Goal: Transaction & Acquisition: Purchase product/service

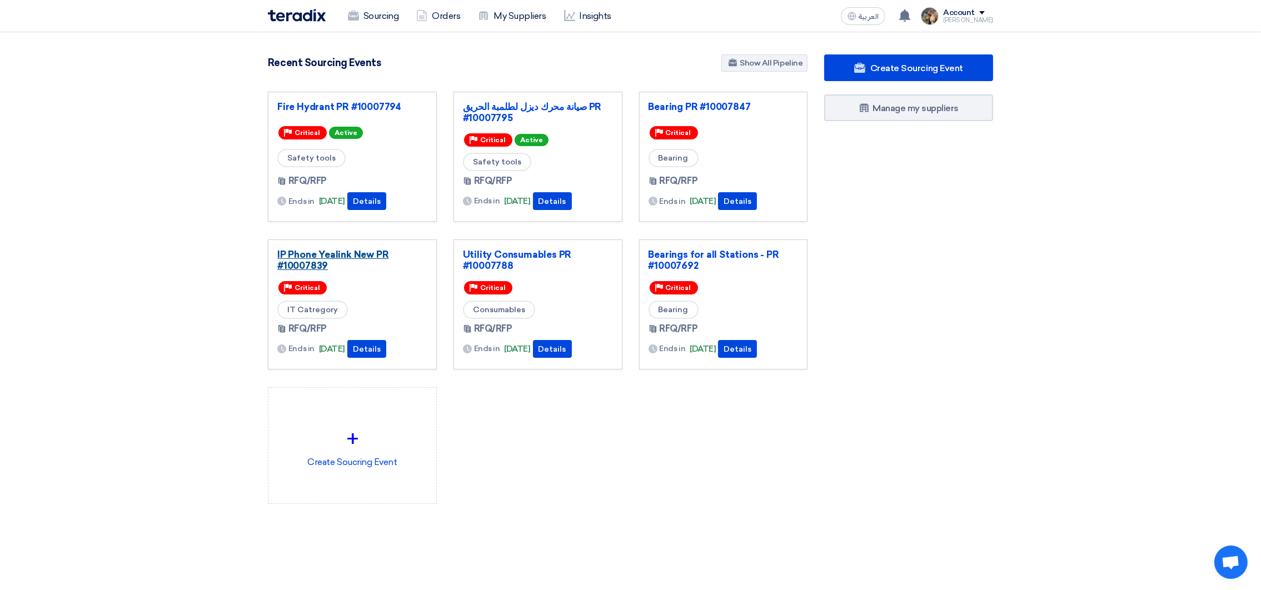
click at [318, 260] on link "IP Phone Yealink New PR #10007839" at bounding box center [352, 260] width 150 height 22
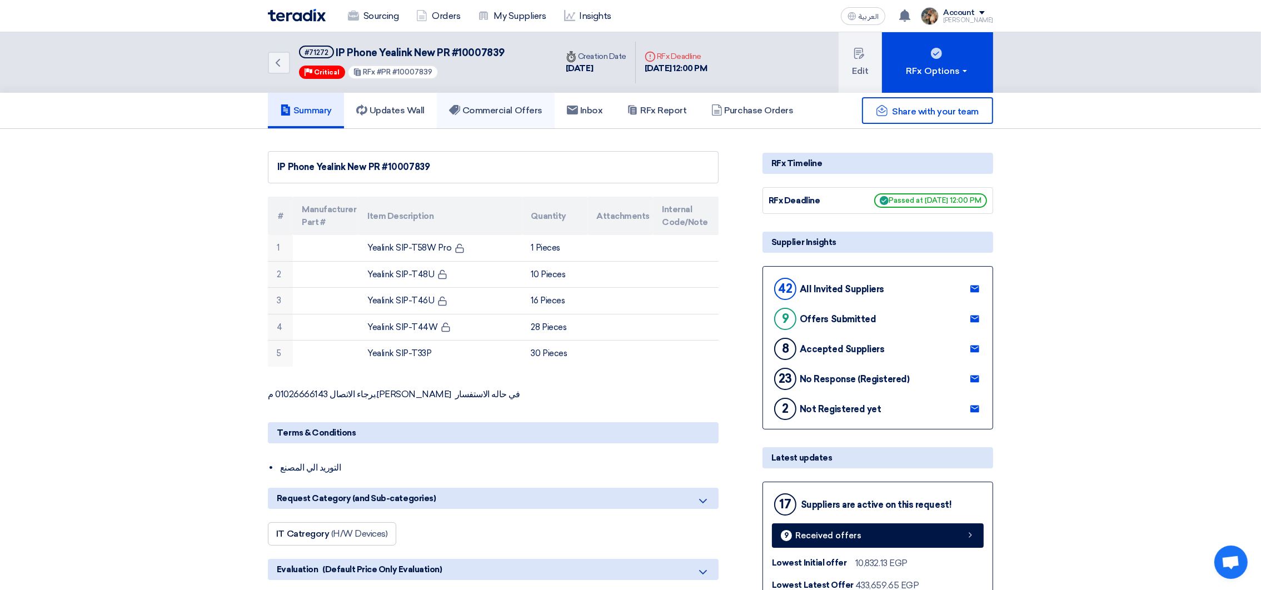
click at [525, 114] on h5 "Commercial Offers" at bounding box center [495, 110] width 93 height 11
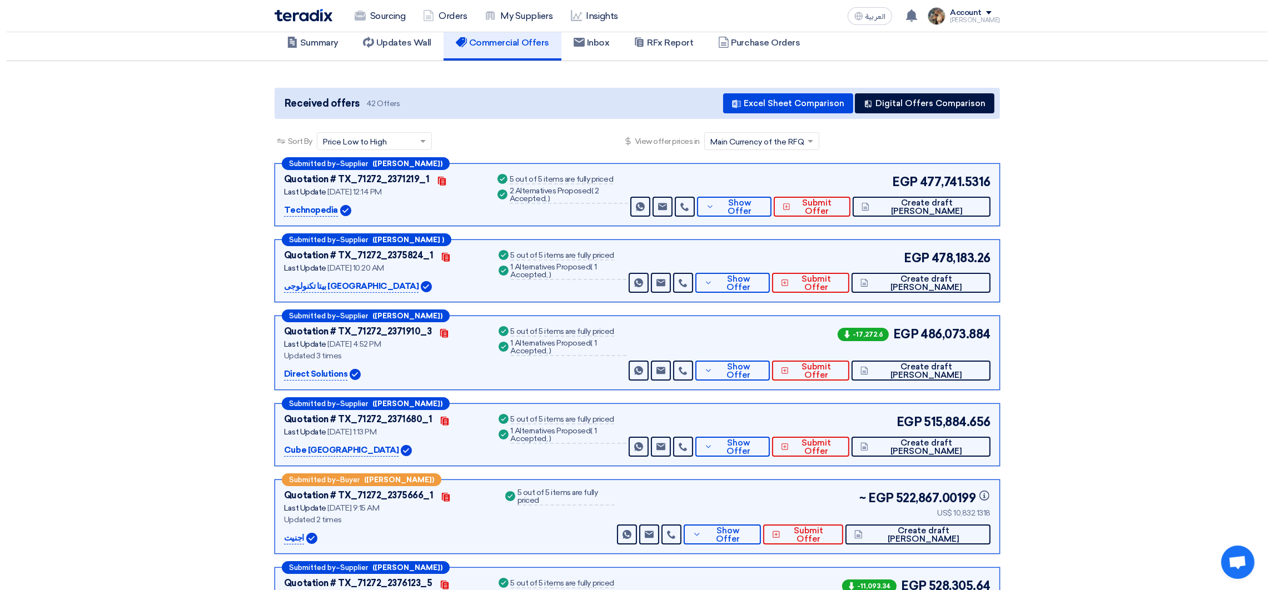
scroll to position [167, 0]
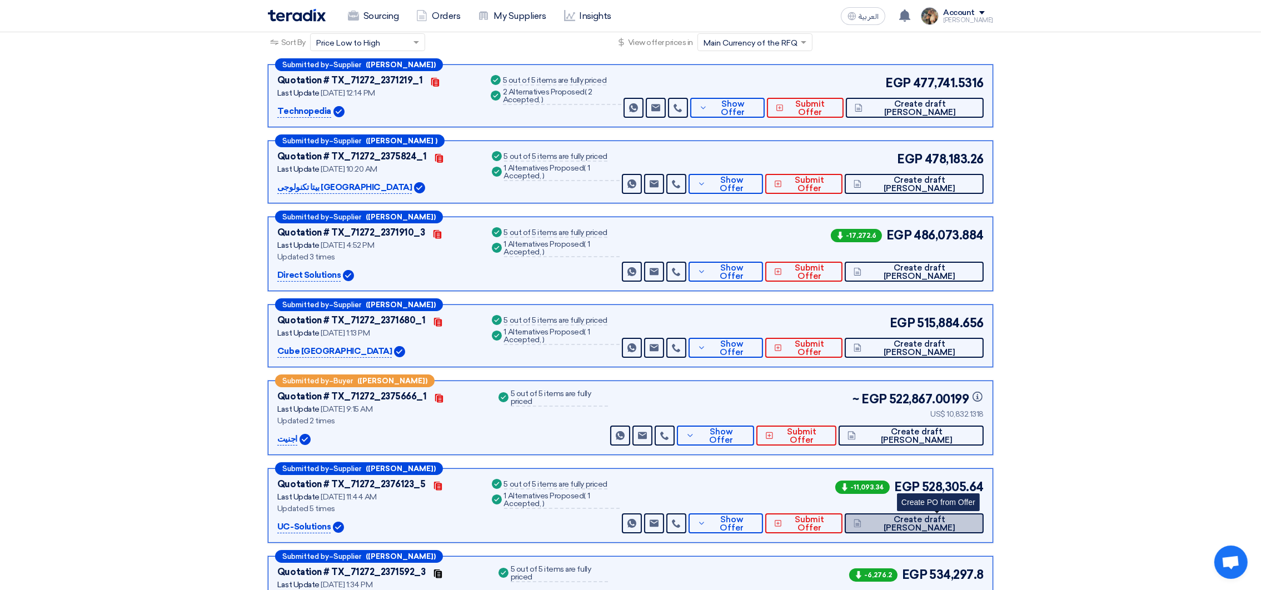
click at [931, 528] on button "Create draft [PERSON_NAME]" at bounding box center [914, 524] width 139 height 20
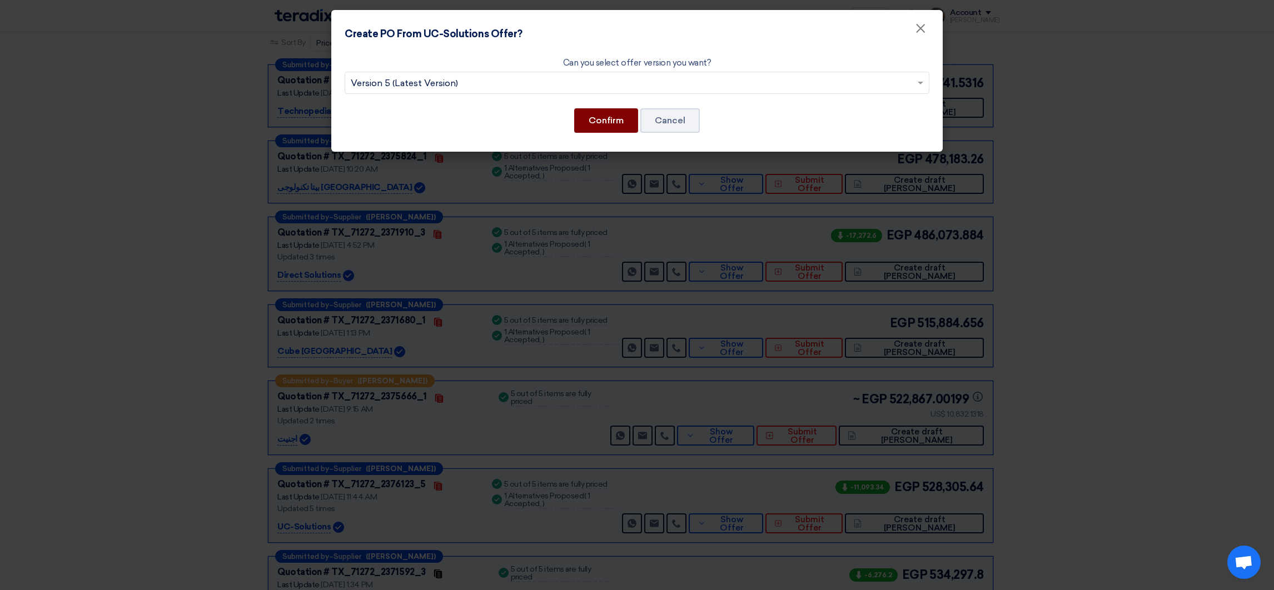
click at [586, 123] on button "Confirm" at bounding box center [606, 120] width 64 height 24
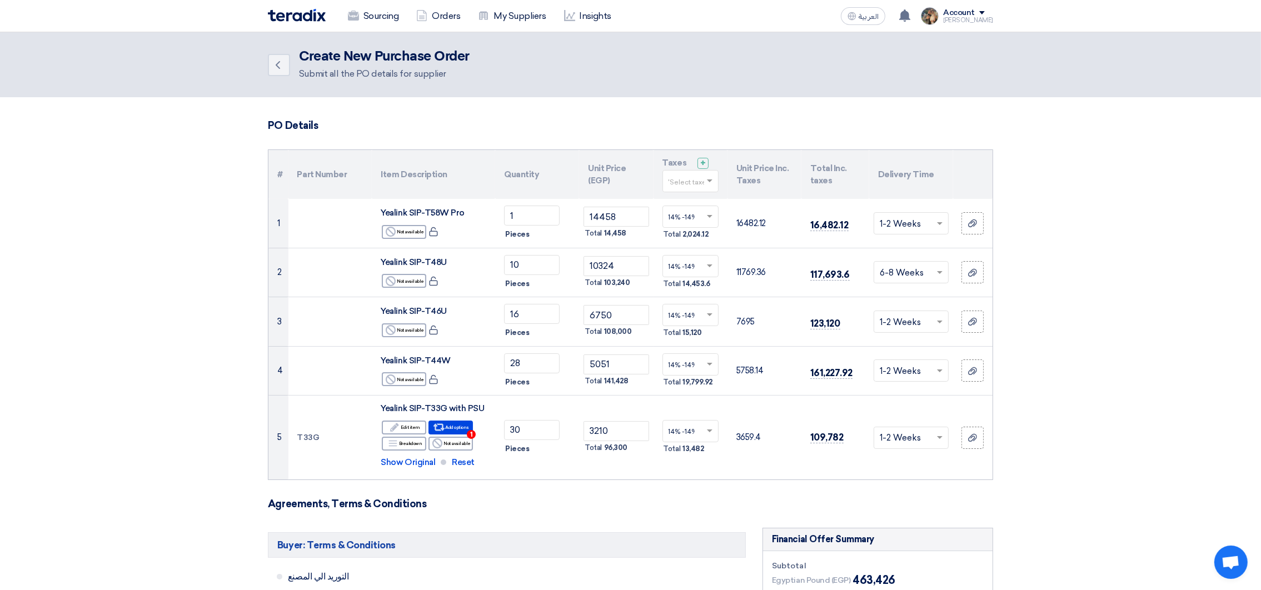
click at [691, 185] on input "text" at bounding box center [685, 182] width 33 height 18
click at [691, 182] on input "text" at bounding box center [685, 182] width 33 height 18
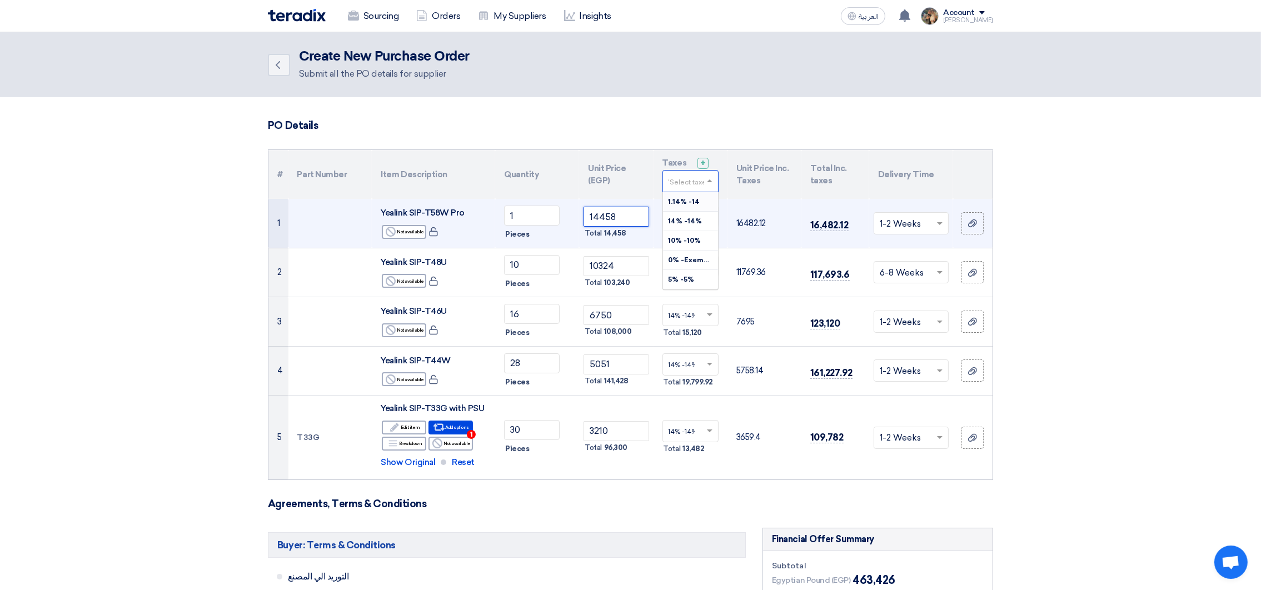
click at [612, 217] on input "14458" at bounding box center [616, 217] width 65 height 20
drag, startPoint x: 625, startPoint y: 215, endPoint x: 522, endPoint y: 211, distance: 102.9
click at [522, 211] on tr "1 Yealink SIP-T58W Pro Reject Not available 1" at bounding box center [630, 223] width 724 height 49
paste input "5500.02"
type input "15500.02"
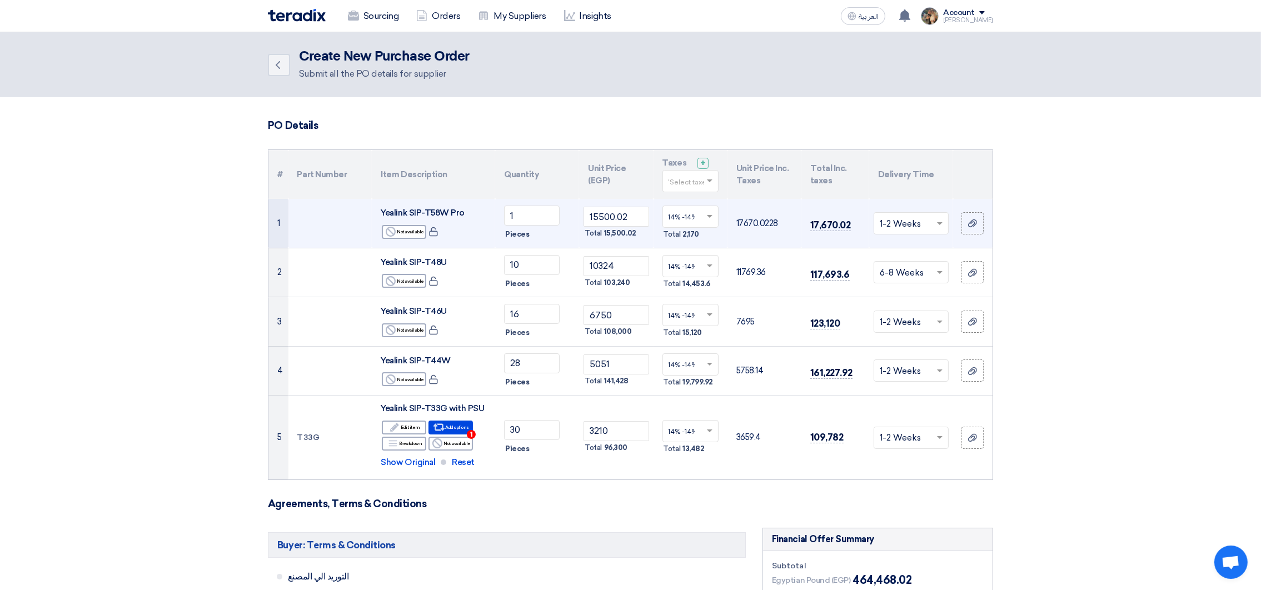
click at [696, 210] on input "text" at bounding box center [685, 218] width 33 height 18
click at [682, 295] on span "0% -Exempted" at bounding box center [693, 296] width 48 height 8
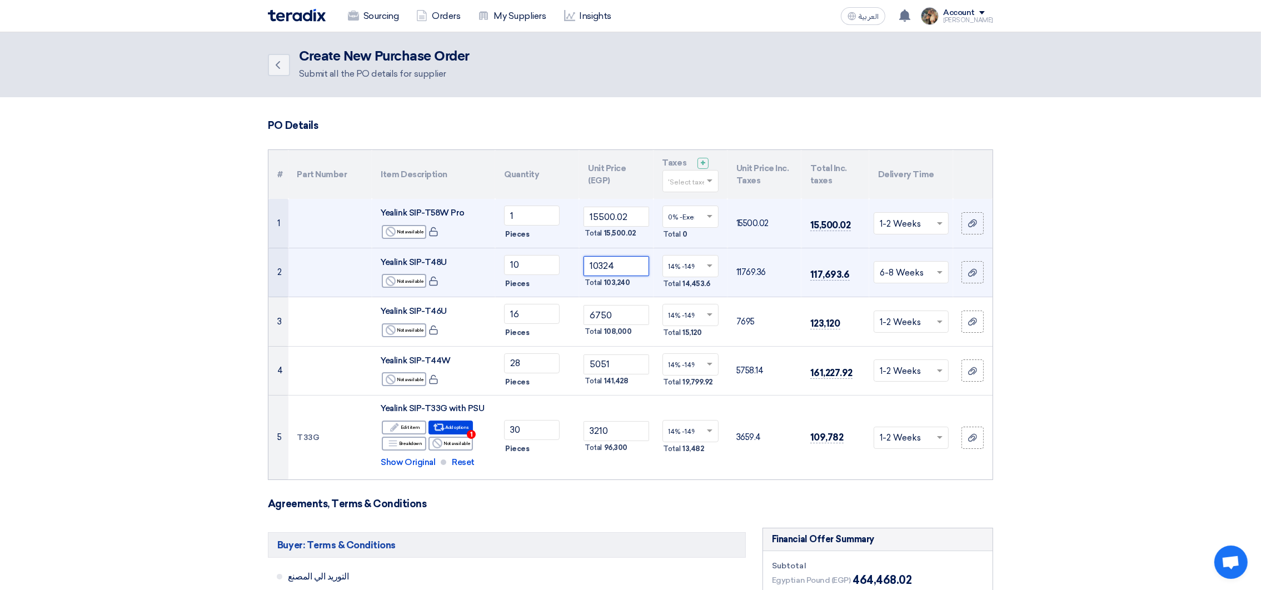
click at [615, 256] on input "10324" at bounding box center [616, 266] width 65 height 20
drag, startPoint x: 626, startPoint y: 266, endPoint x: 526, endPoint y: 261, distance: 100.2
click at [526, 261] on tr "2 Yealink SIP-T48U Reject Not available 10 ×" at bounding box center [630, 272] width 724 height 49
paste input "1769.31"
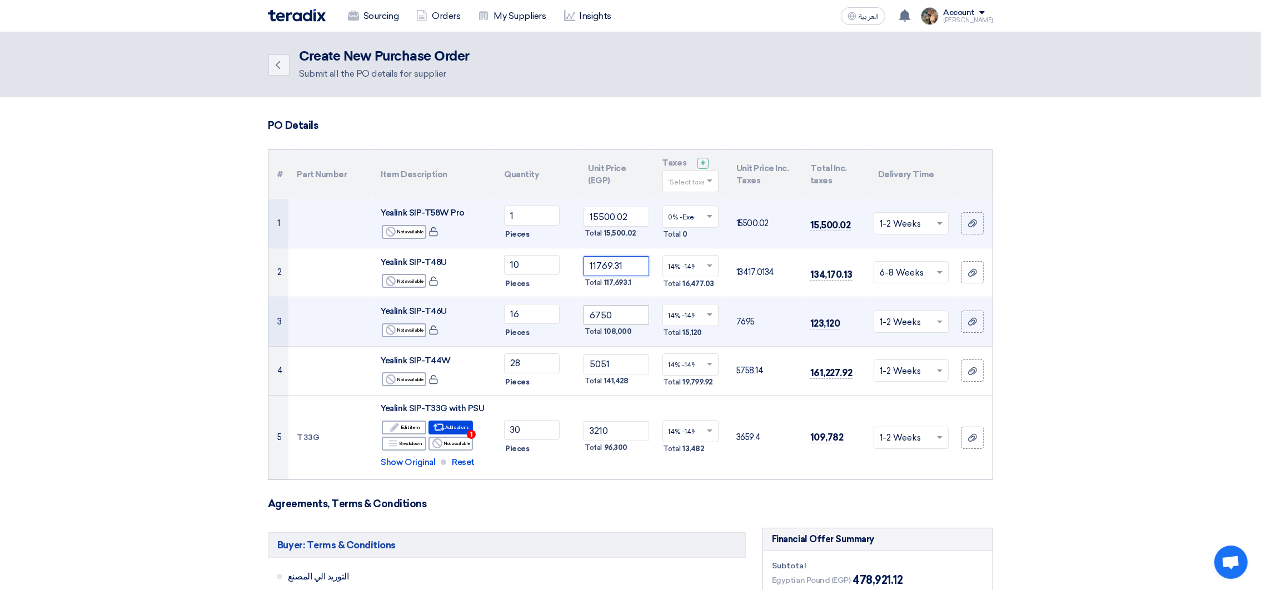
type input "11769.31"
drag, startPoint x: 620, startPoint y: 310, endPoint x: 549, endPoint y: 314, distance: 70.7
click at [549, 314] on tr "3 Yealink SIP-T46U Reject Not available 16 6750" at bounding box center [630, 321] width 724 height 49
paste input "7600.0"
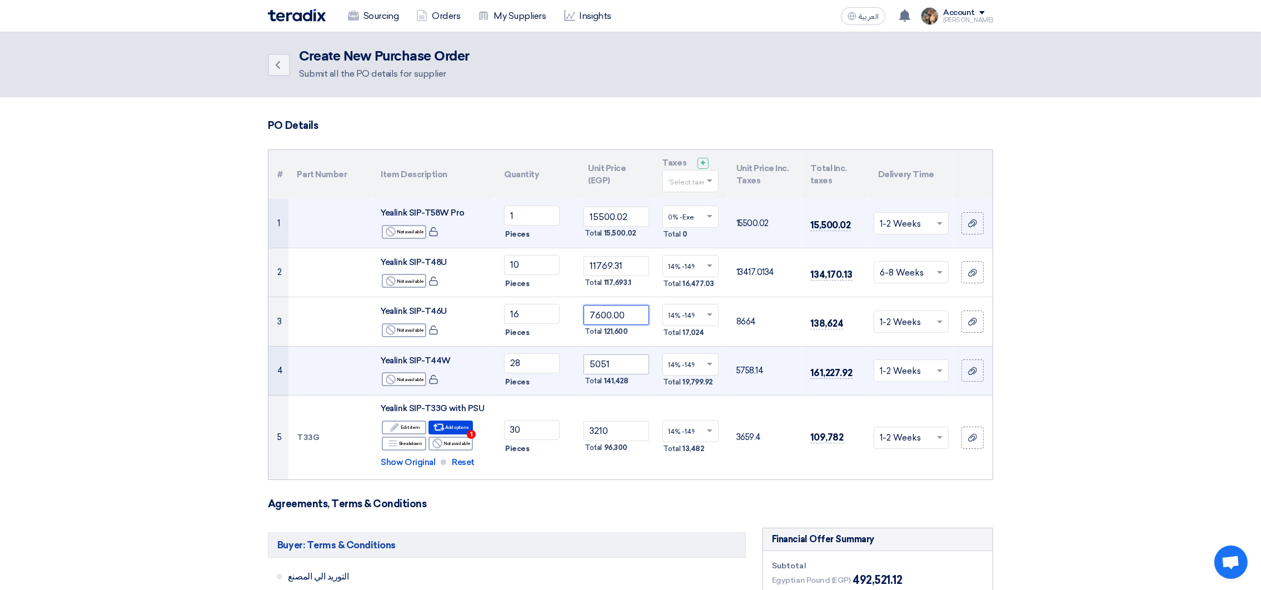
type input "7600.00"
drag, startPoint x: 625, startPoint y: 360, endPoint x: 532, endPoint y: 361, distance: 93.4
click at [532, 361] on tr "4 Yealink SIP-T44W Reject Not available 28 ×" at bounding box center [630, 370] width 724 height 49
paste input "700.06"
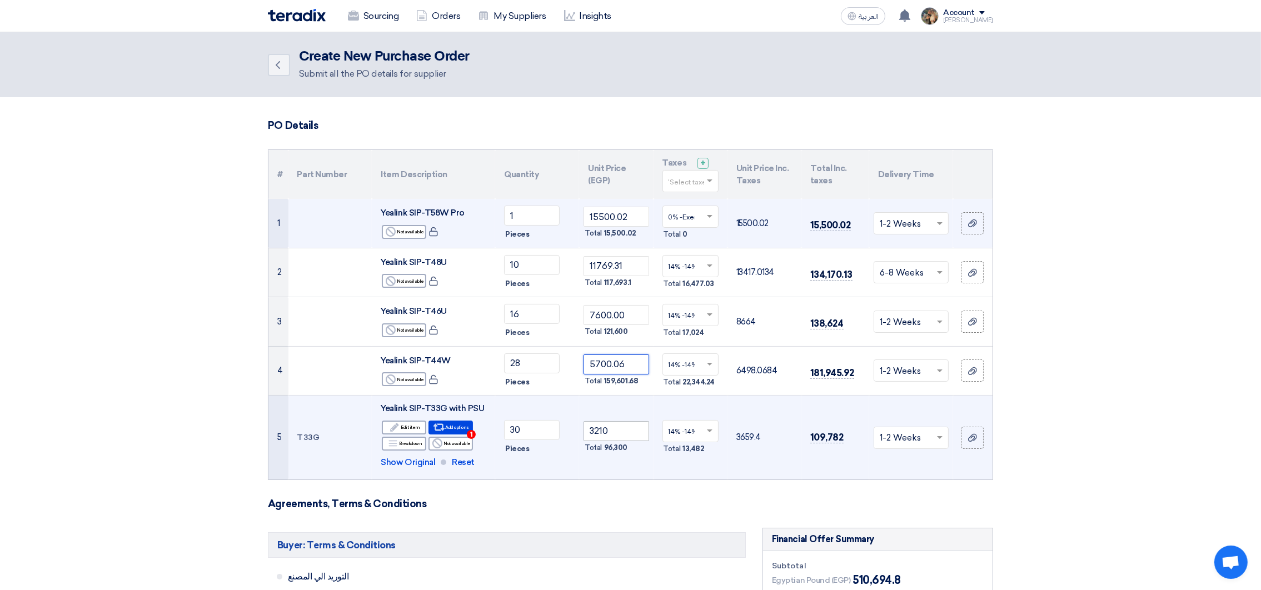
type input "5700.06"
drag, startPoint x: 616, startPoint y: 432, endPoint x: 532, endPoint y: 423, distance: 84.9
click at [532, 423] on tr "5 T33G Yealink SIP-T33G with PSU Edit Edit item Alternative Breakdown Reject 30…" at bounding box center [630, 438] width 724 height 84
paste input "659.04"
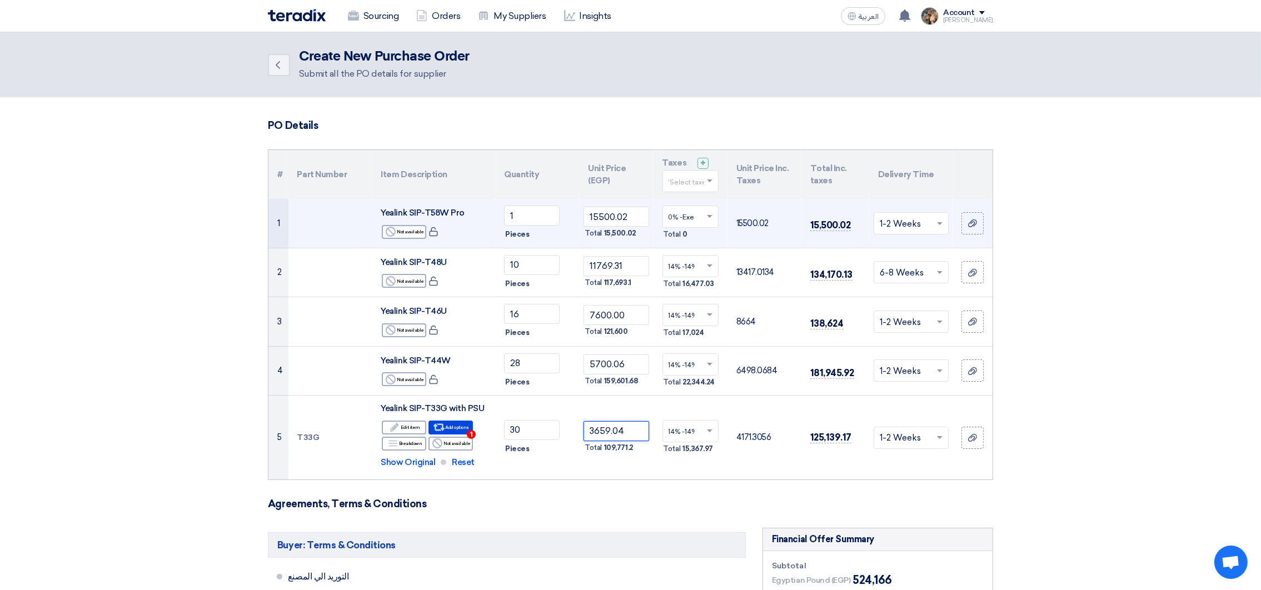
type input "3659.04"
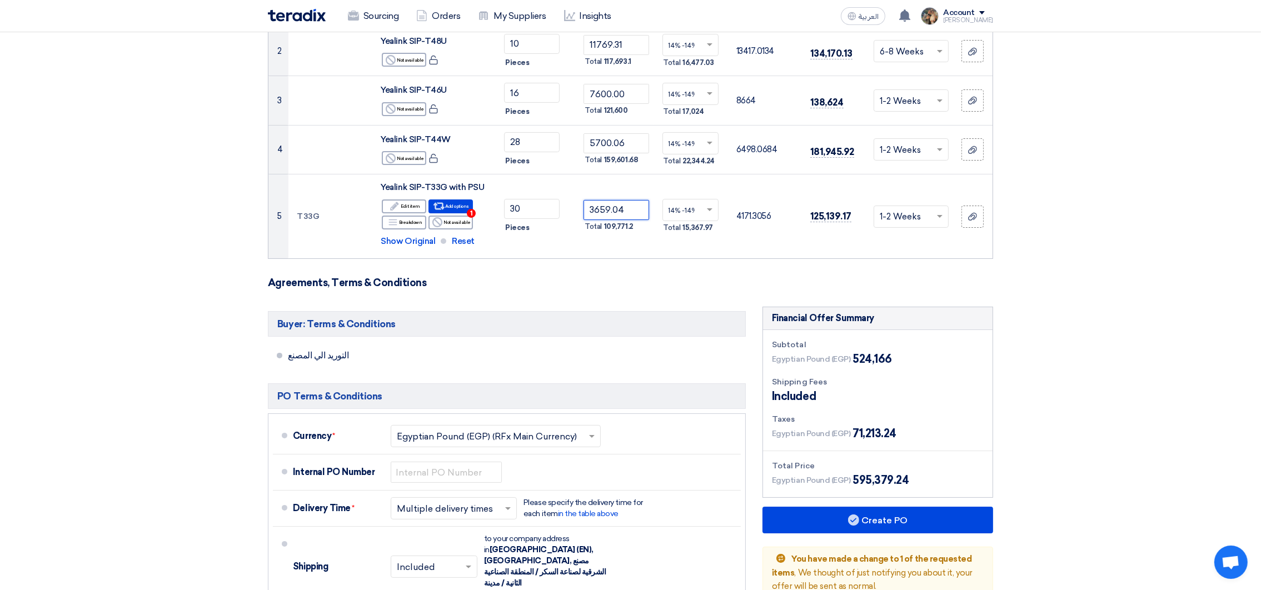
scroll to position [250, 0]
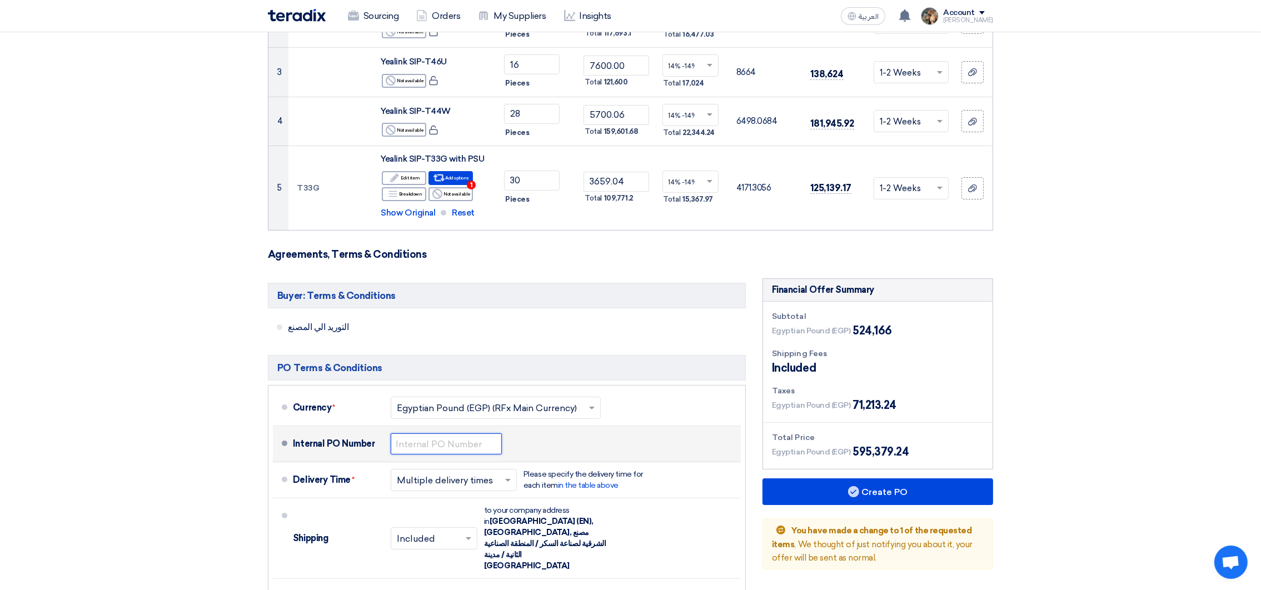
click at [491, 445] on input "text" at bounding box center [446, 443] width 111 height 21
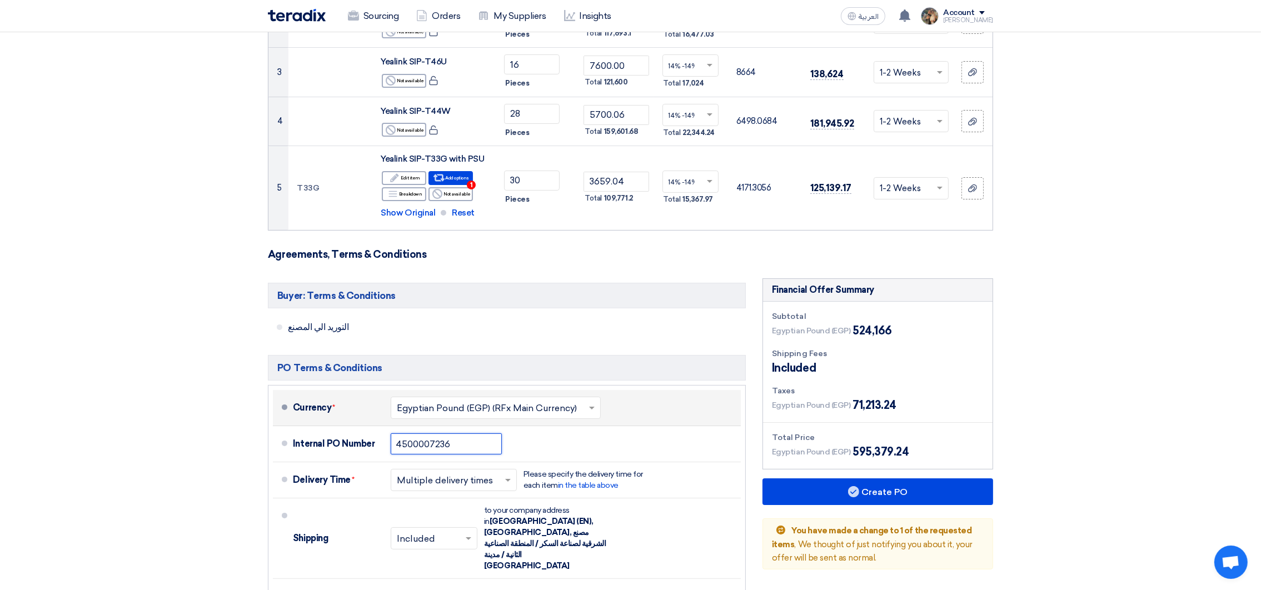
drag, startPoint x: 458, startPoint y: 447, endPoint x: 285, endPoint y: 426, distance: 174.7
click at [285, 426] on ul "Currency * Select Currency... Egyptian Pound (EGP) (RFx Main Currency) × 450000…" at bounding box center [507, 559] width 478 height 348
paste input "9521"
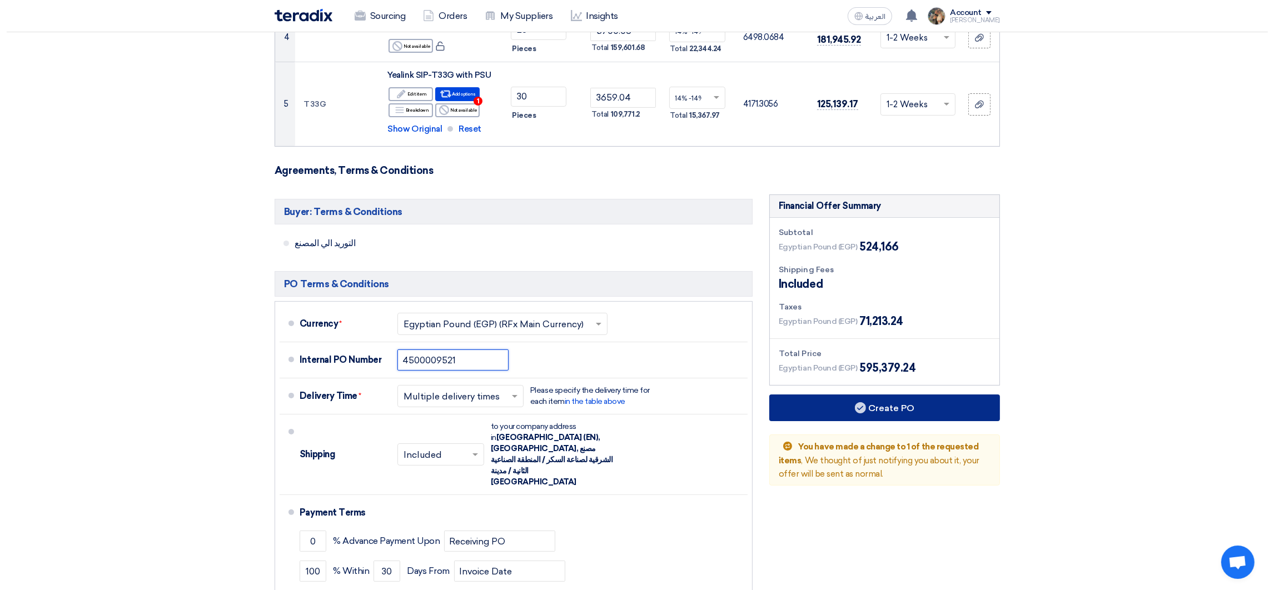
scroll to position [500, 0]
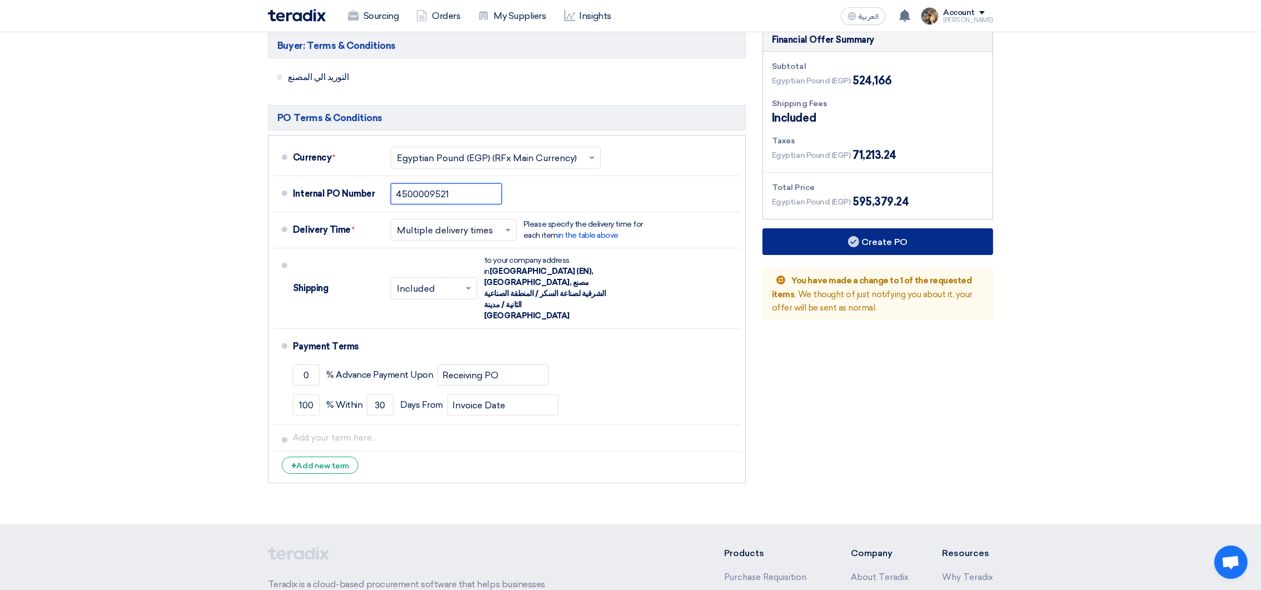
type input "4500009521"
click at [891, 243] on button "Create PO" at bounding box center [877, 241] width 231 height 27
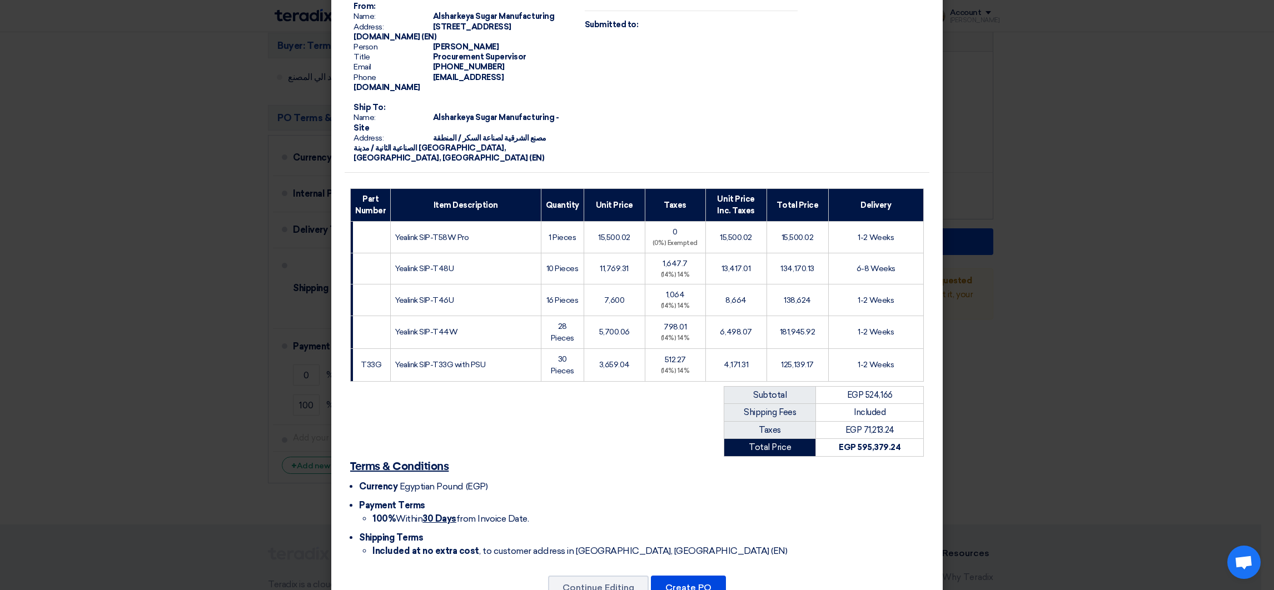
scroll to position [107, 0]
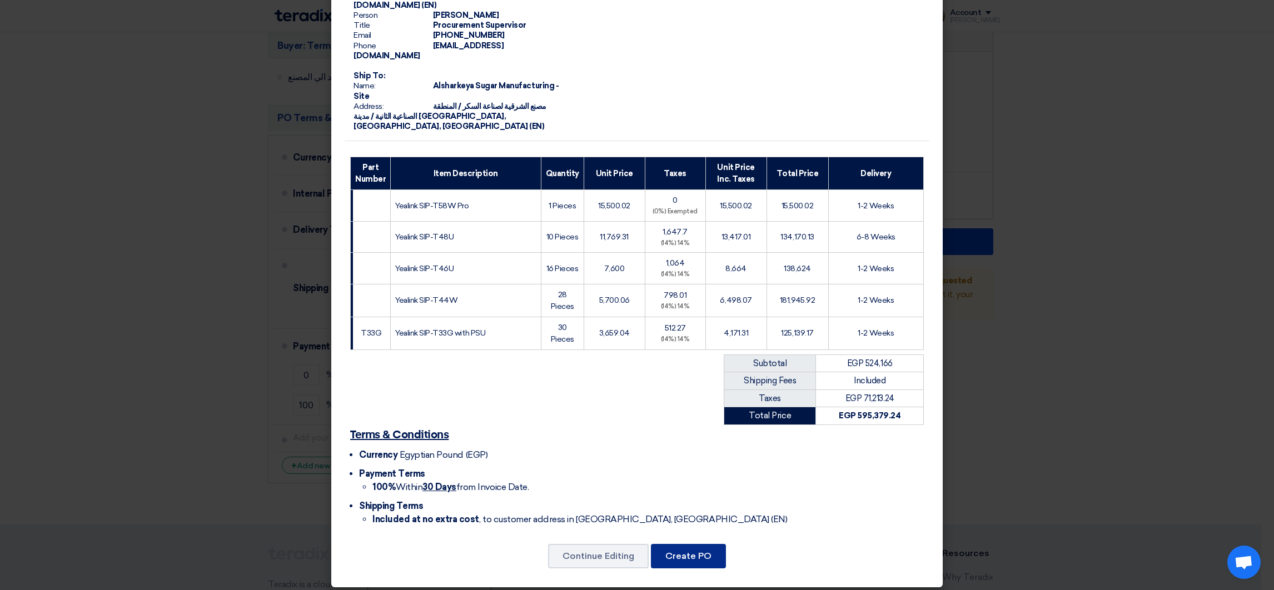
click at [693, 551] on button "Create PO" at bounding box center [688, 556] width 75 height 24
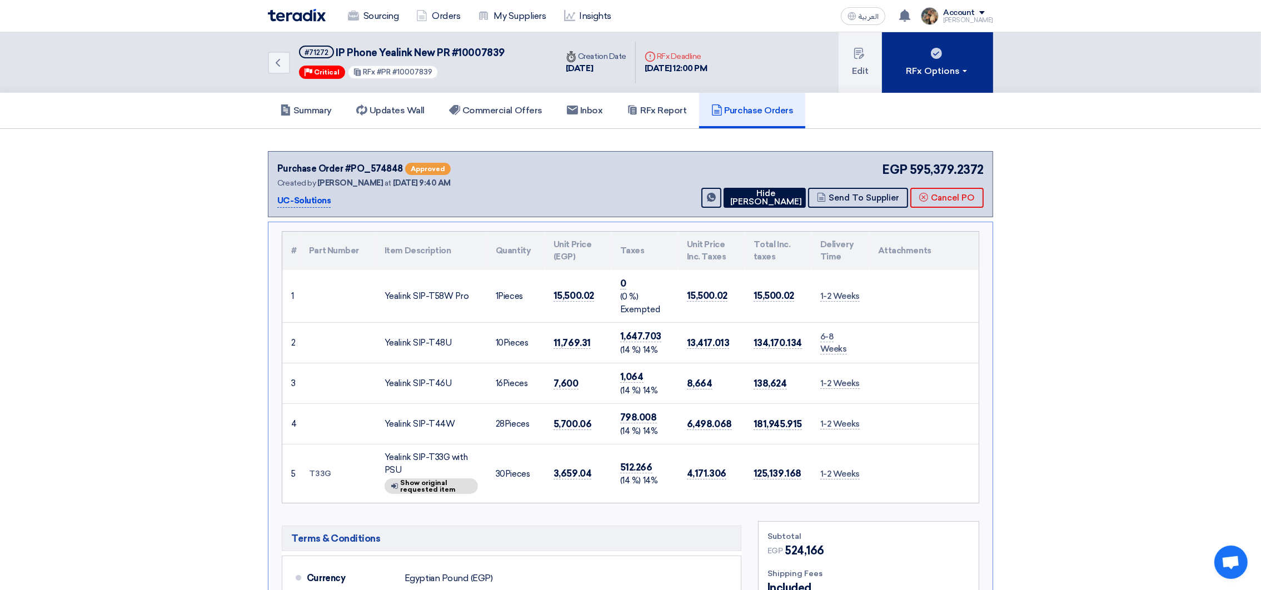
click at [955, 69] on div "RFx Options" at bounding box center [937, 70] width 63 height 13
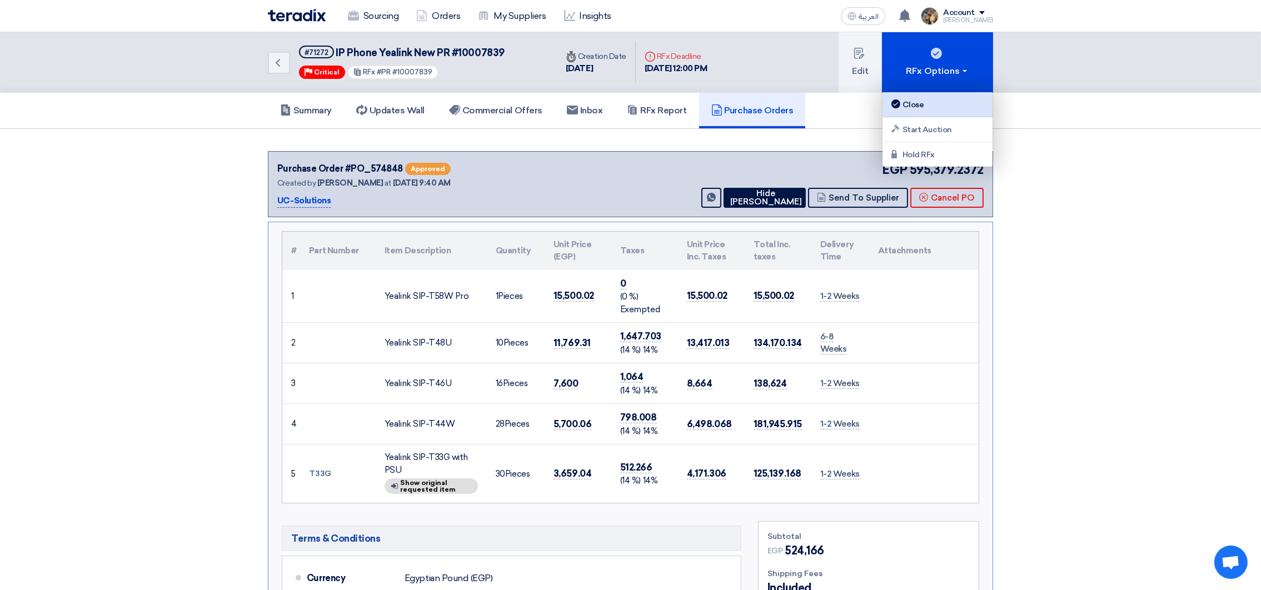
click at [951, 99] on div "Close" at bounding box center [937, 104] width 97 height 13
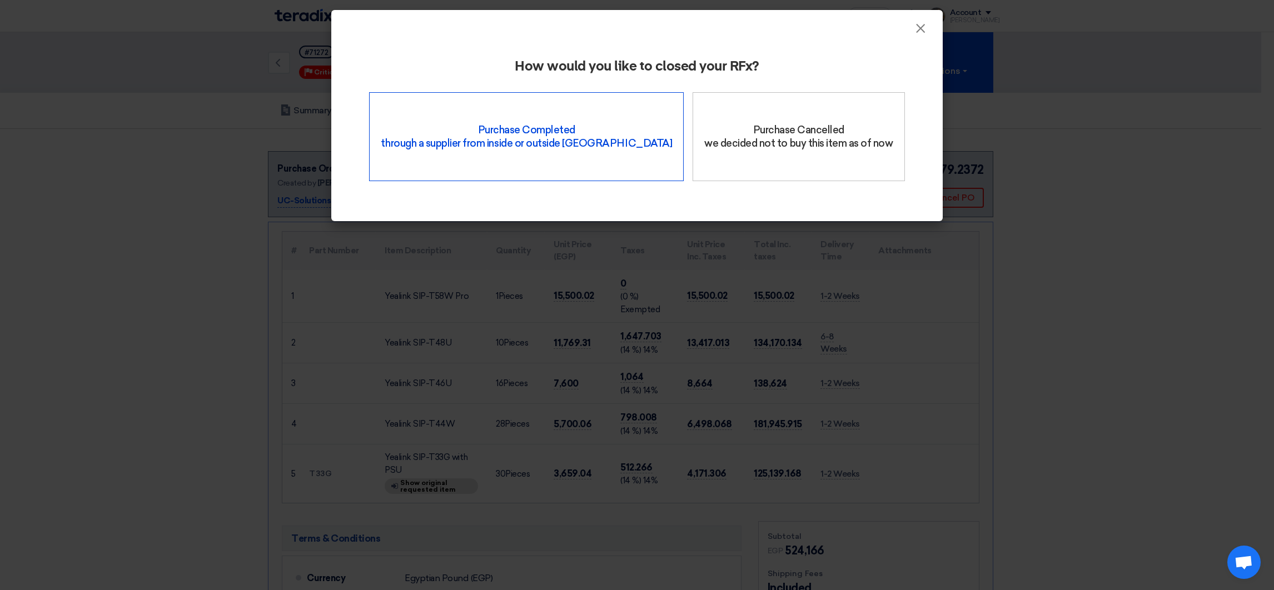
click at [518, 145] on div "Purchase Completed through a supplier from inside or outside Teradix" at bounding box center [526, 136] width 315 height 89
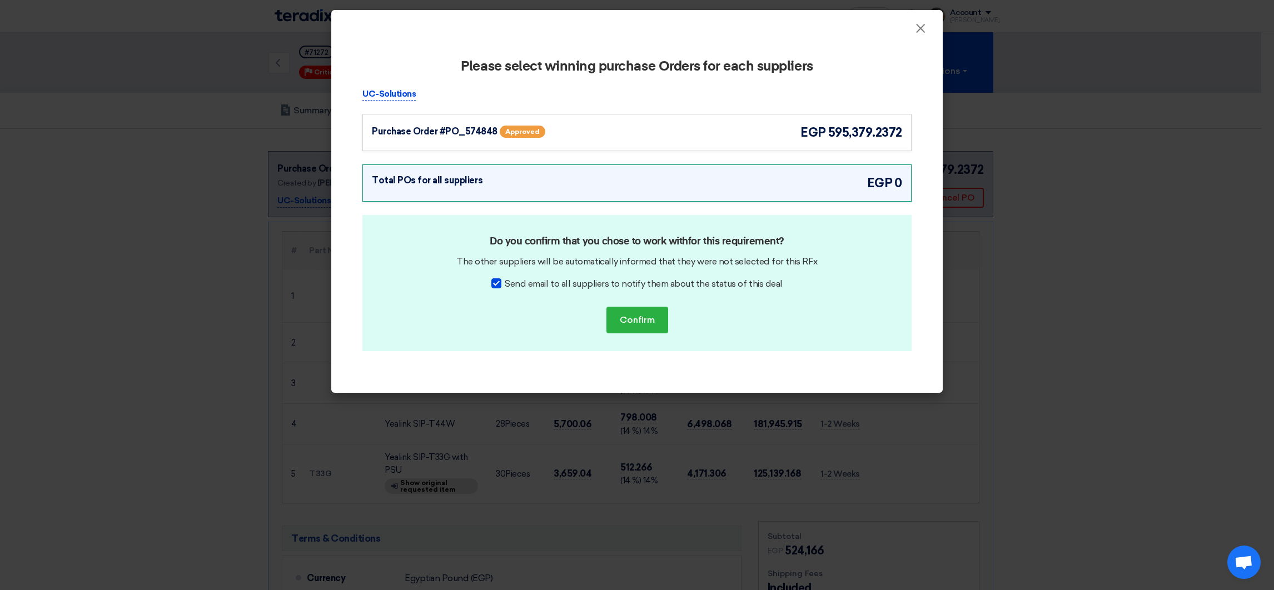
click at [855, 129] on span "595,379.2372" at bounding box center [865, 132] width 74 height 18
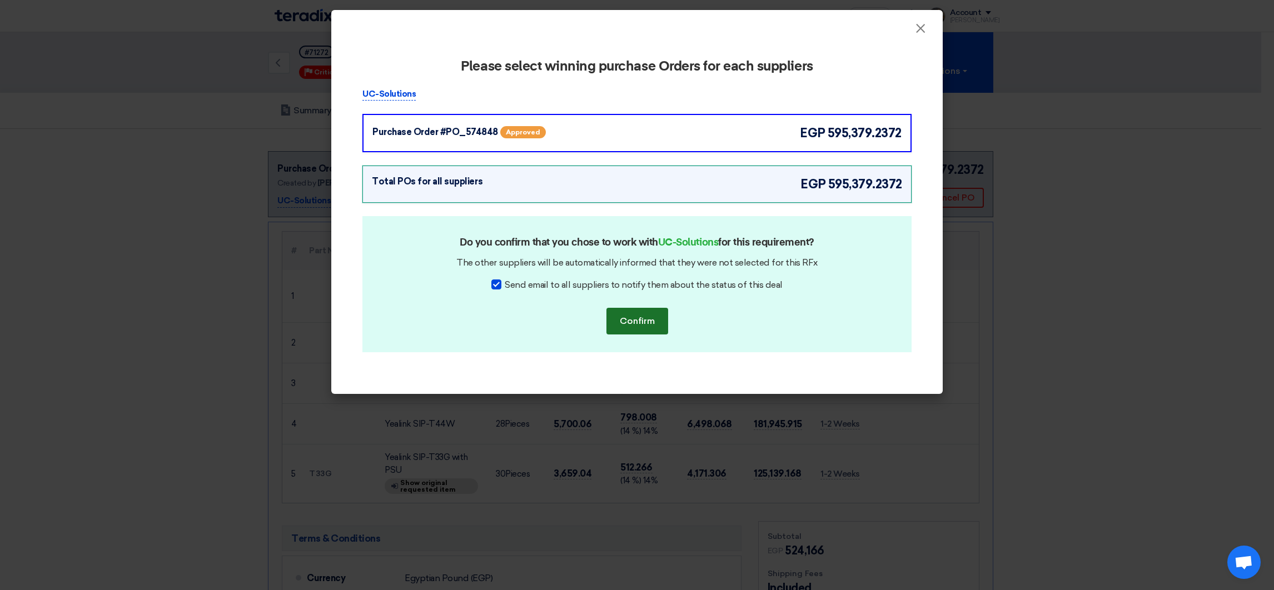
click at [629, 323] on button "Confirm" at bounding box center [637, 321] width 62 height 27
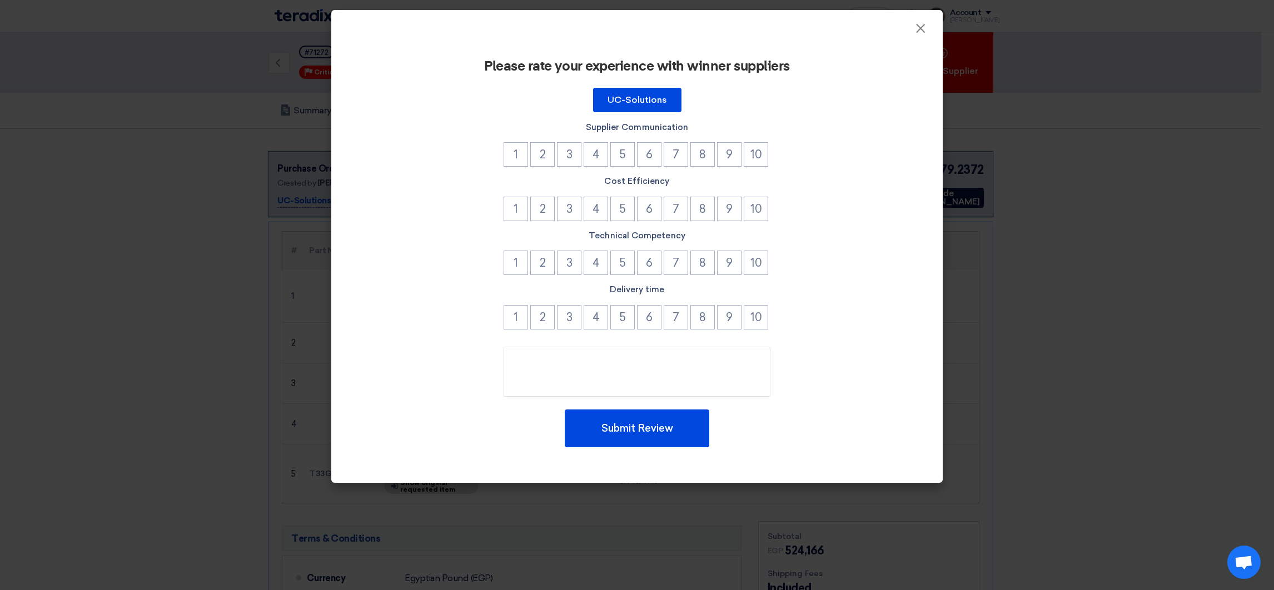
click at [759, 171] on div "Please rate your experience with winner suppliers UC-Solutions Supplier Communi…" at bounding box center [637, 253] width 585 height 424
click at [759, 162] on button "10" at bounding box center [756, 154] width 24 height 24
click at [756, 206] on button "10" at bounding box center [756, 209] width 24 height 24
click at [762, 257] on button "10" at bounding box center [756, 263] width 24 height 24
click at [755, 315] on button "10" at bounding box center [756, 317] width 24 height 24
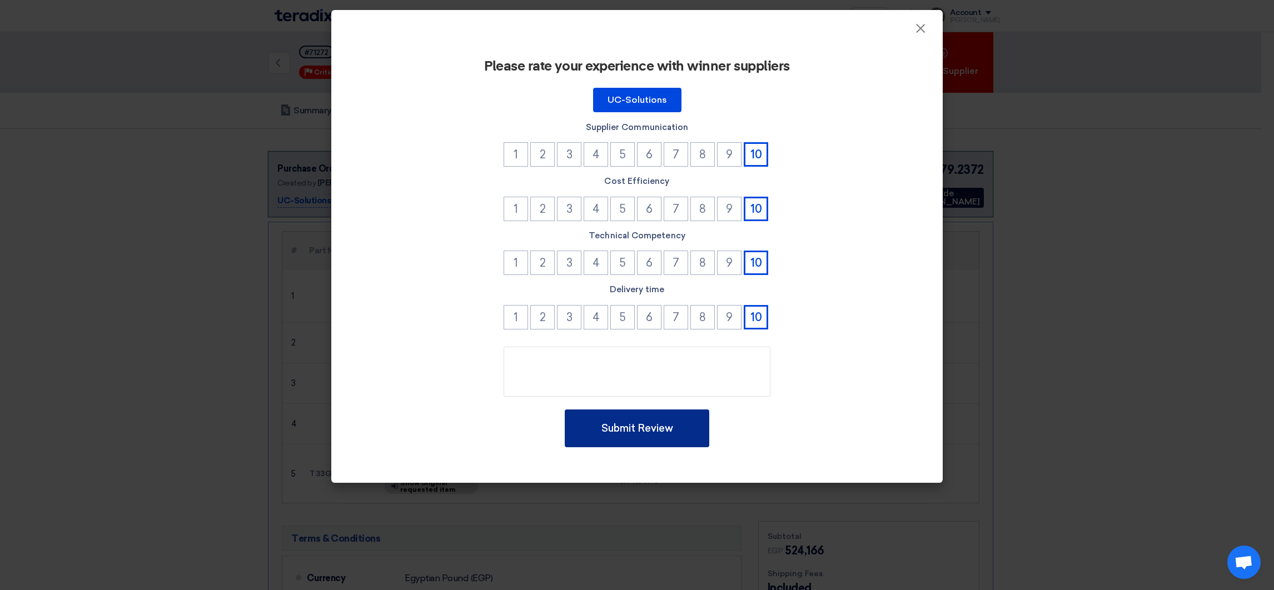
click at [661, 433] on button "Submit Review" at bounding box center [637, 429] width 144 height 38
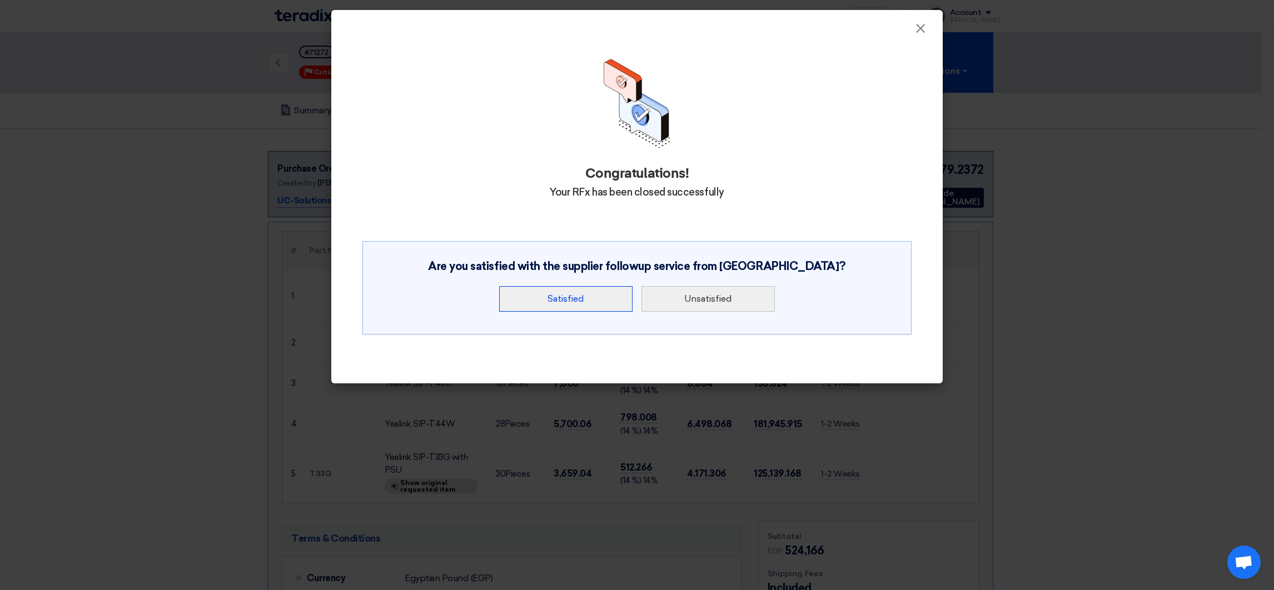
click at [603, 296] on button "Satisfied" at bounding box center [565, 299] width 133 height 26
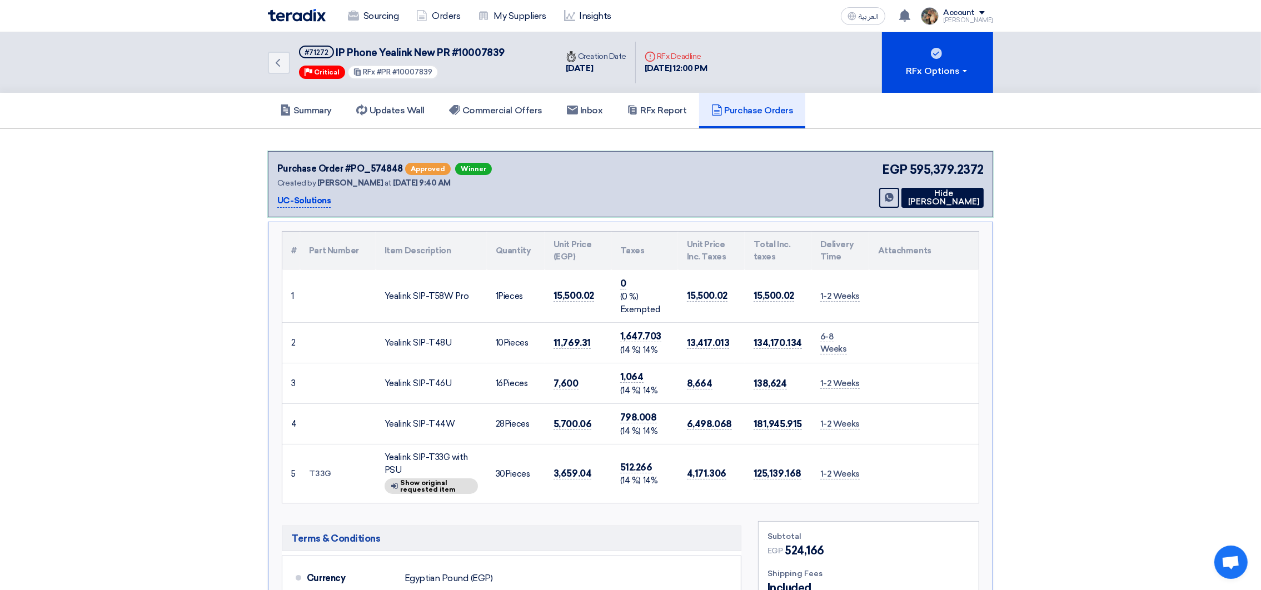
click at [302, 15] on img at bounding box center [297, 15] width 58 height 13
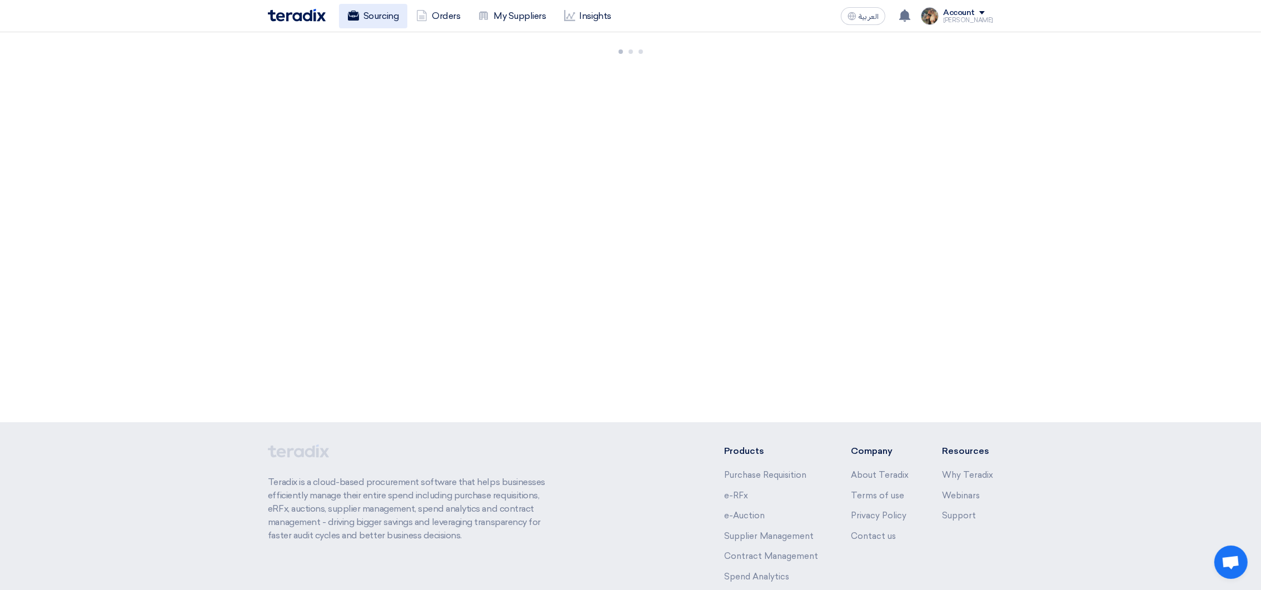
click at [345, 12] on link "Sourcing" at bounding box center [373, 16] width 68 height 24
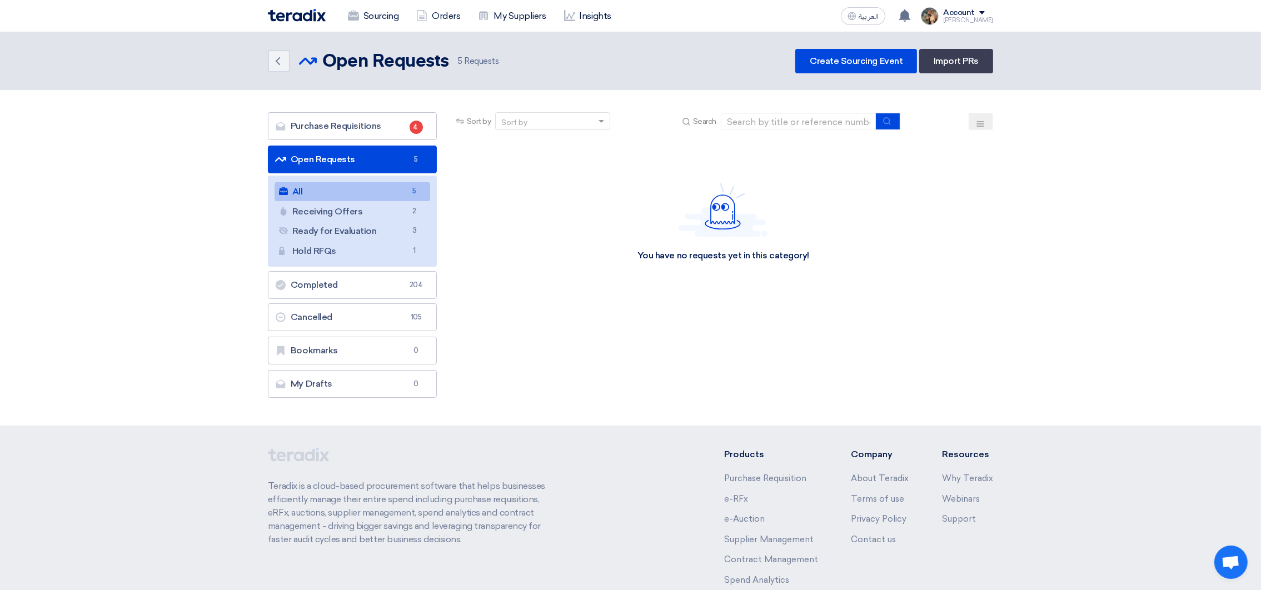
click at [765, 129] on div "Sort by Sort by Search" at bounding box center [723, 125] width 540 height 27
click at [765, 119] on input at bounding box center [799, 121] width 156 height 17
paste input "10007709"
type input "10007709"
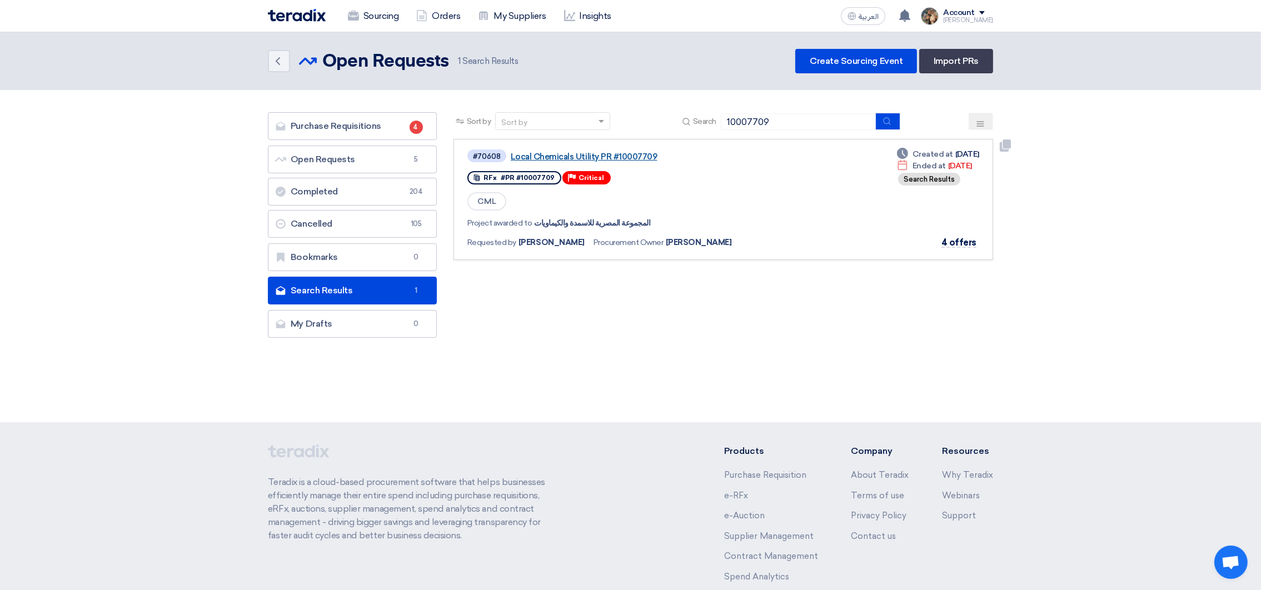
click at [571, 152] on link "Local Chemicals Utility PR #10007709" at bounding box center [650, 157] width 278 height 10
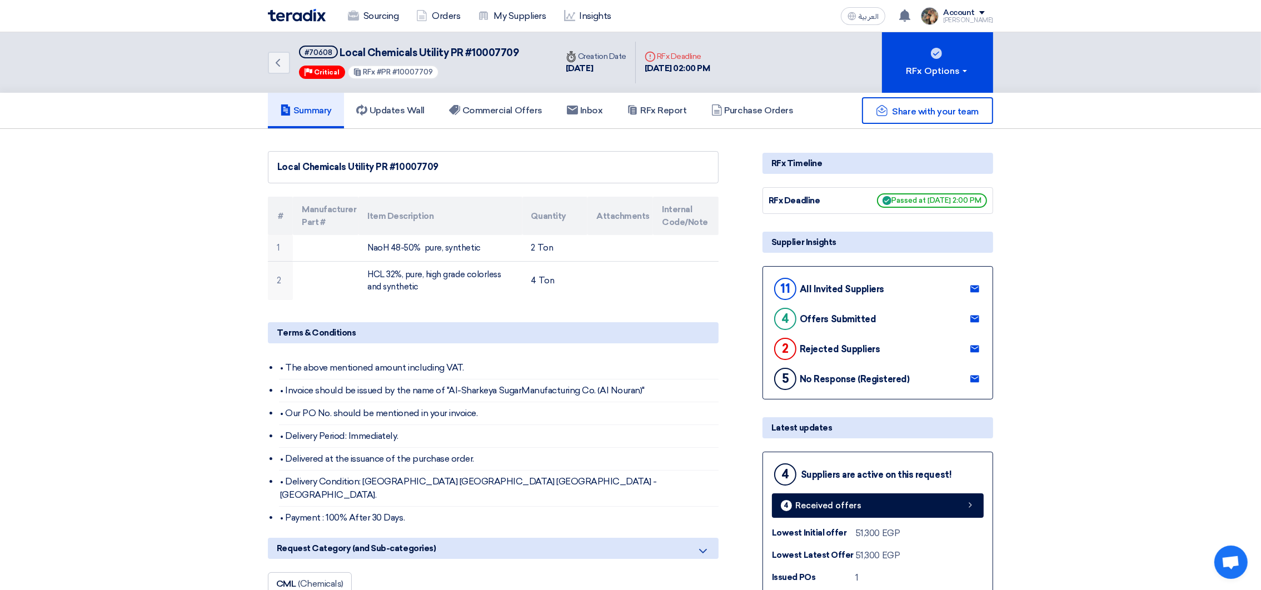
click at [477, 48] on span "Local Chemicals Utility PR #10007709" at bounding box center [429, 53] width 179 height 12
copy span "10007709"
click at [388, 22] on link "Sourcing" at bounding box center [373, 16] width 68 height 24
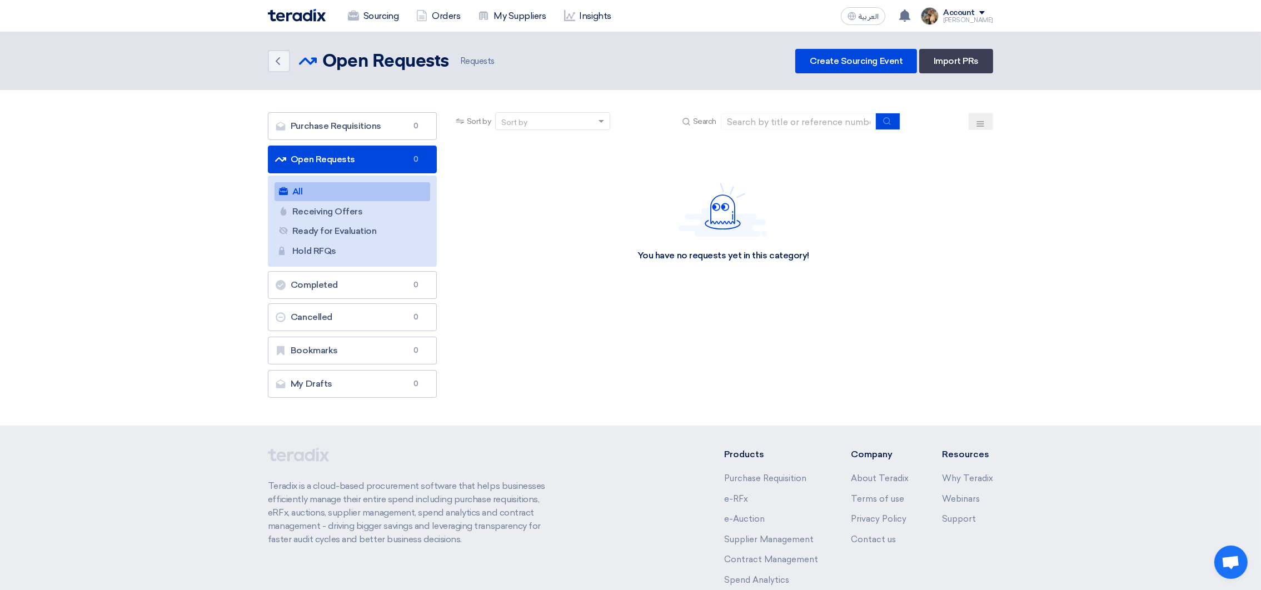
click at [762, 113] on div "Search" at bounding box center [790, 121] width 221 height 17
click at [772, 114] on input at bounding box center [799, 121] width 156 height 17
paste input "10007709"
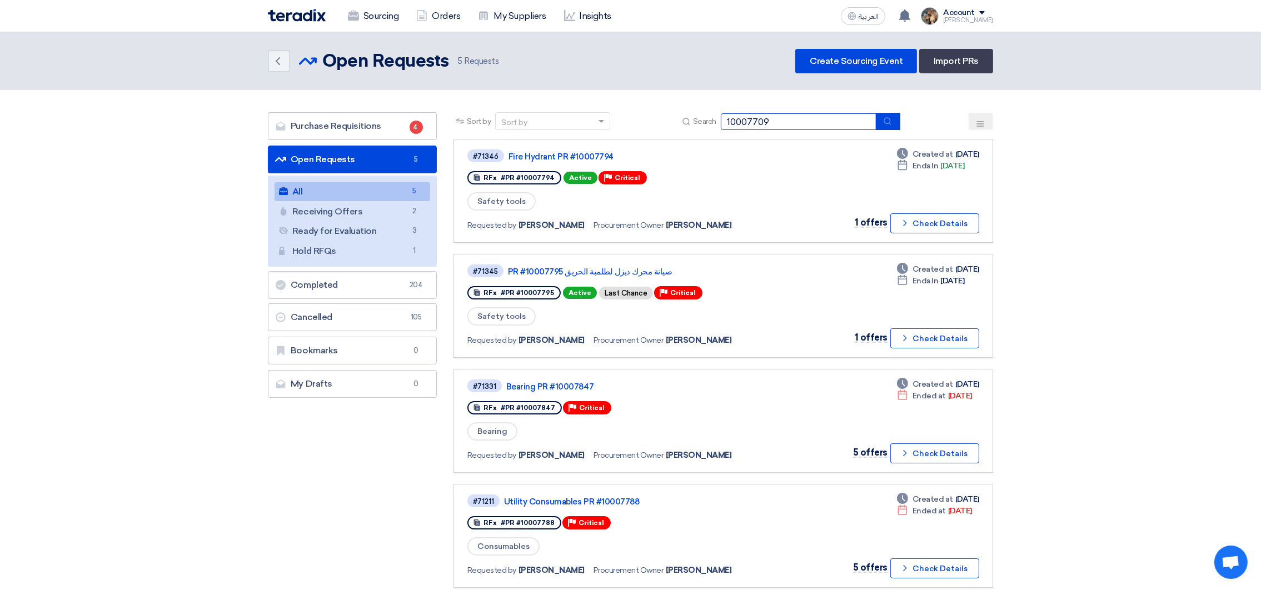
type input "10007709"
click at [879, 118] on button "submit" at bounding box center [888, 121] width 24 height 17
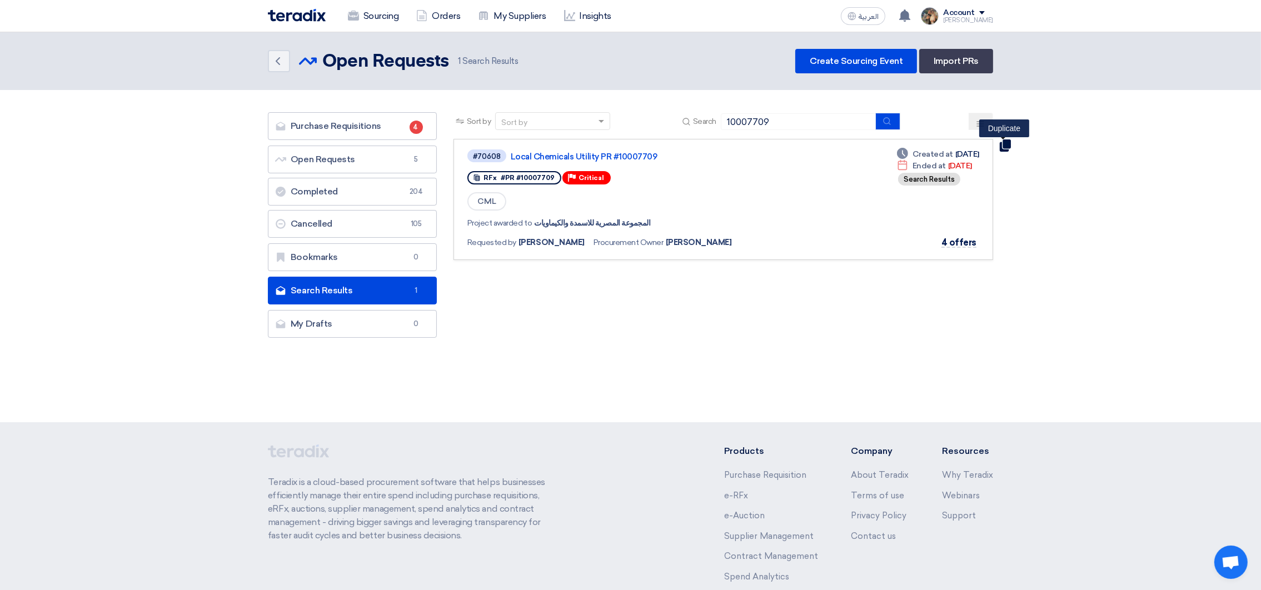
click at [1004, 146] on use at bounding box center [1005, 145] width 11 height 12
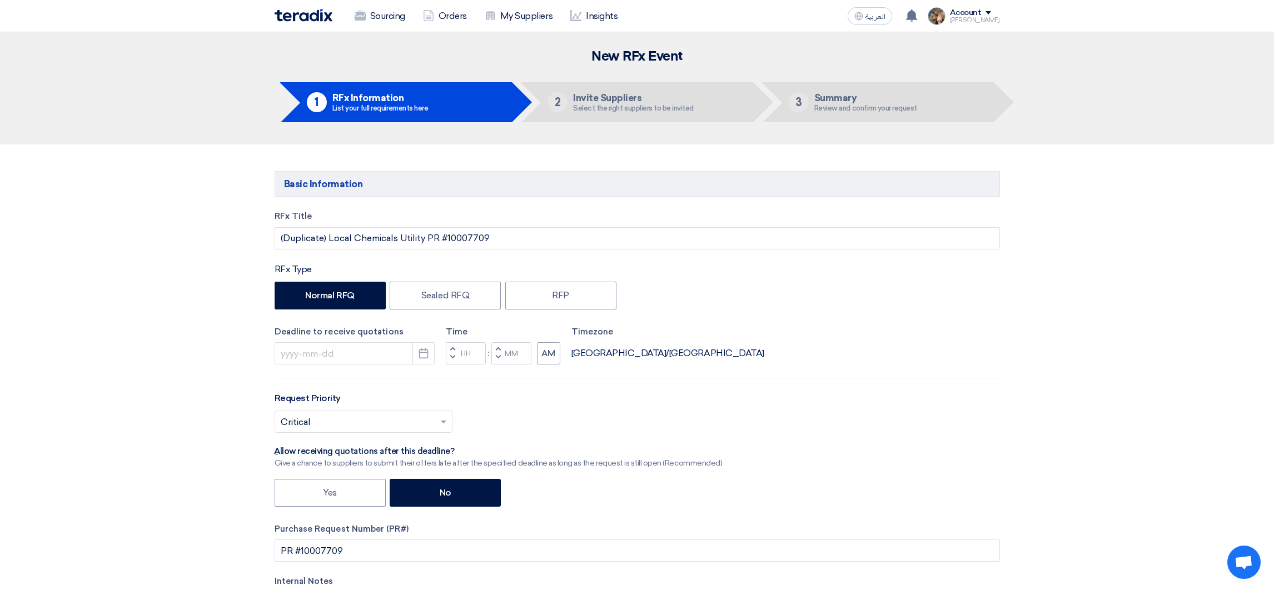
type input "[DATE]"
type input "02"
type input "00"
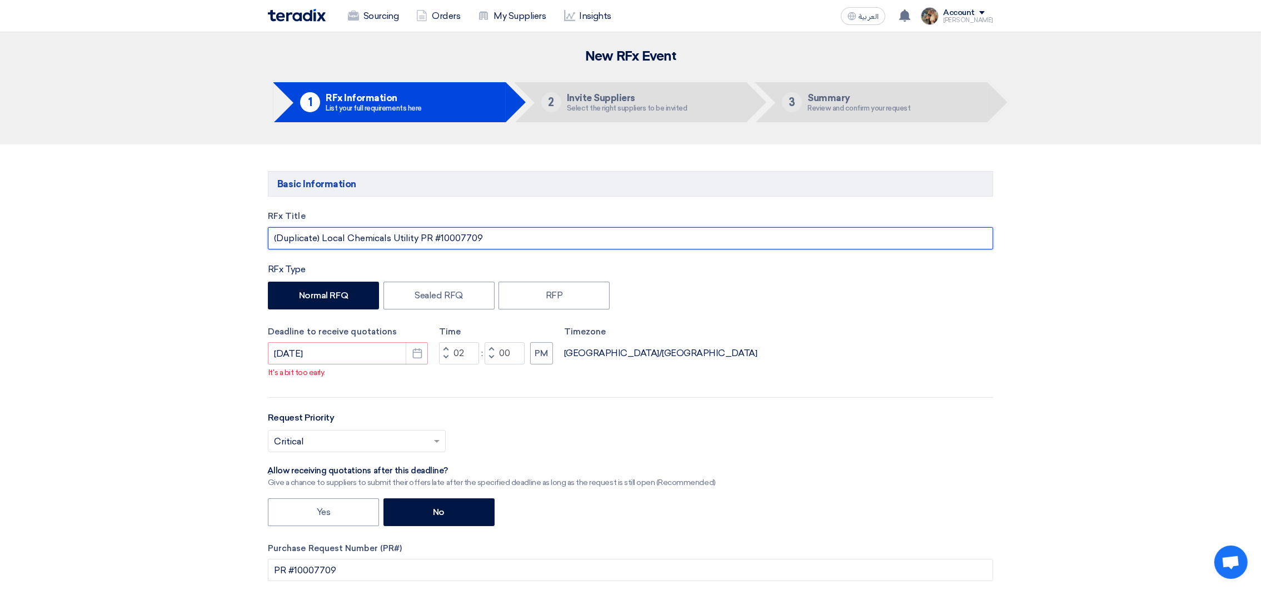
drag, startPoint x: 321, startPoint y: 240, endPoint x: 230, endPoint y: 243, distance: 91.2
type input "Local Chemicals Utility PR #10007709"
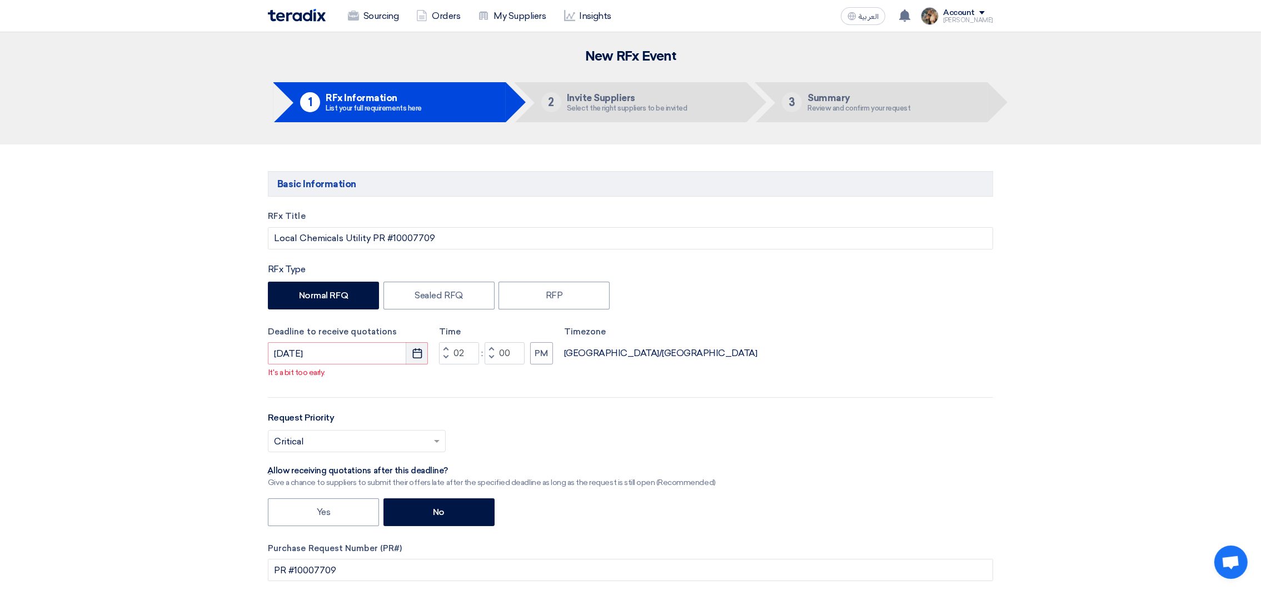
click at [412, 357] on use "button" at bounding box center [416, 353] width 9 height 10
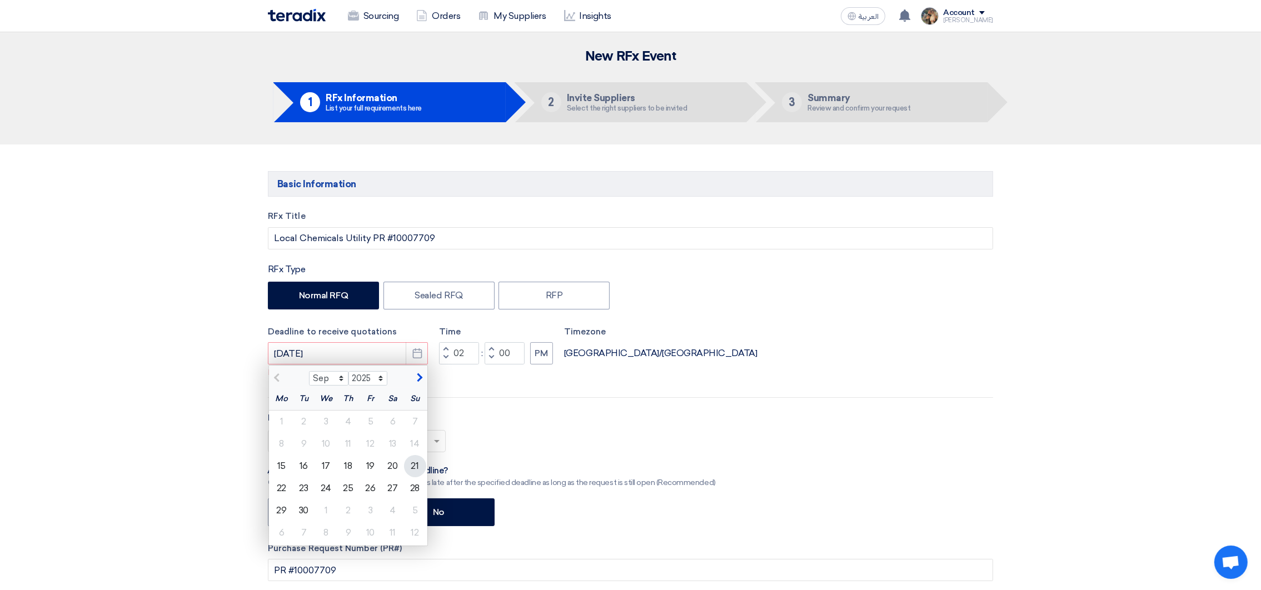
click at [415, 462] on div "21" at bounding box center [415, 466] width 22 height 22
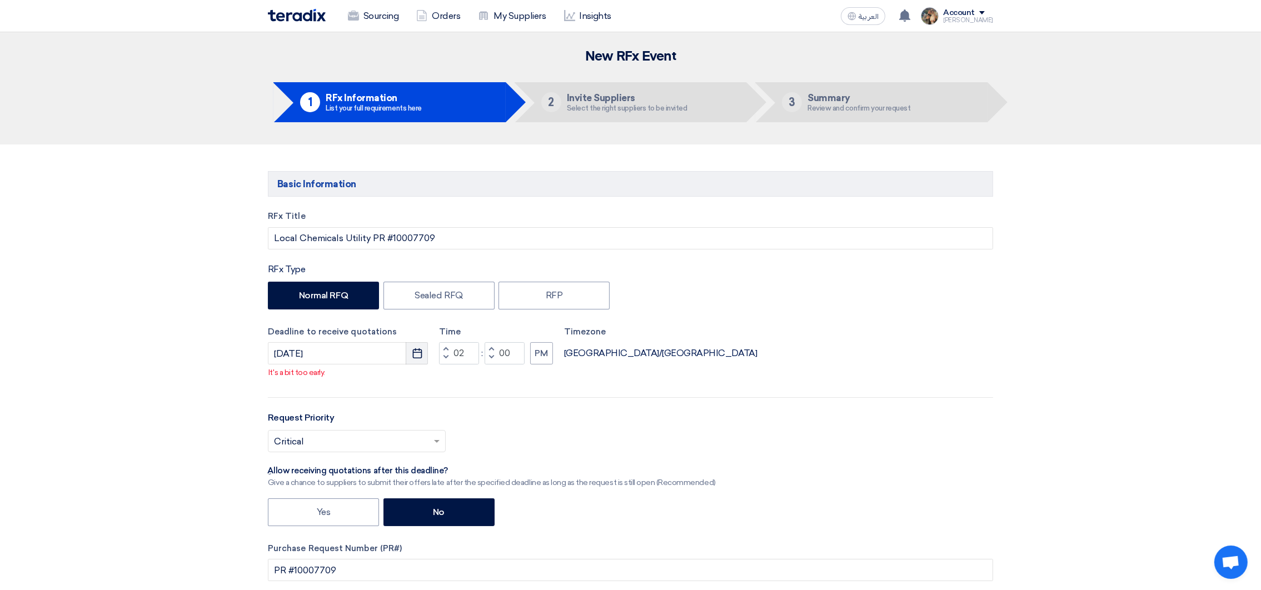
click at [412, 352] on icon "Pick a date" at bounding box center [417, 353] width 11 height 11
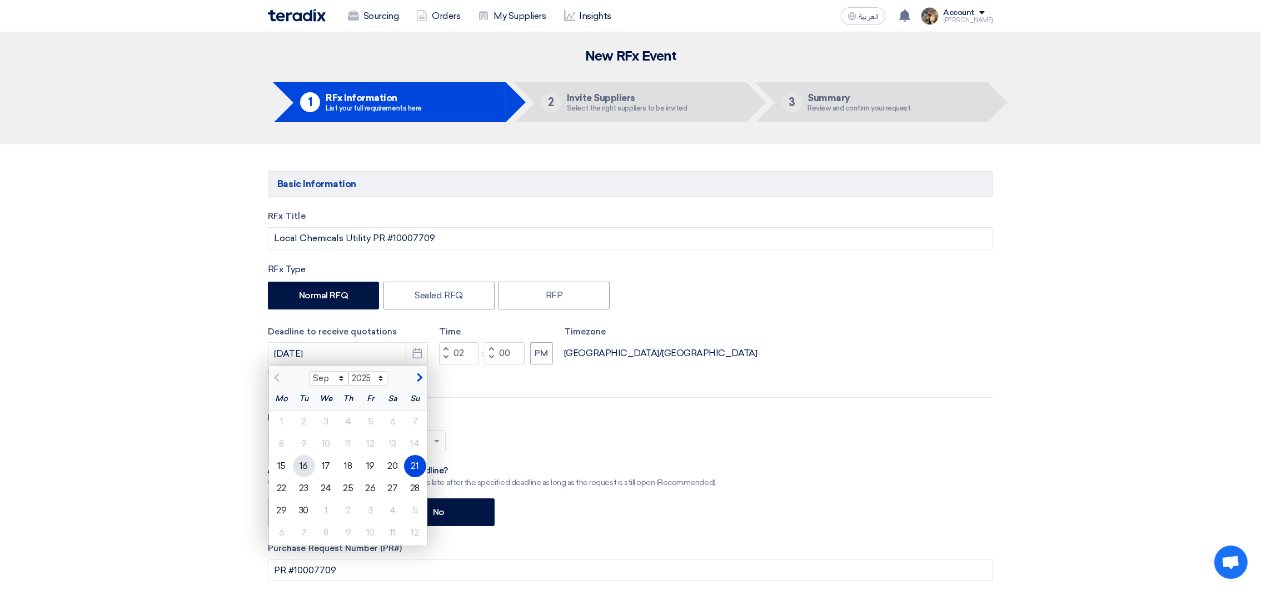
click at [306, 472] on div "16" at bounding box center [304, 466] width 22 height 22
type input "[DATE]"
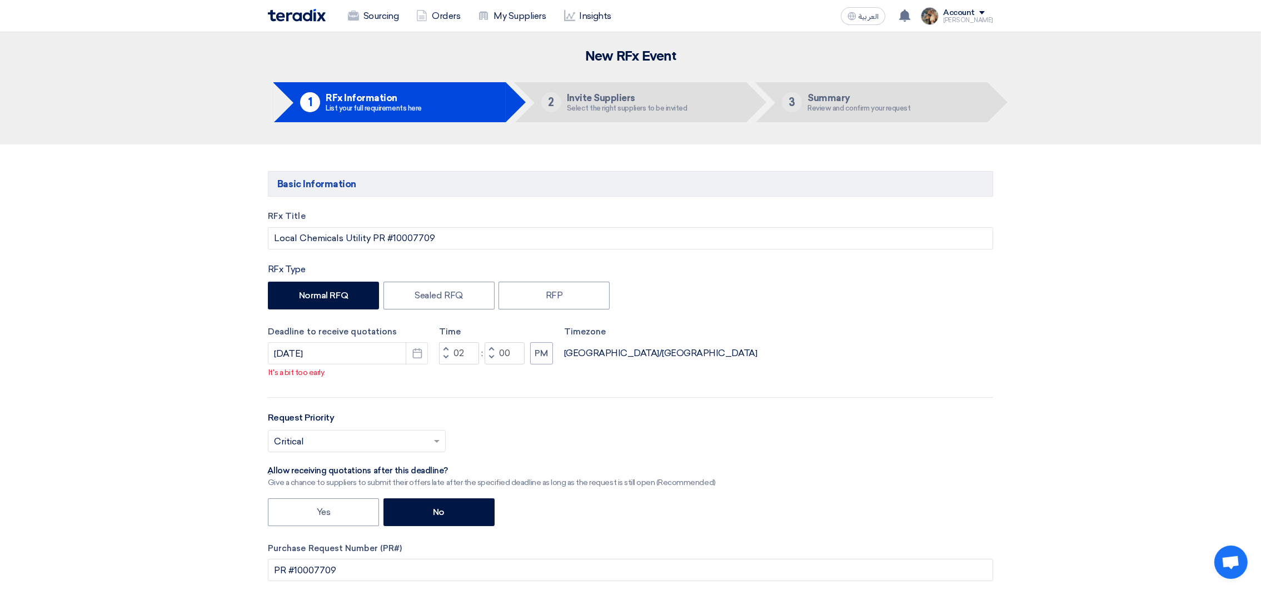
click at [449, 360] on button "Decrement hours" at bounding box center [445, 358] width 13 height 14
type input "01"
click at [368, 451] on input "text" at bounding box center [351, 442] width 154 height 18
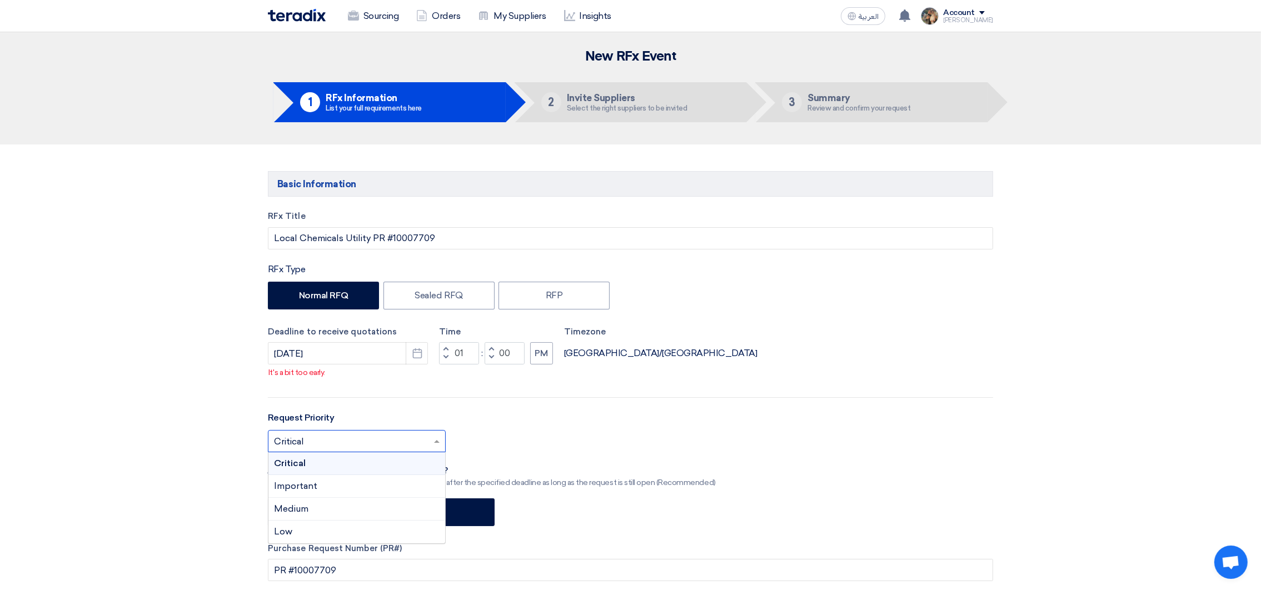
click at [554, 438] on div "Select priority... × Critical × Critical Important Medium Low" at bounding box center [630, 445] width 725 height 31
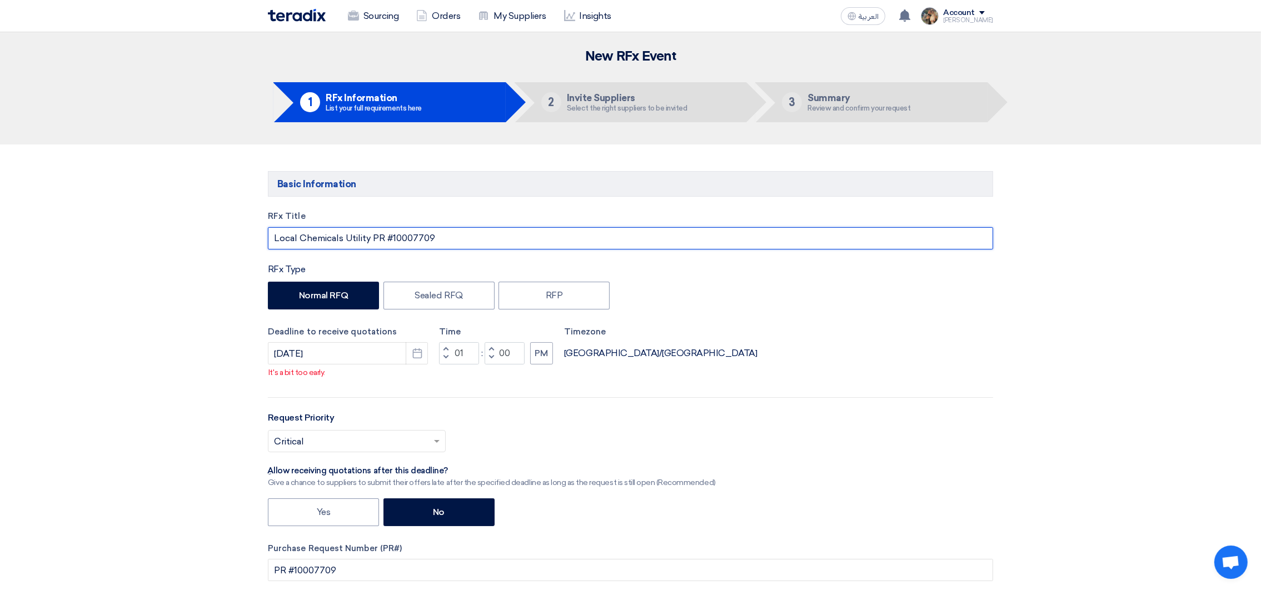
click at [413, 239] on input "Local Chemicals Utility PR #10007709" at bounding box center [630, 238] width 725 height 22
paste input "867"
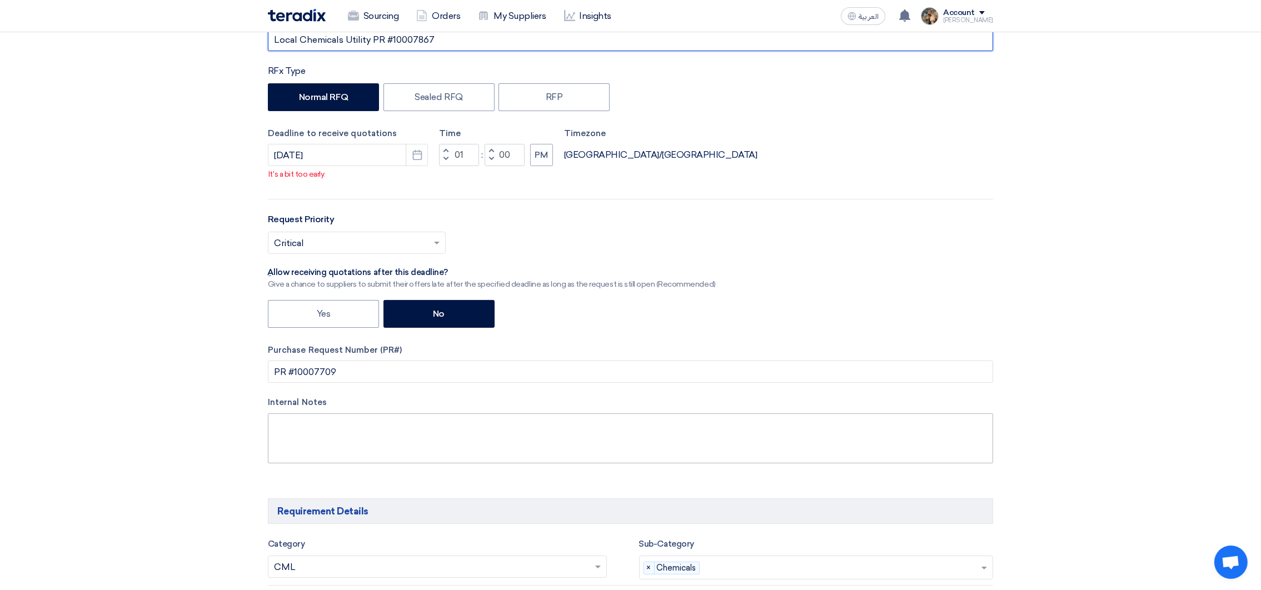
scroll to position [250, 0]
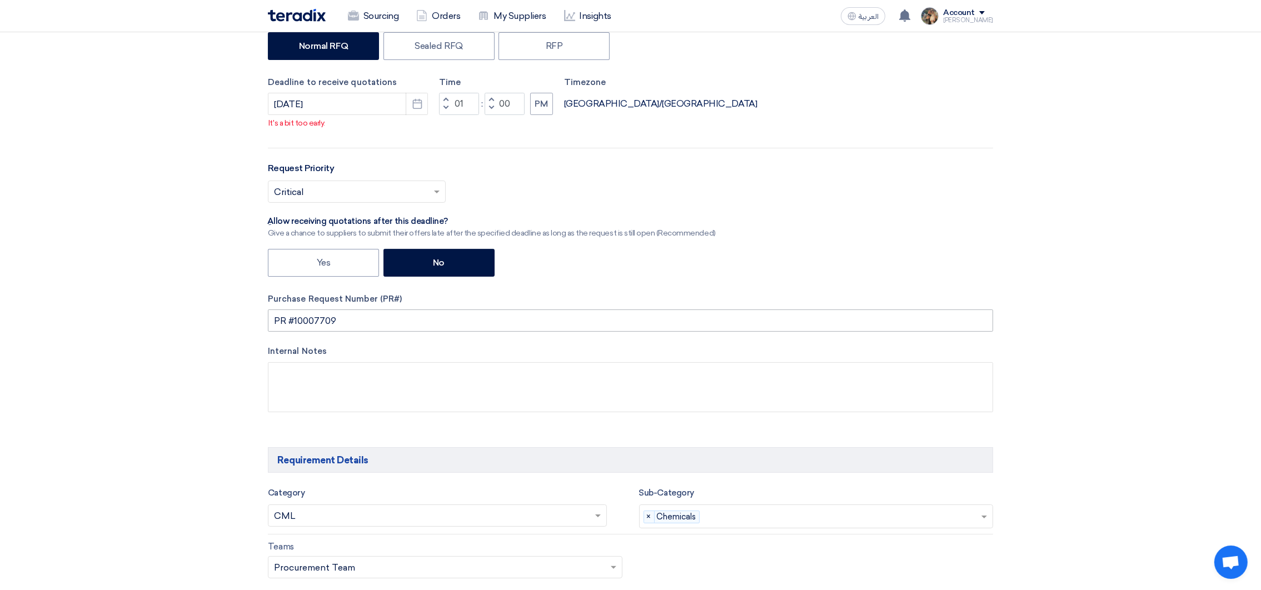
type input "Local Chemicals Utility PR #10007867"
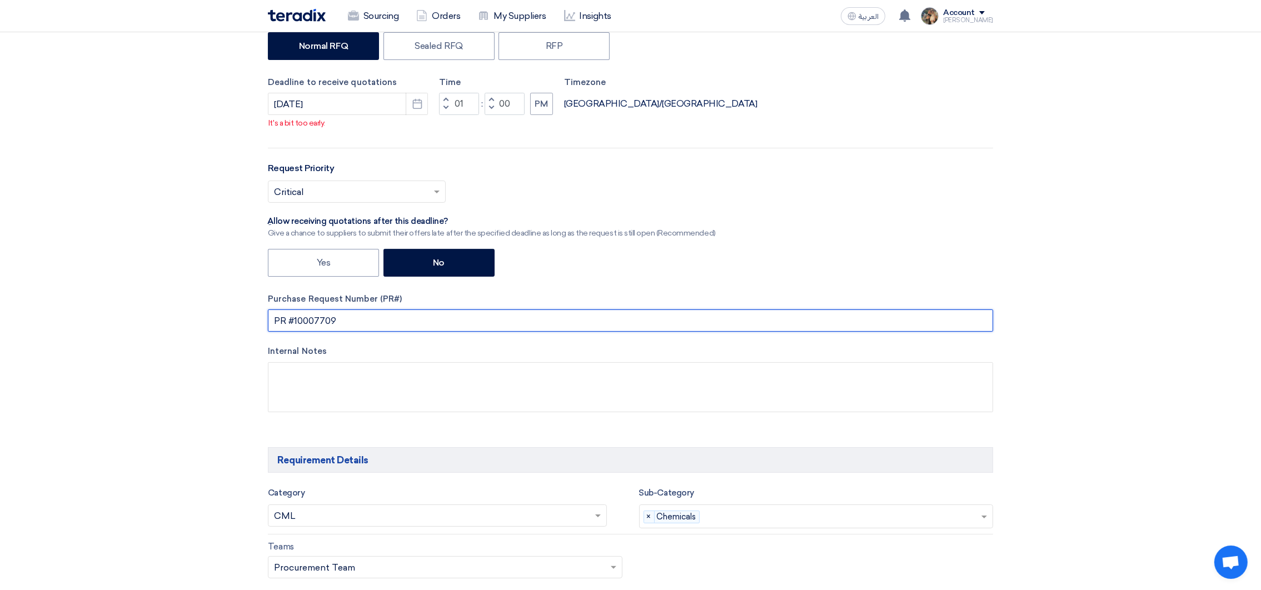
click at [316, 325] on input "PR #10007709" at bounding box center [630, 321] width 725 height 22
paste input "867"
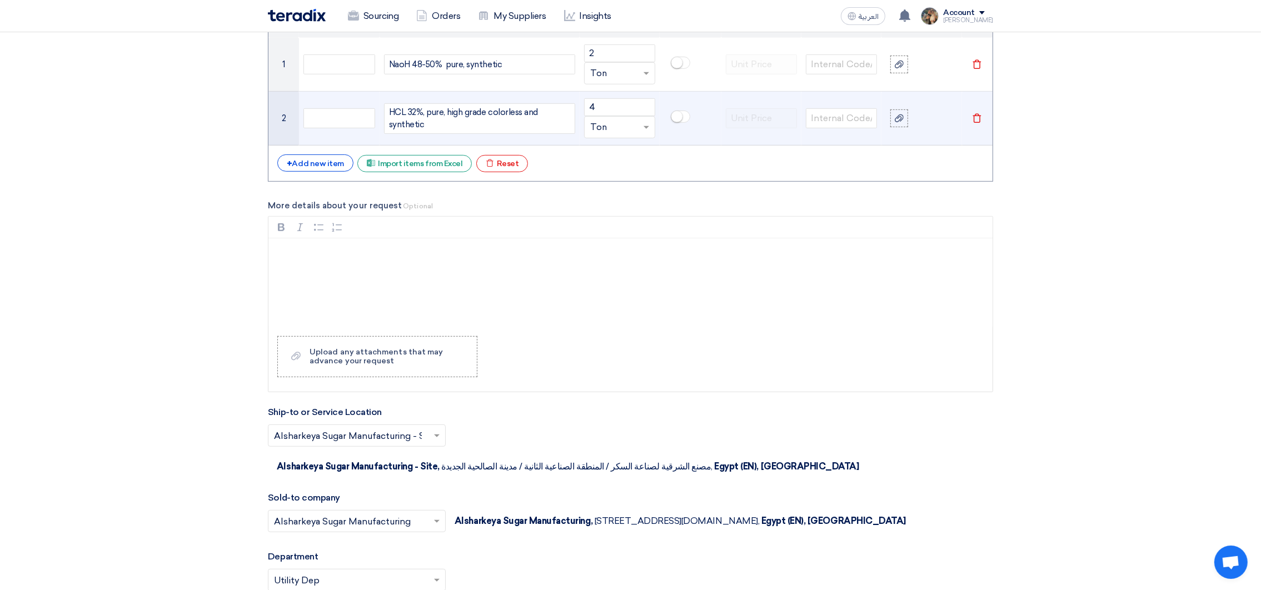
scroll to position [750, 0]
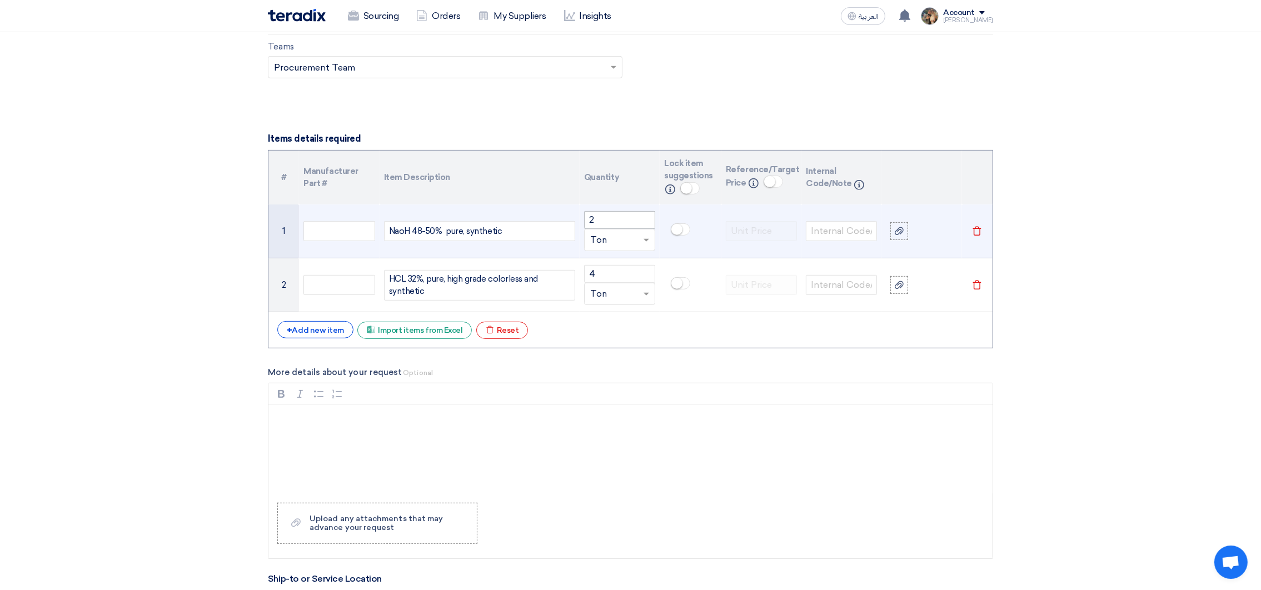
type input "PR #10007867"
drag, startPoint x: 602, startPoint y: 221, endPoint x: 585, endPoint y: 221, distance: 16.7
click at [585, 221] on input "2" at bounding box center [619, 220] width 71 height 18
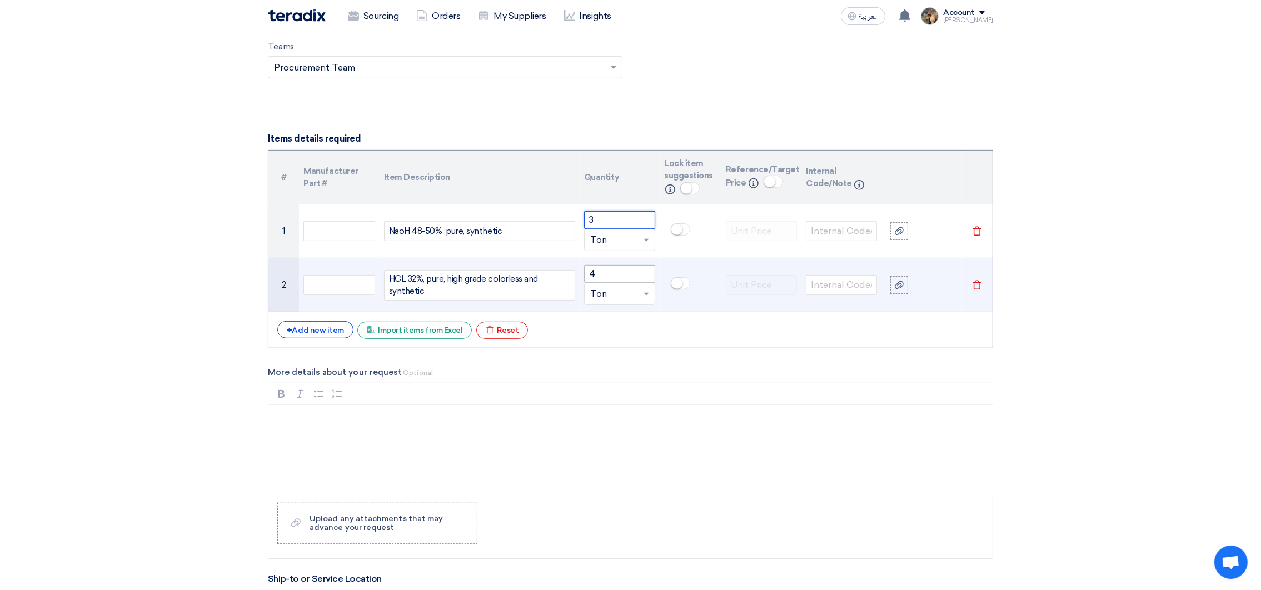
type input "3"
drag, startPoint x: 606, startPoint y: 277, endPoint x: 526, endPoint y: 278, distance: 80.0
click at [526, 278] on tr "2 HCL 32%, pure, high grade colorless and synthetic 4 Unit × Ton [GEOGRAPHIC_DA…" at bounding box center [630, 285] width 724 height 54
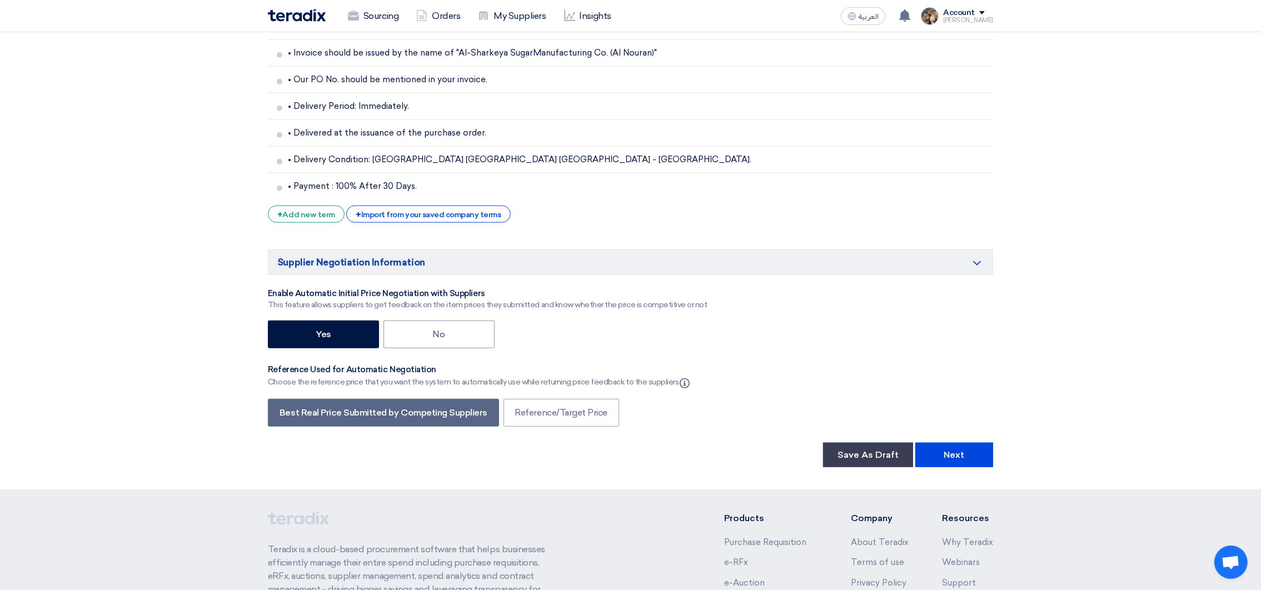
scroll to position [2000, 0]
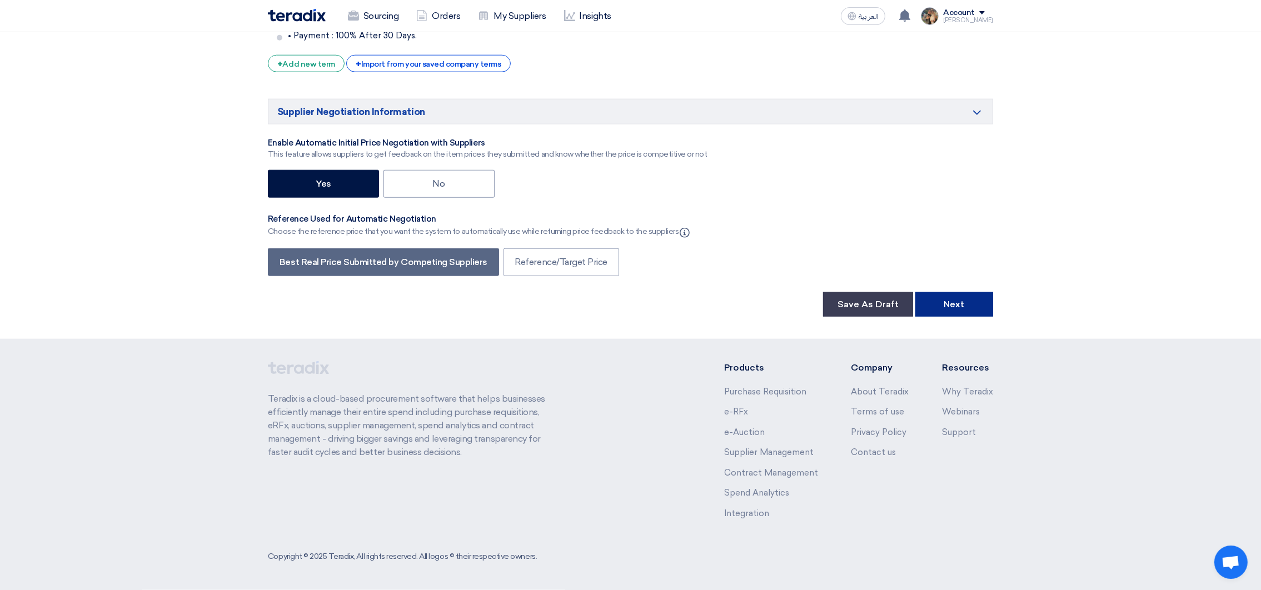
type input "3"
click at [940, 304] on button "Next" at bounding box center [954, 304] width 78 height 24
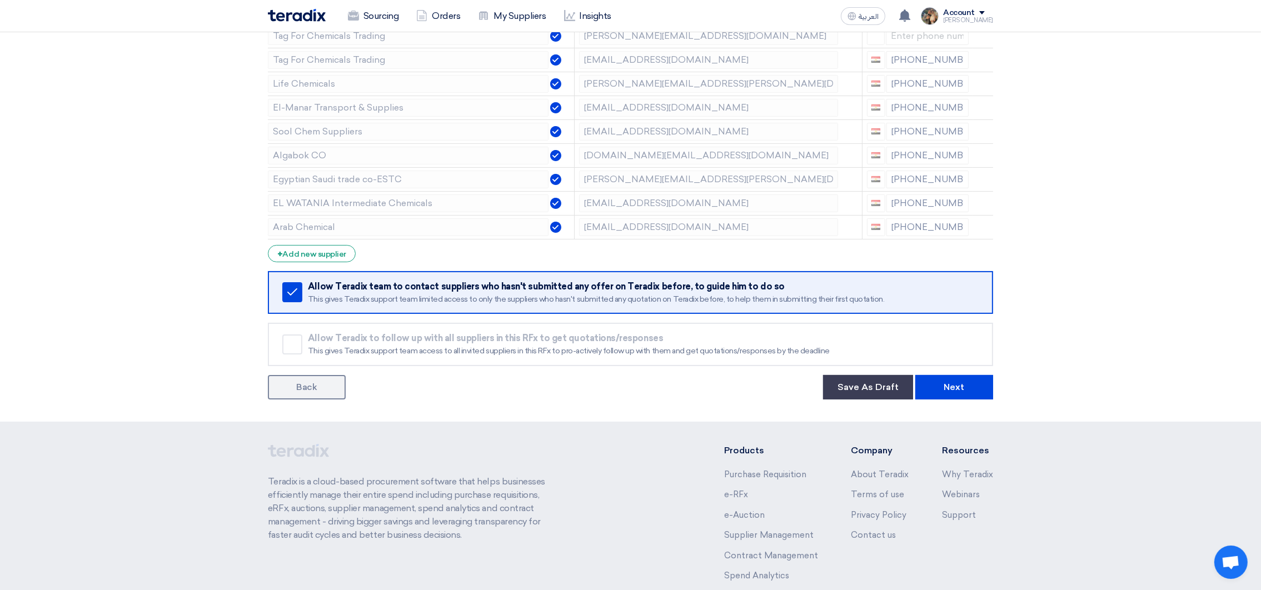
scroll to position [362, 0]
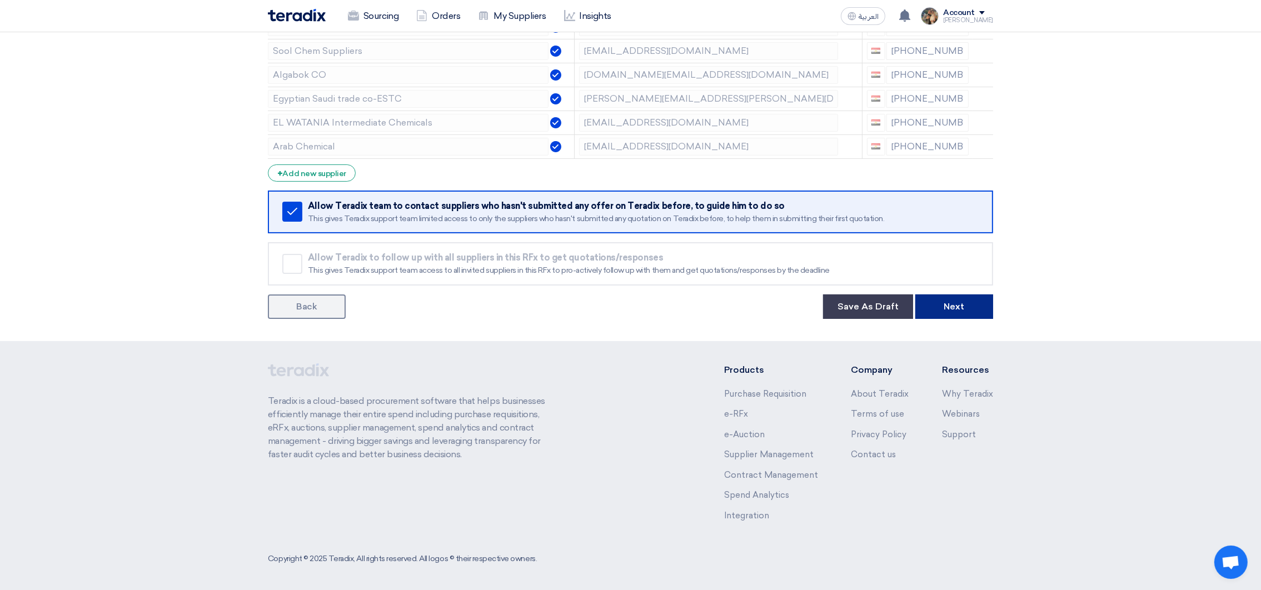
click at [965, 314] on button "Next" at bounding box center [954, 307] width 78 height 24
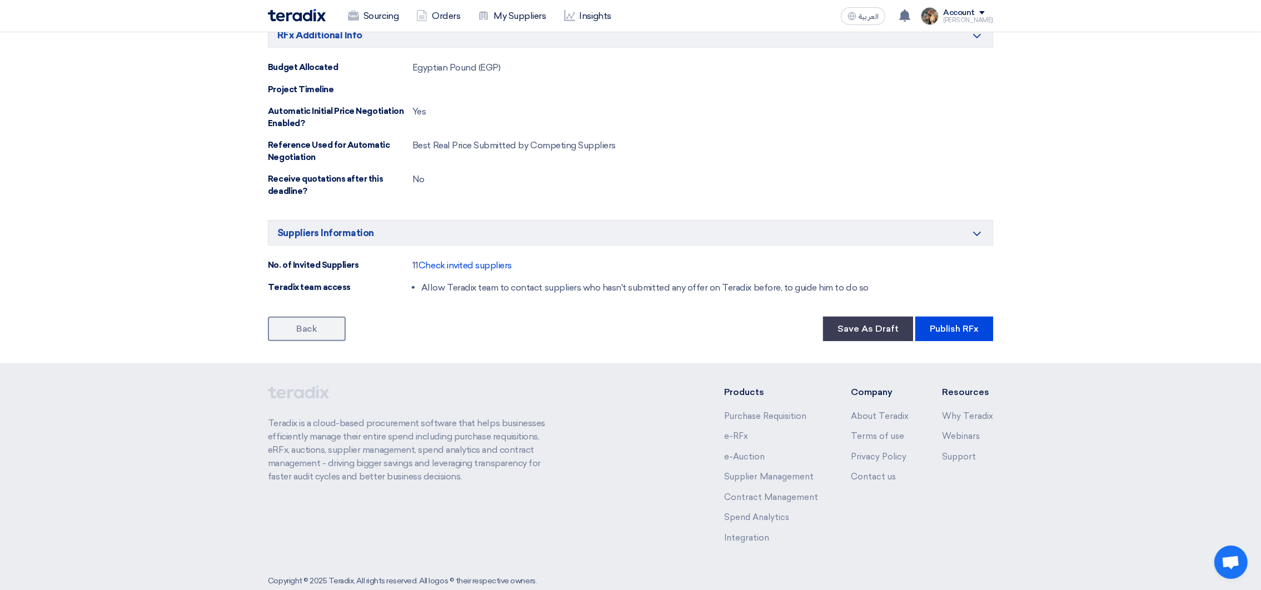
scroll to position [750, 0]
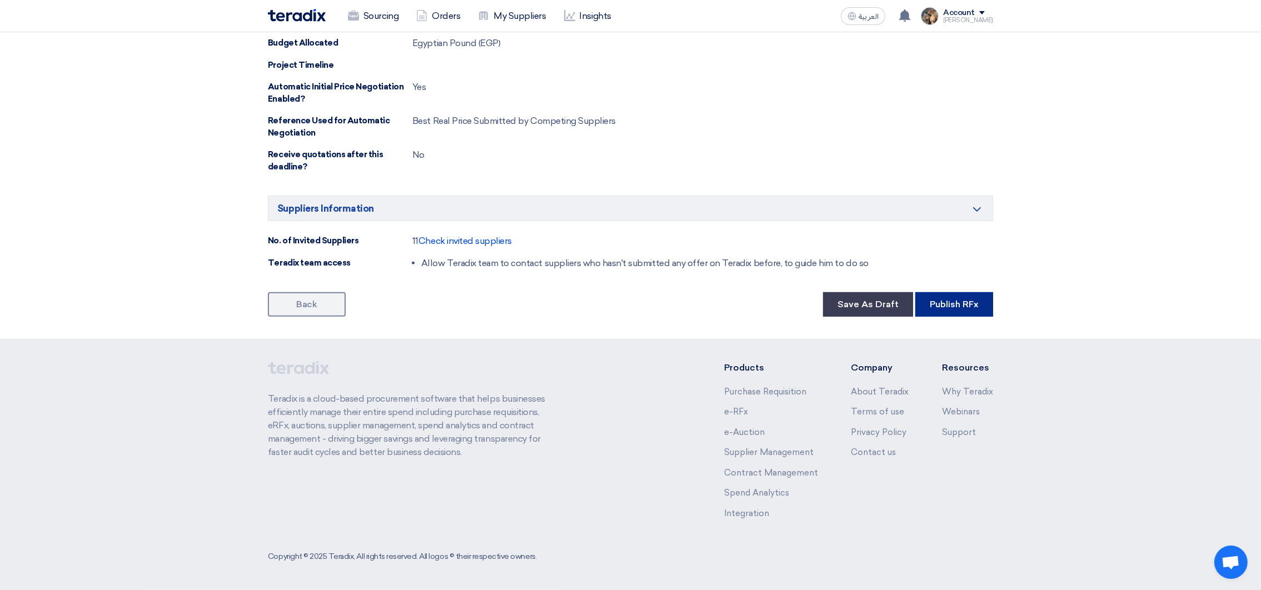
click at [942, 306] on button "Publish RFx" at bounding box center [954, 304] width 78 height 24
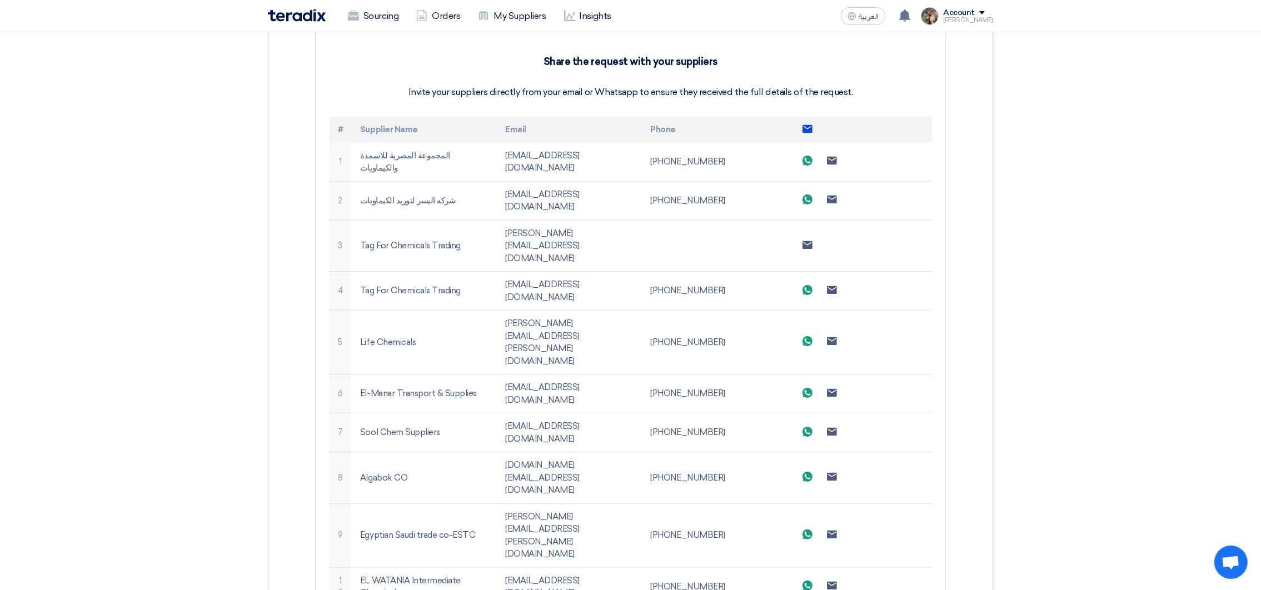
scroll to position [532, 0]
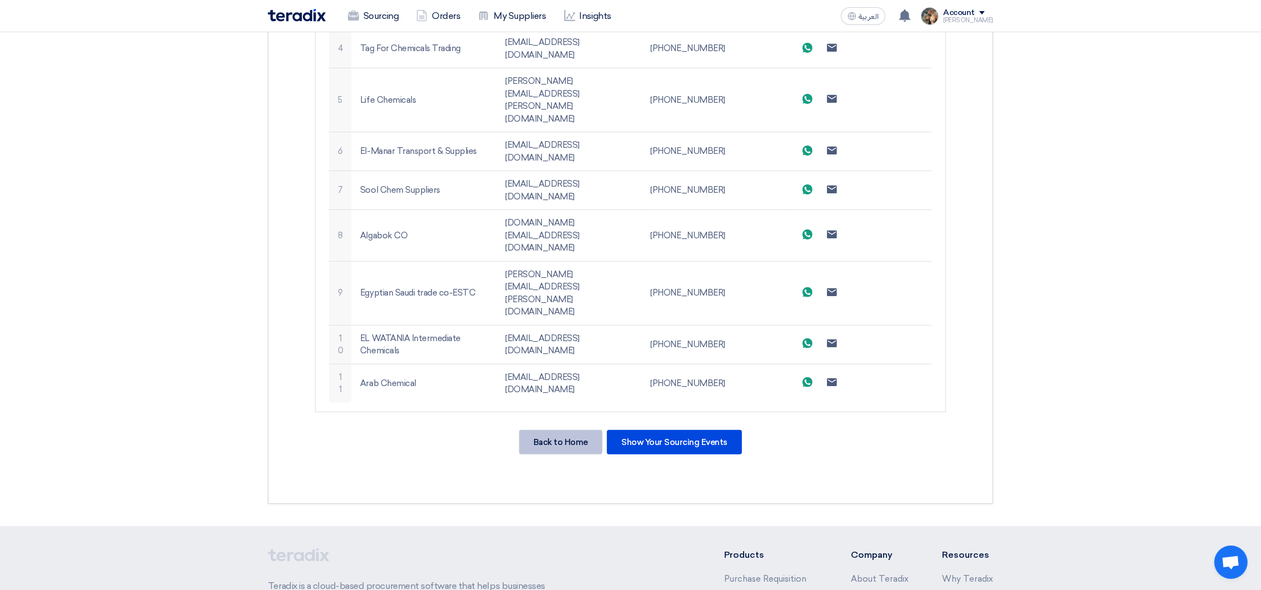
click at [577, 430] on div "Back to Home" at bounding box center [560, 442] width 83 height 24
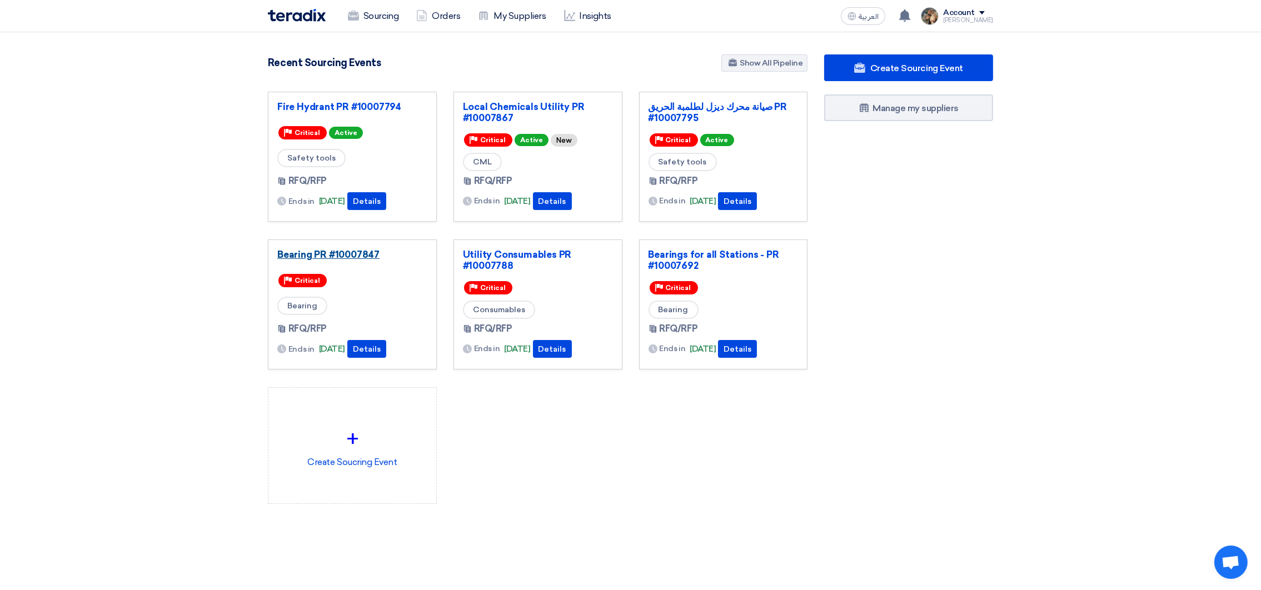
click at [334, 257] on link "Bearing PR #10007847" at bounding box center [352, 254] width 150 height 11
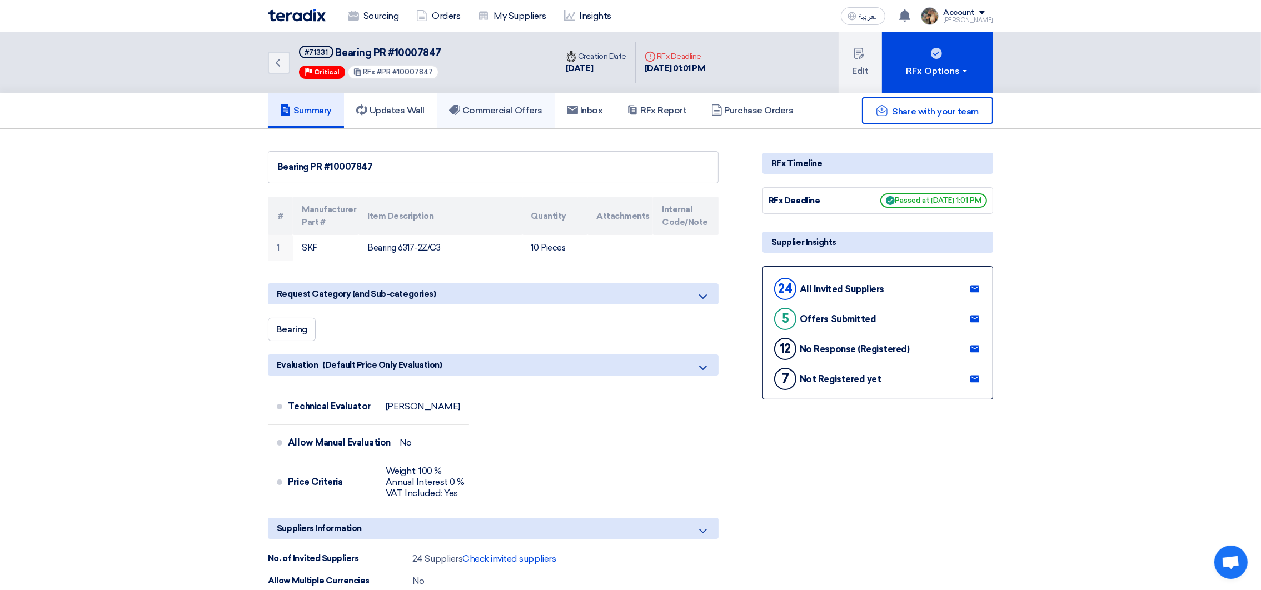
click at [513, 102] on link "Commercial Offers" at bounding box center [496, 111] width 118 height 36
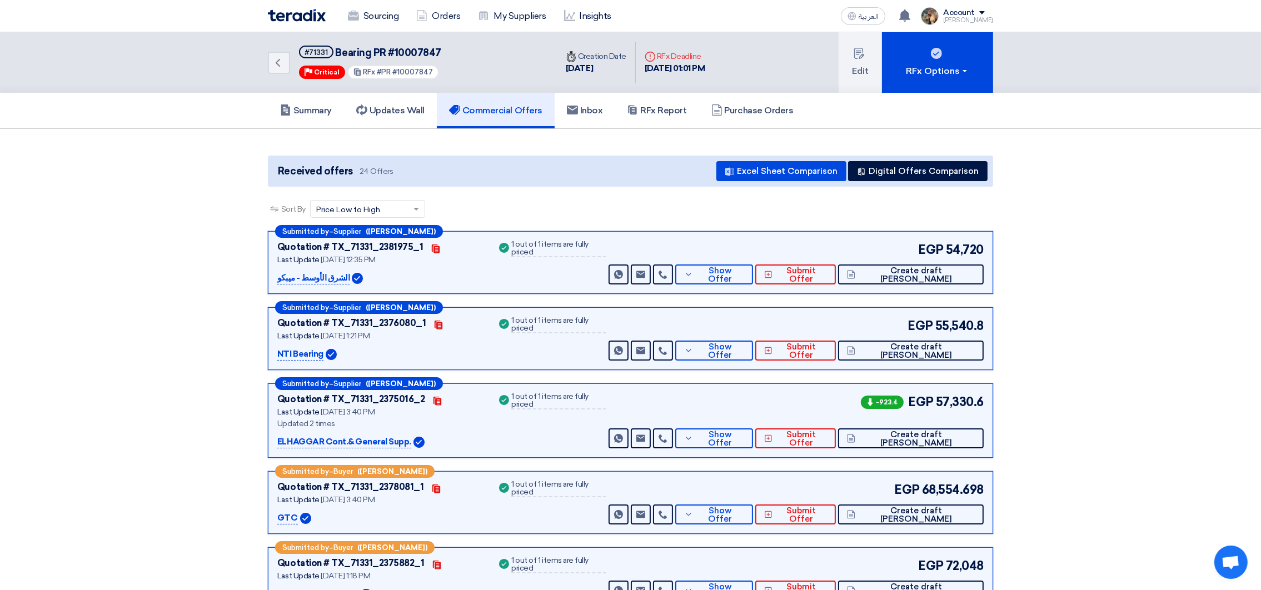
click at [416, 53] on span "Bearing PR #10007847" at bounding box center [389, 53] width 106 height 12
copy span "10007847"
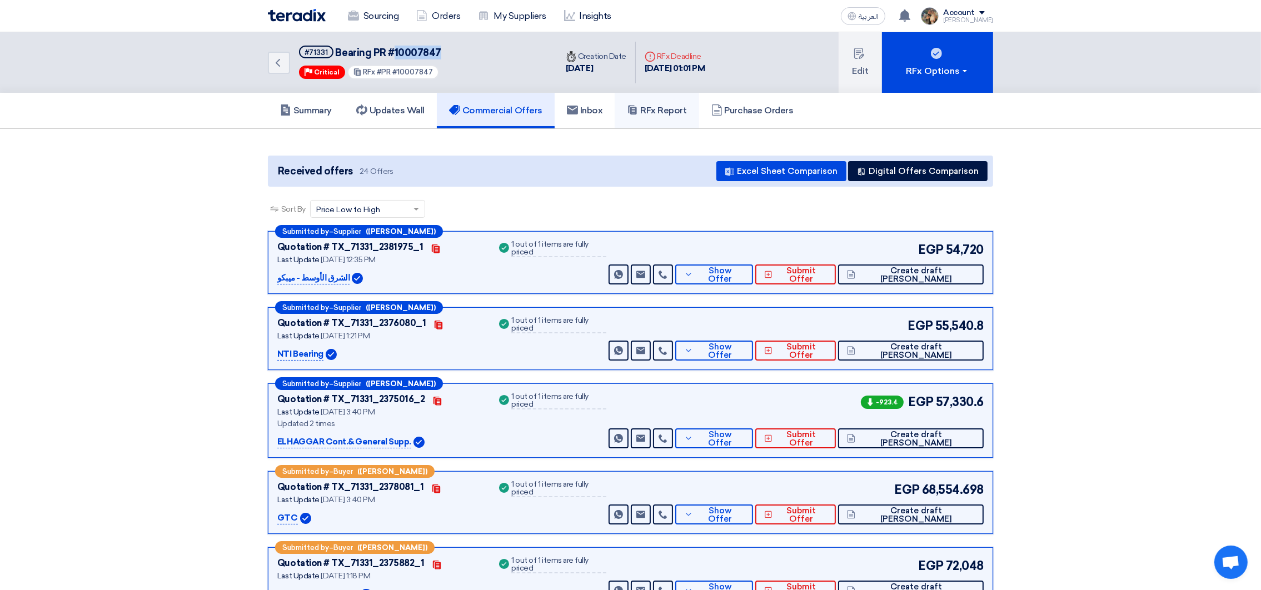
drag, startPoint x: 669, startPoint y: 121, endPoint x: 655, endPoint y: 142, distance: 24.8
click at [669, 121] on link "RFx Report" at bounding box center [657, 111] width 84 height 36
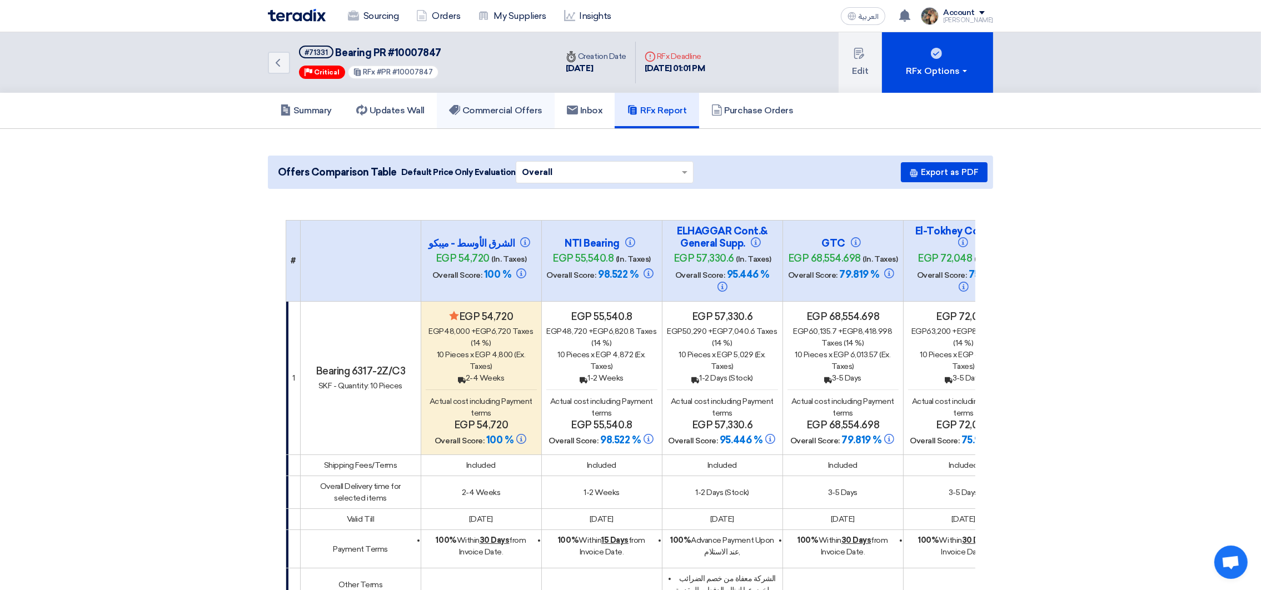
click at [525, 119] on link "Commercial Offers" at bounding box center [496, 111] width 118 height 36
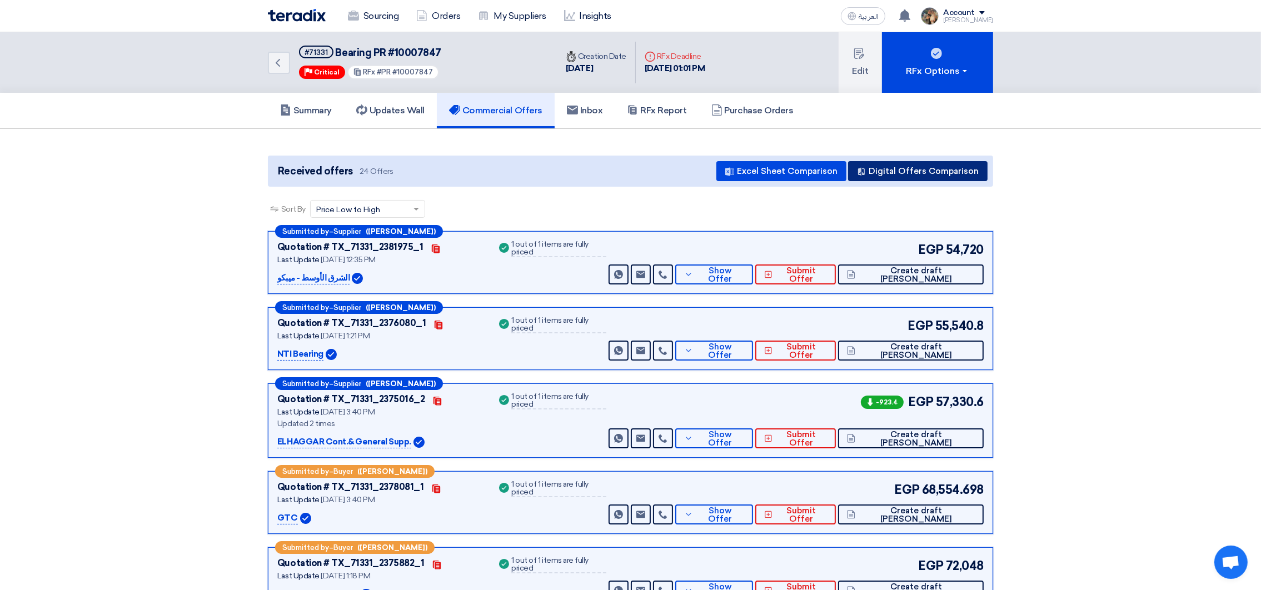
click at [908, 174] on button "Digital Offers Comparison" at bounding box center [917, 171] width 139 height 20
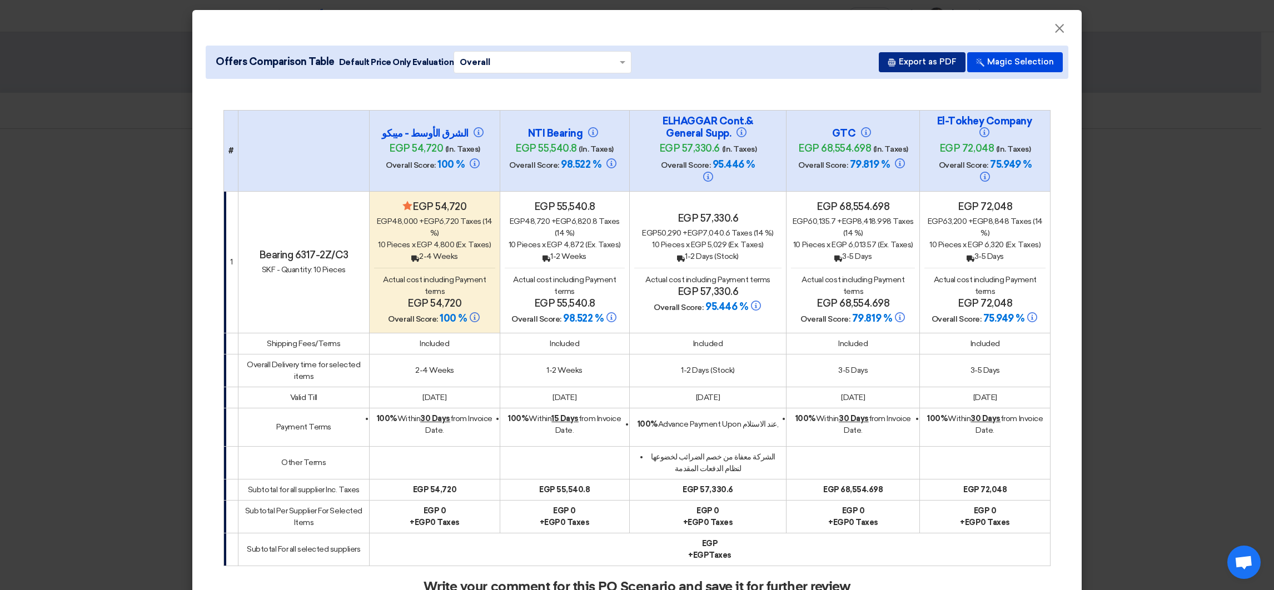
click at [925, 71] on button "Export as PDF" at bounding box center [922, 62] width 87 height 20
click at [1054, 32] on span "×" at bounding box center [1059, 31] width 11 height 22
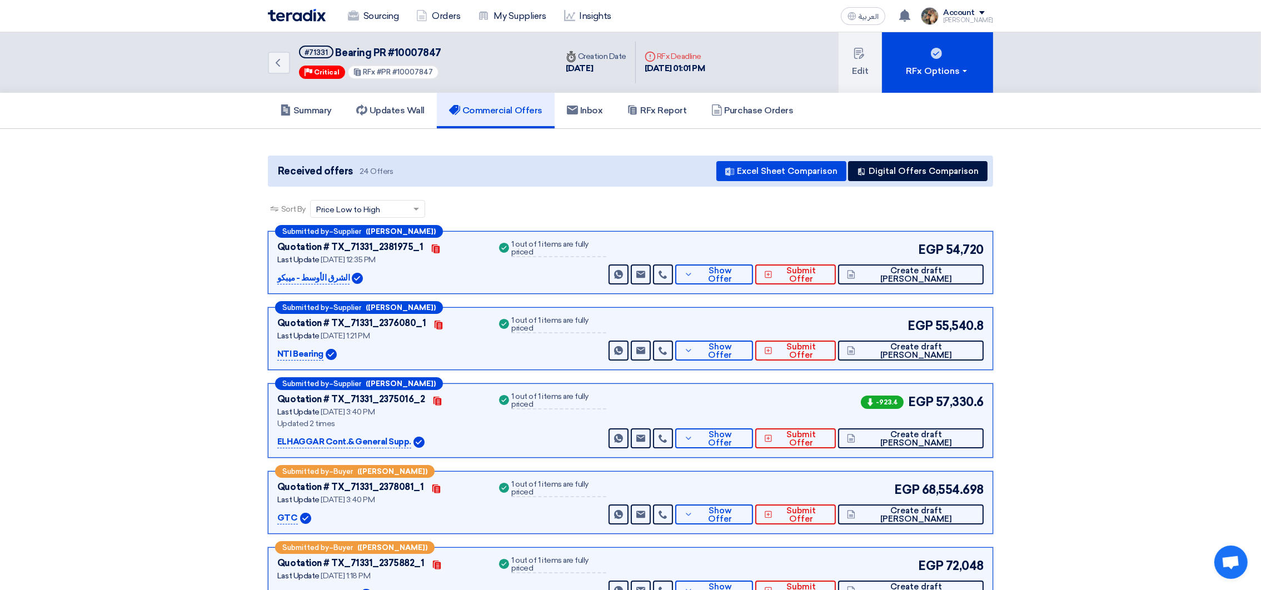
click at [285, 18] on img at bounding box center [297, 15] width 58 height 13
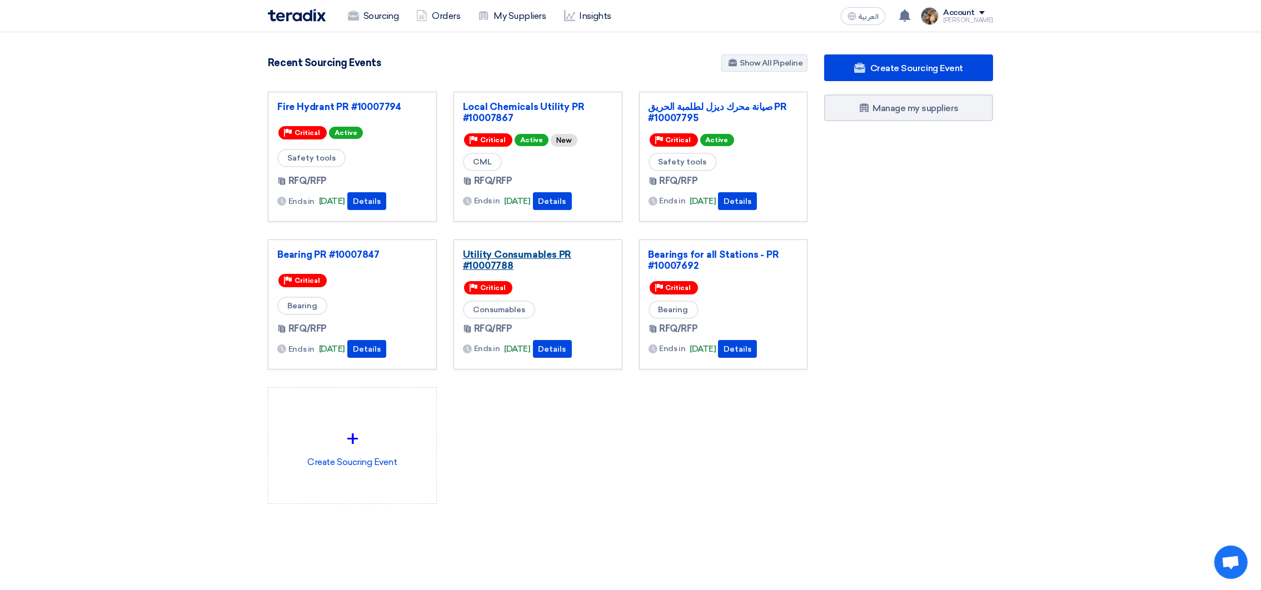
click at [500, 257] on link "Utility Consumables PR #10007788" at bounding box center [538, 260] width 150 height 22
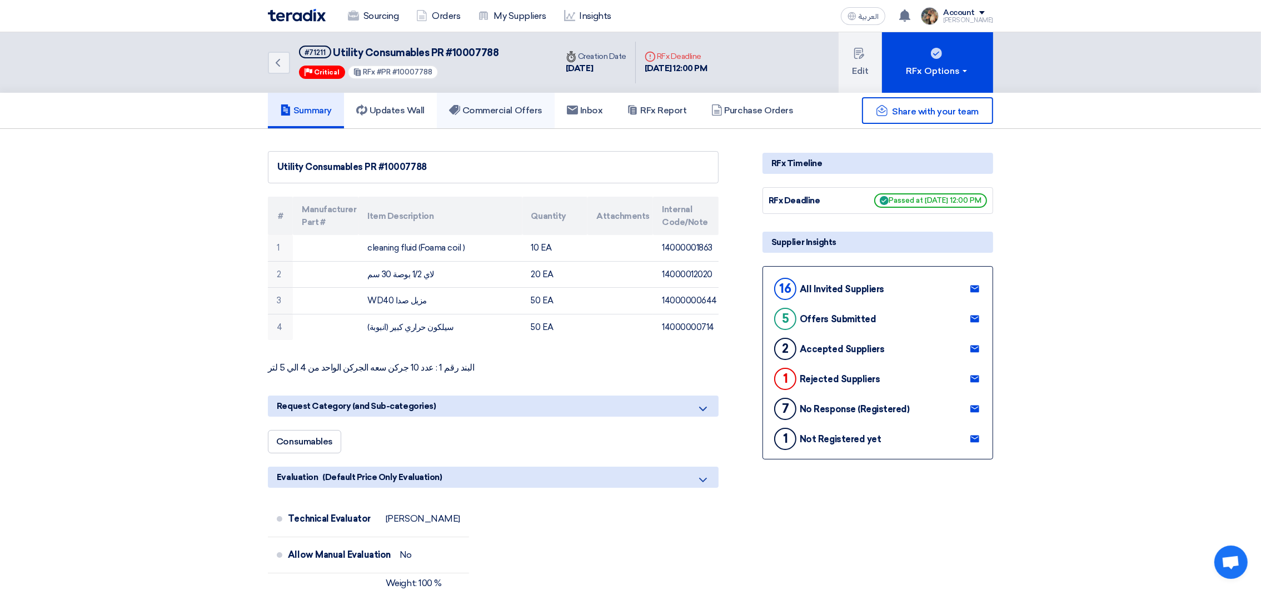
click at [526, 119] on link "Commercial Offers" at bounding box center [496, 111] width 118 height 36
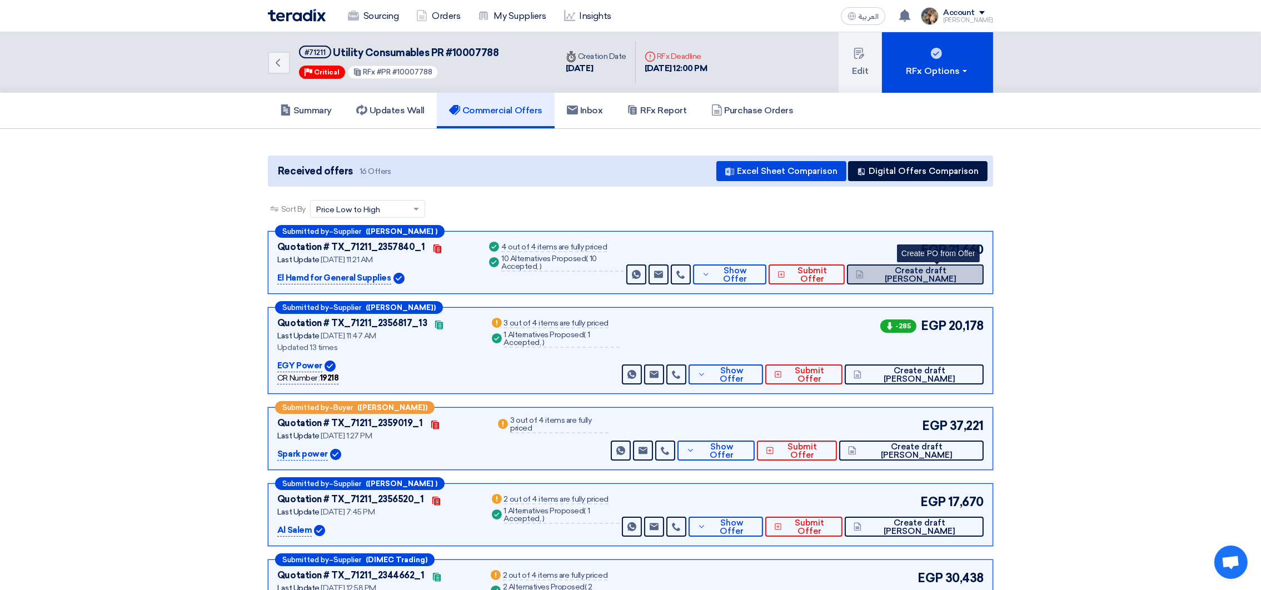
click at [948, 274] on span "Create draft [PERSON_NAME]" at bounding box center [920, 275] width 108 height 17
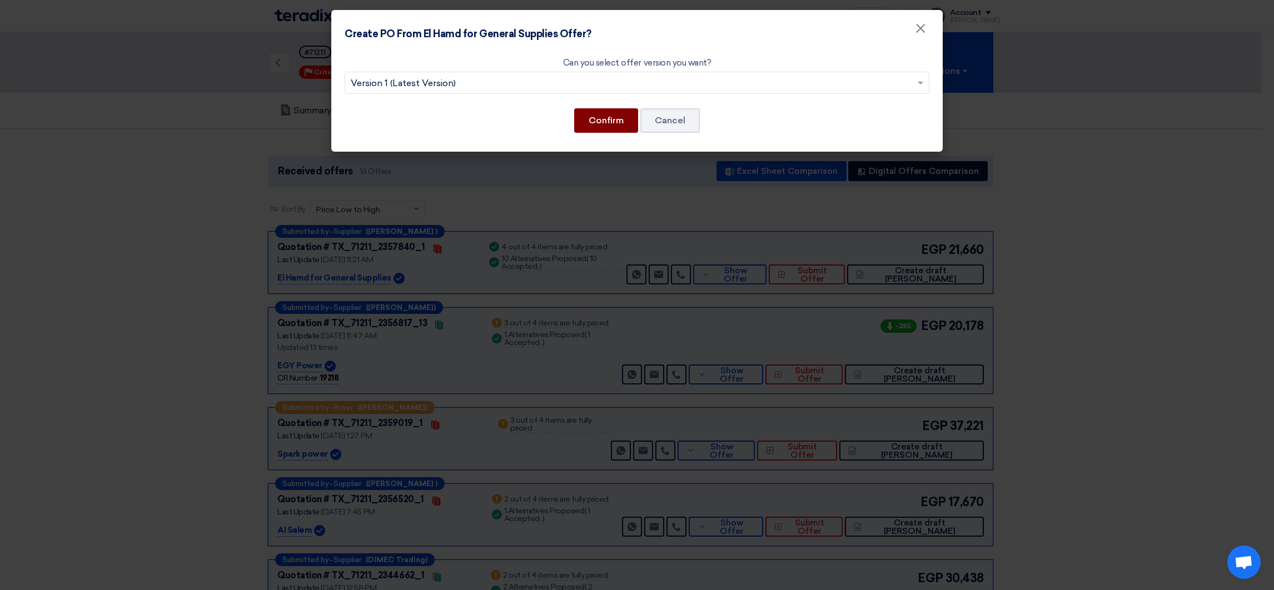
click at [597, 128] on button "Confirm" at bounding box center [606, 120] width 64 height 24
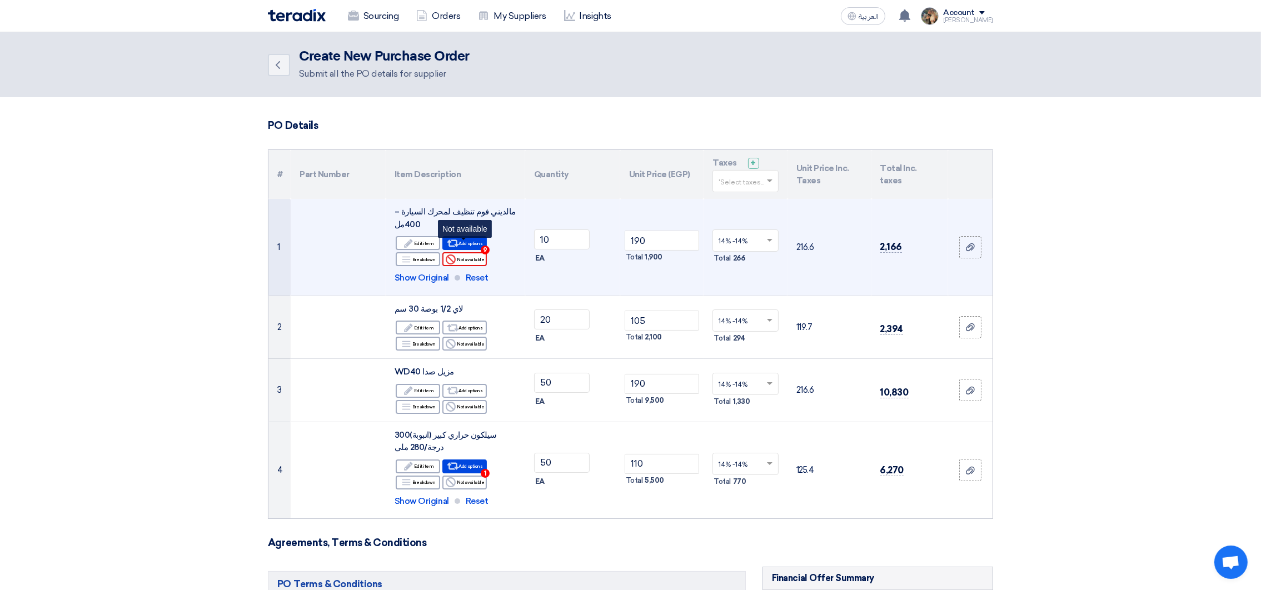
click at [467, 252] on div "Reject Not available" at bounding box center [464, 259] width 44 height 14
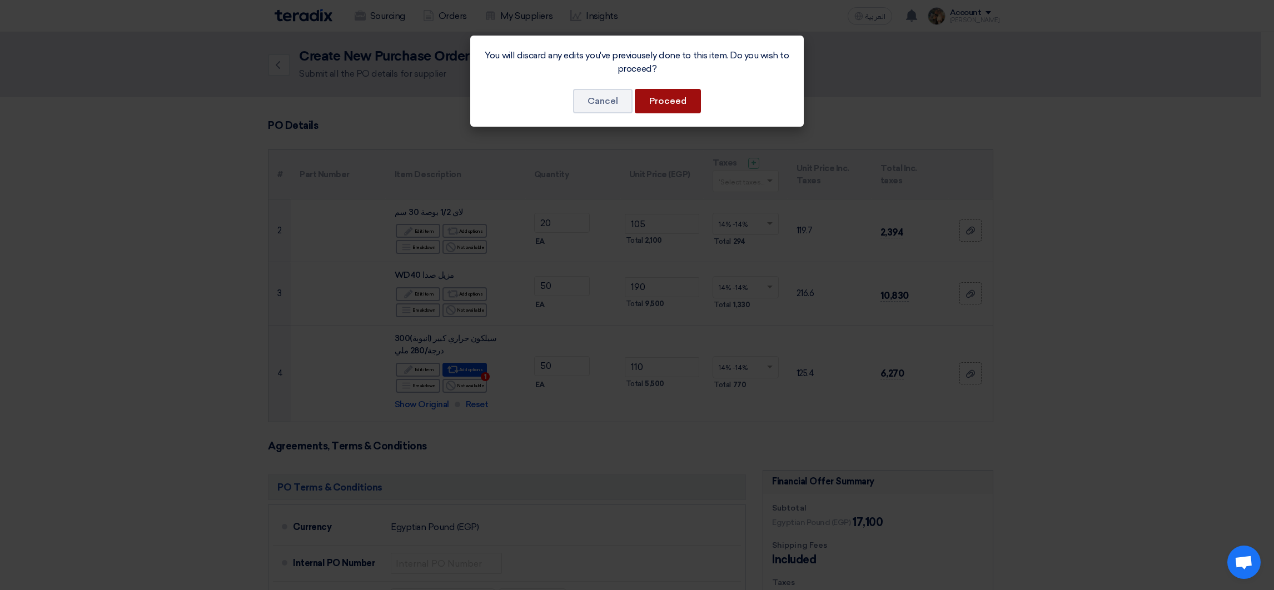
click at [675, 103] on button "Proceed" at bounding box center [668, 101] width 66 height 24
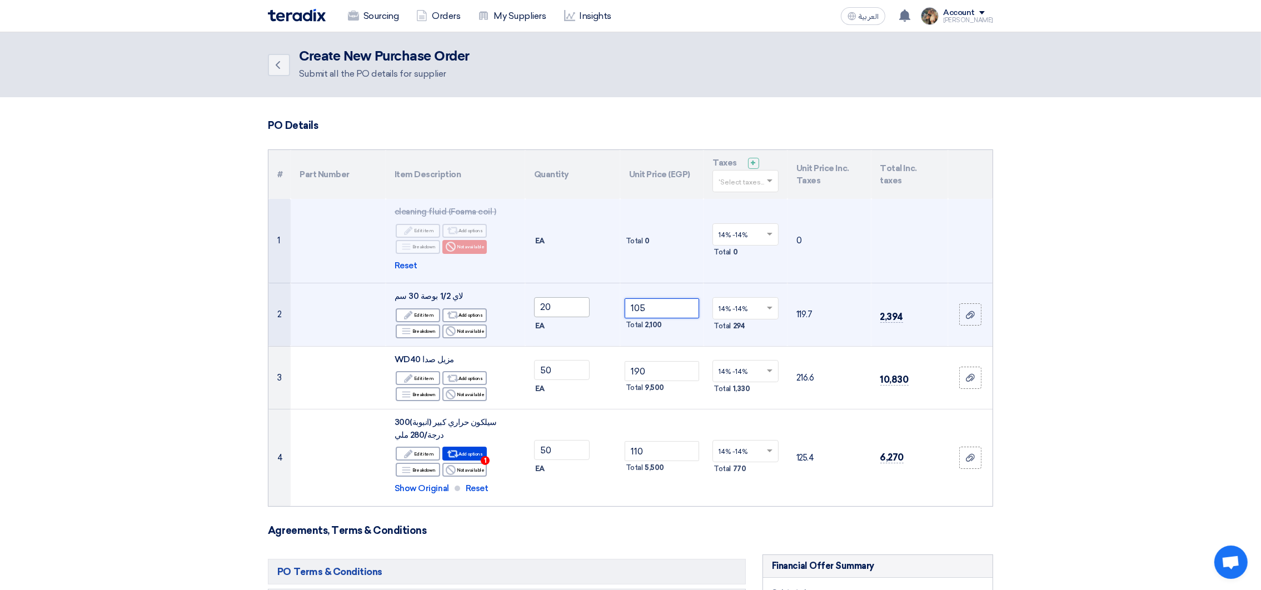
drag, startPoint x: 649, startPoint y: 307, endPoint x: 574, endPoint y: 306, distance: 74.5
click at [574, 306] on tr "2 لاي 1/2 بوصة 30 سم Edit Edit item Alternative Add options Breakdown Reject 20…" at bounding box center [630, 314] width 724 height 63
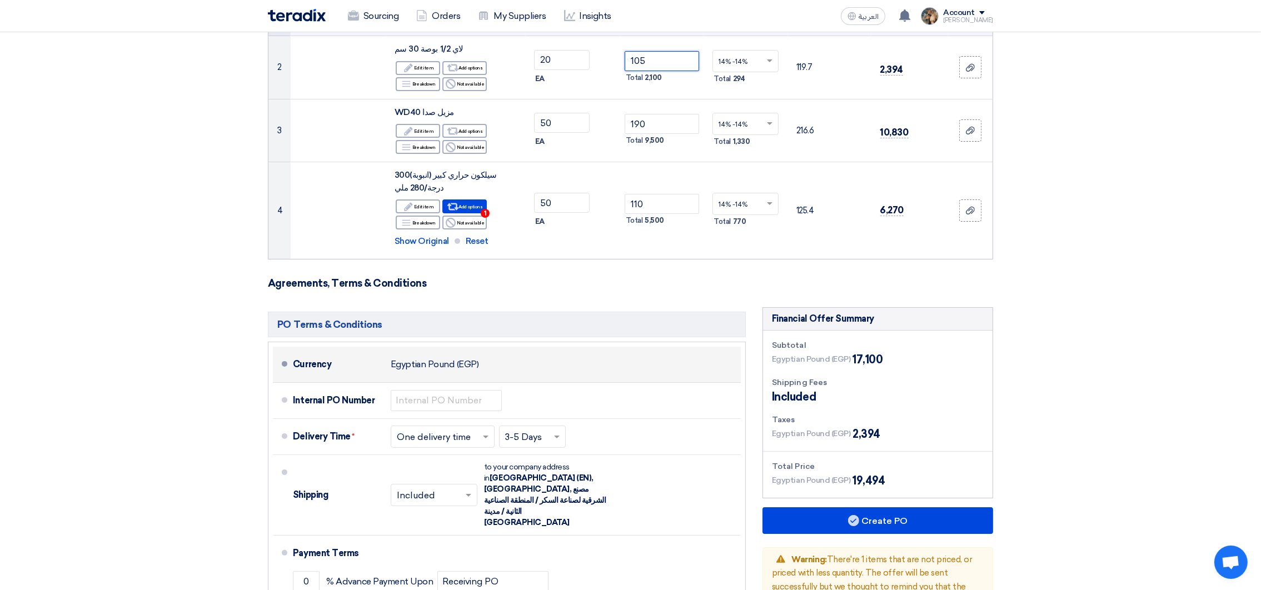
scroll to position [250, 0]
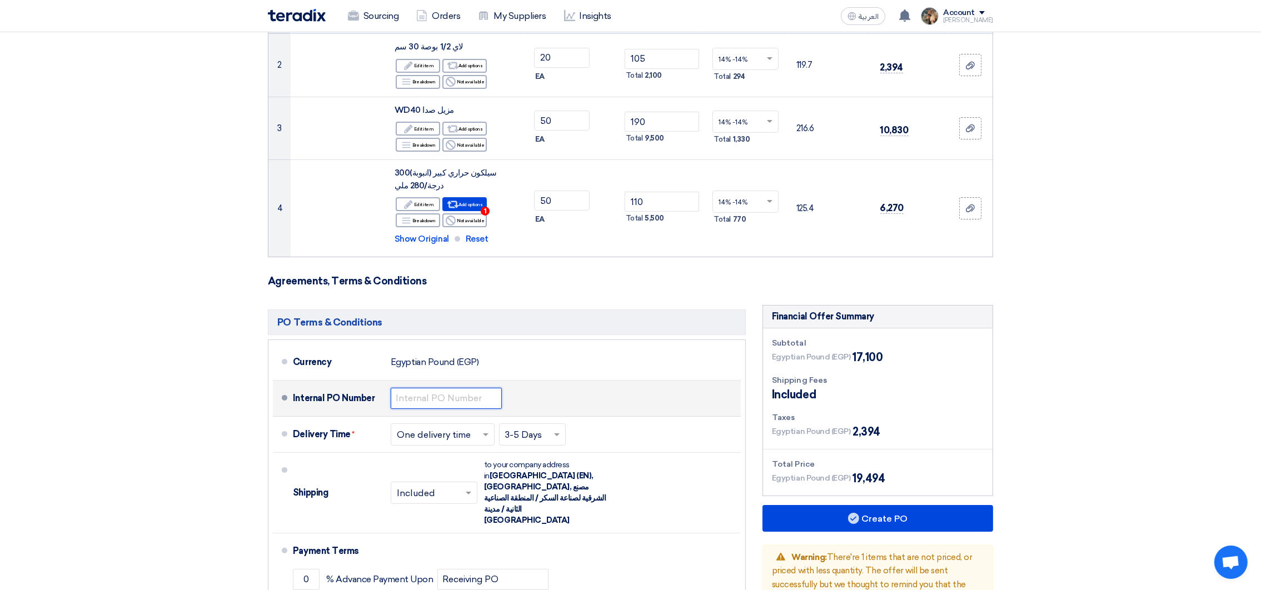
click at [421, 398] on input "text" at bounding box center [446, 398] width 111 height 21
paste input "4500009530"
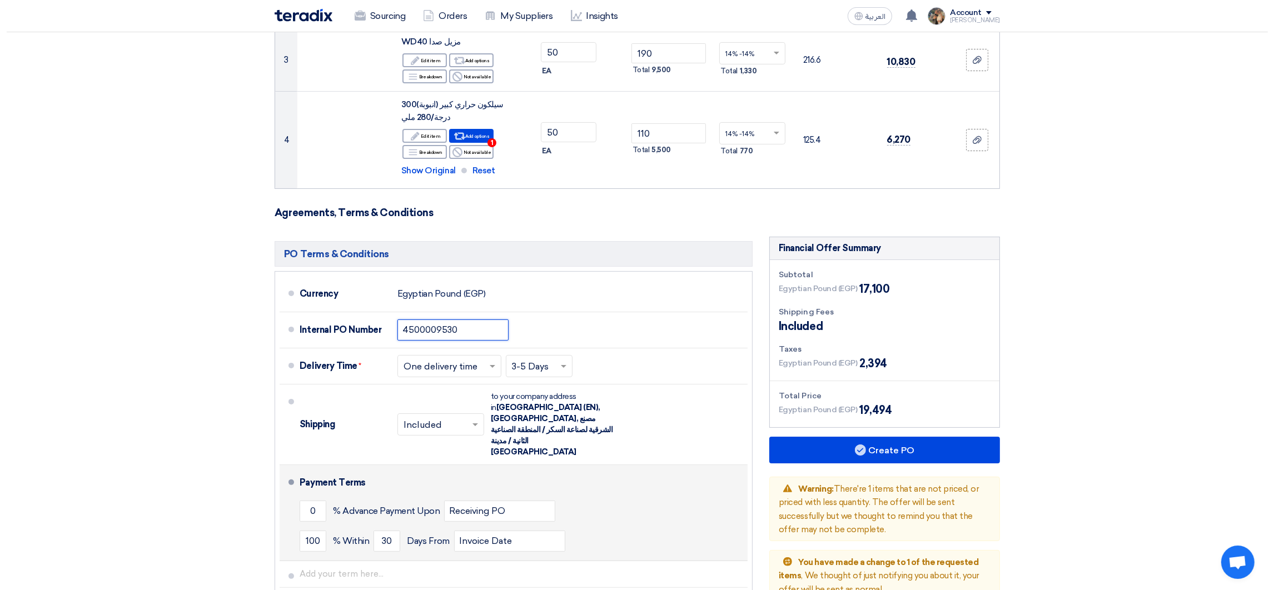
scroll to position [416, 0]
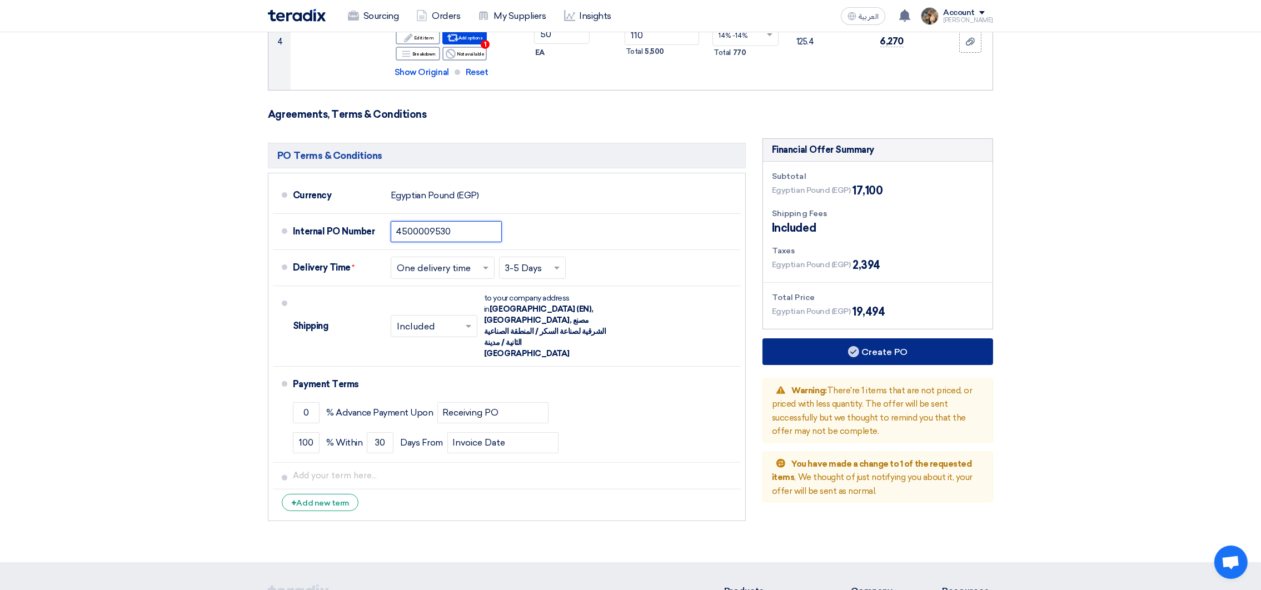
type input "4500009530"
click at [891, 341] on button "Create PO" at bounding box center [877, 351] width 231 height 27
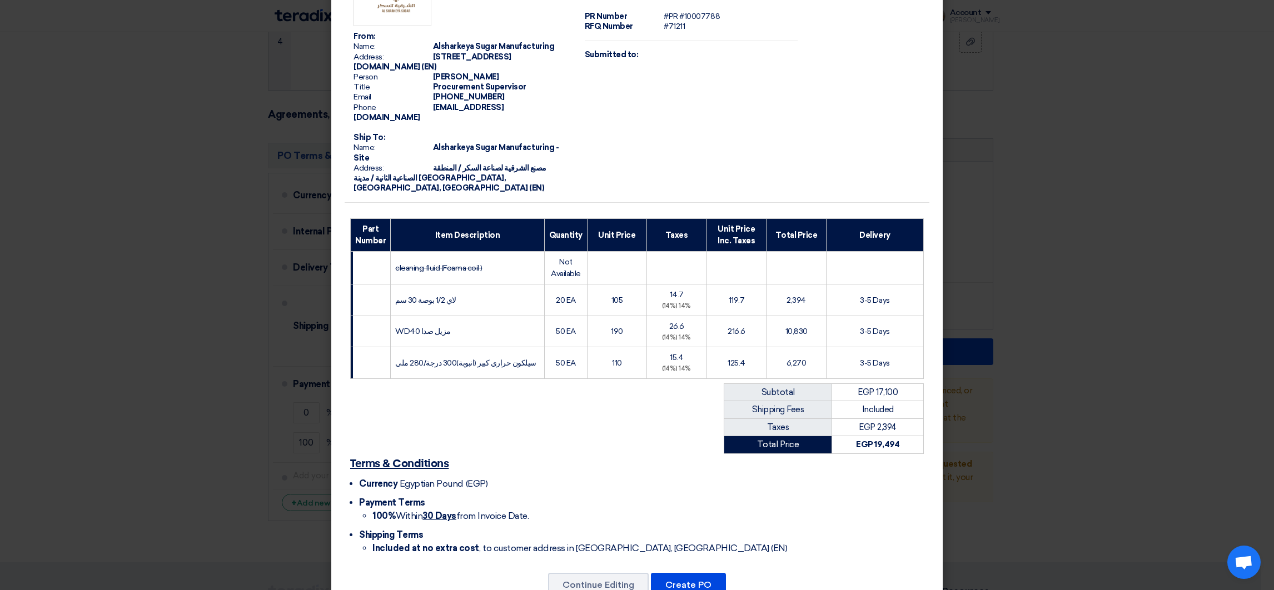
scroll to position [71, 0]
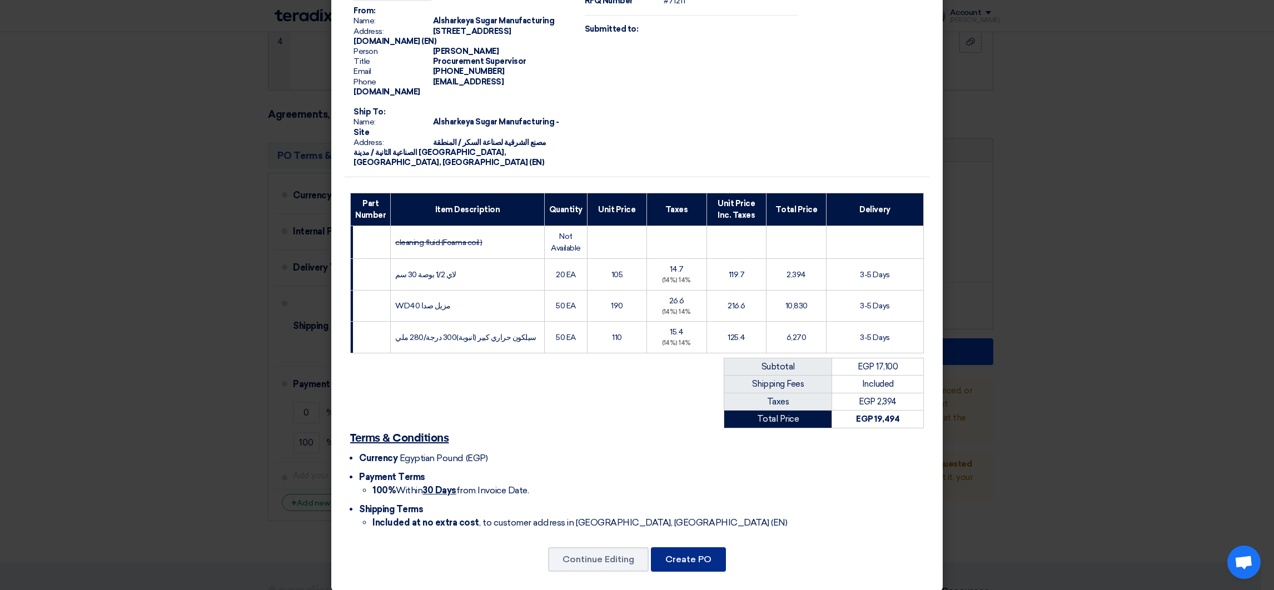
click at [698, 549] on button "Create PO" at bounding box center [688, 559] width 75 height 24
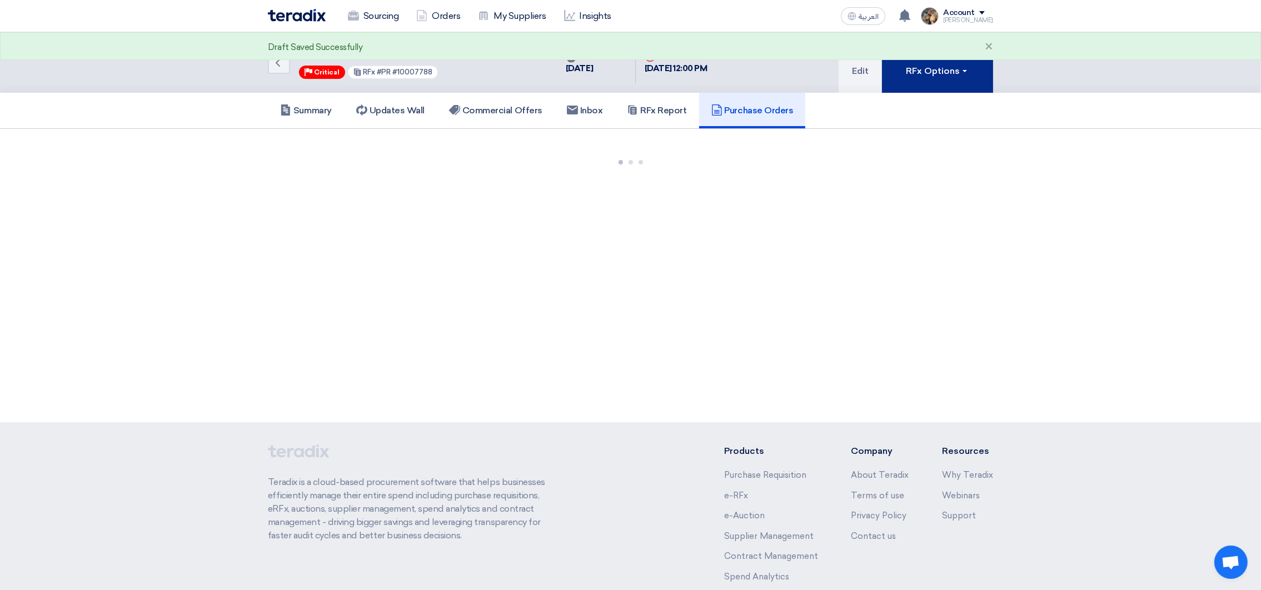
click at [955, 62] on button "RFx Options" at bounding box center [937, 62] width 111 height 61
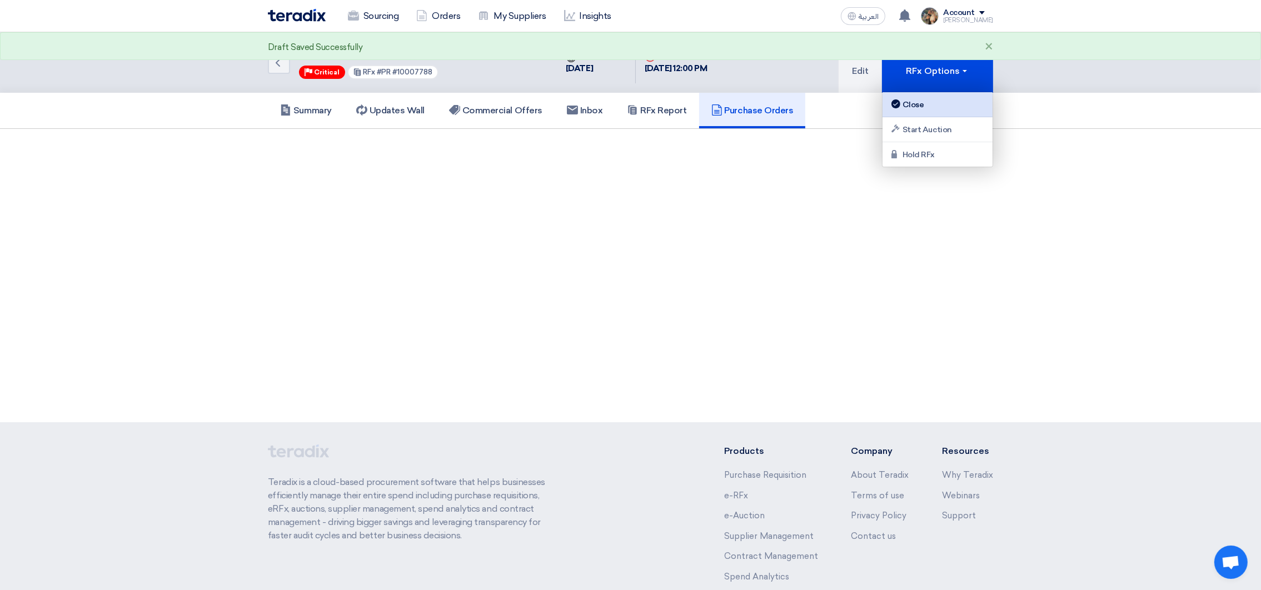
click at [956, 92] on link "Close" at bounding box center [938, 104] width 110 height 25
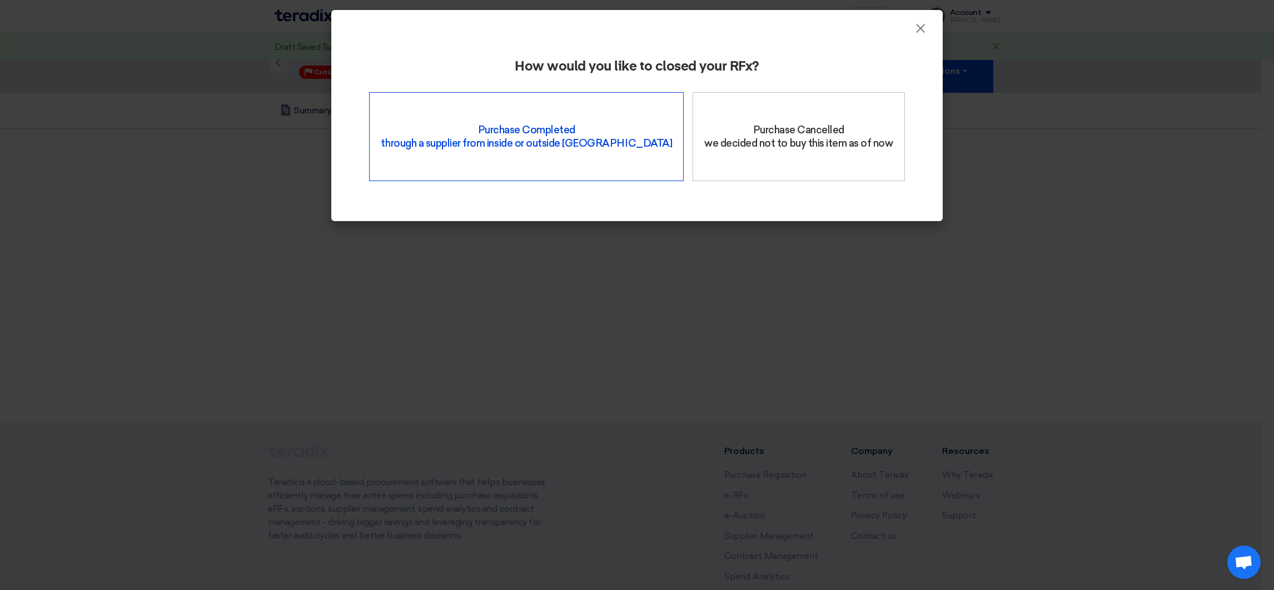
click at [521, 156] on div "Purchase Completed through a supplier from inside or outside Teradix" at bounding box center [526, 136] width 315 height 89
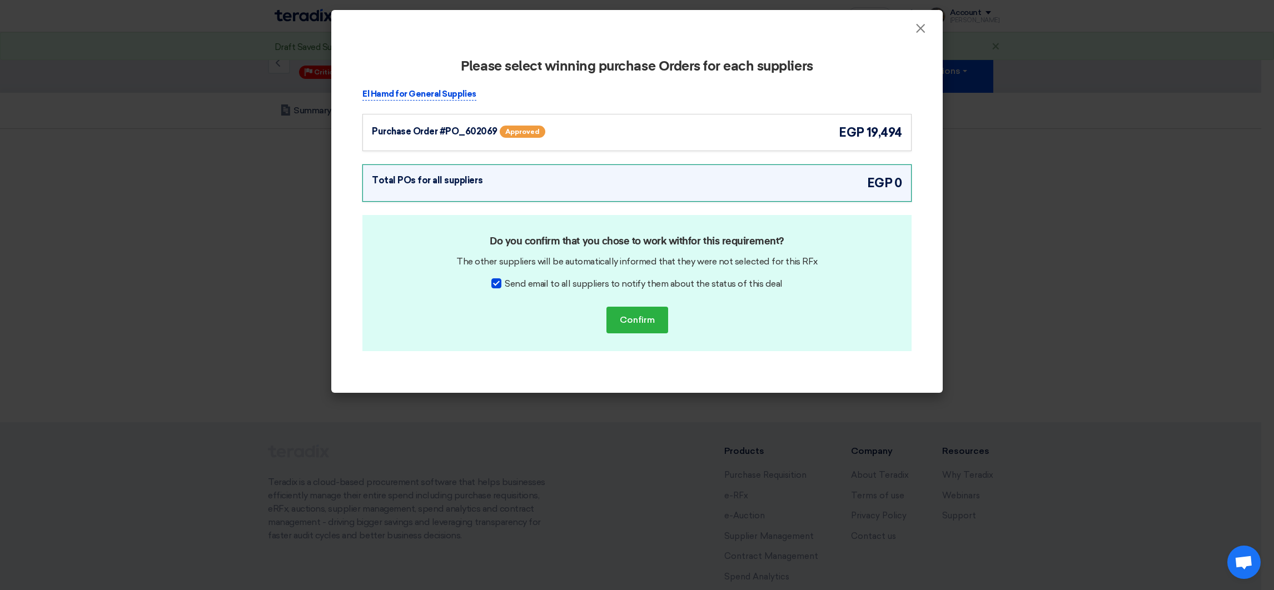
click at [868, 137] on span "19,494" at bounding box center [884, 132] width 36 height 18
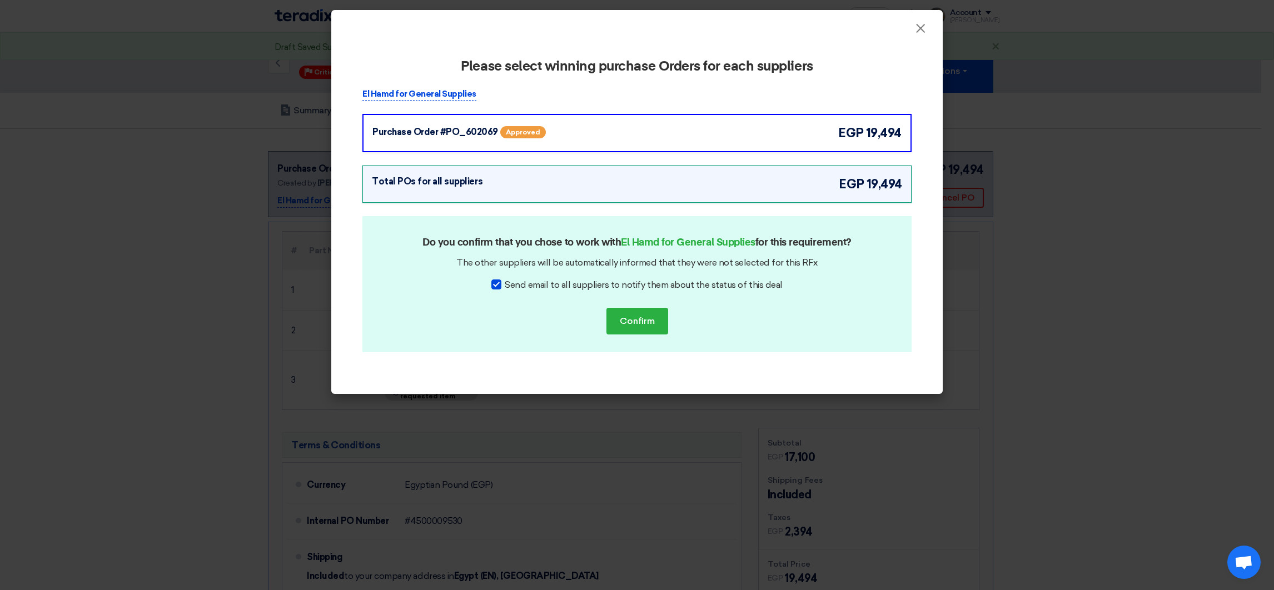
click at [672, 312] on div "Do you confirm that you chose to work with El Hamd for General Supplies for thi…" at bounding box center [636, 284] width 549 height 136
click at [625, 335] on div "Do you confirm that you chose to work with El Hamd for General Supplies for thi…" at bounding box center [636, 284] width 549 height 136
click at [627, 320] on button "Confirm" at bounding box center [637, 321] width 62 height 27
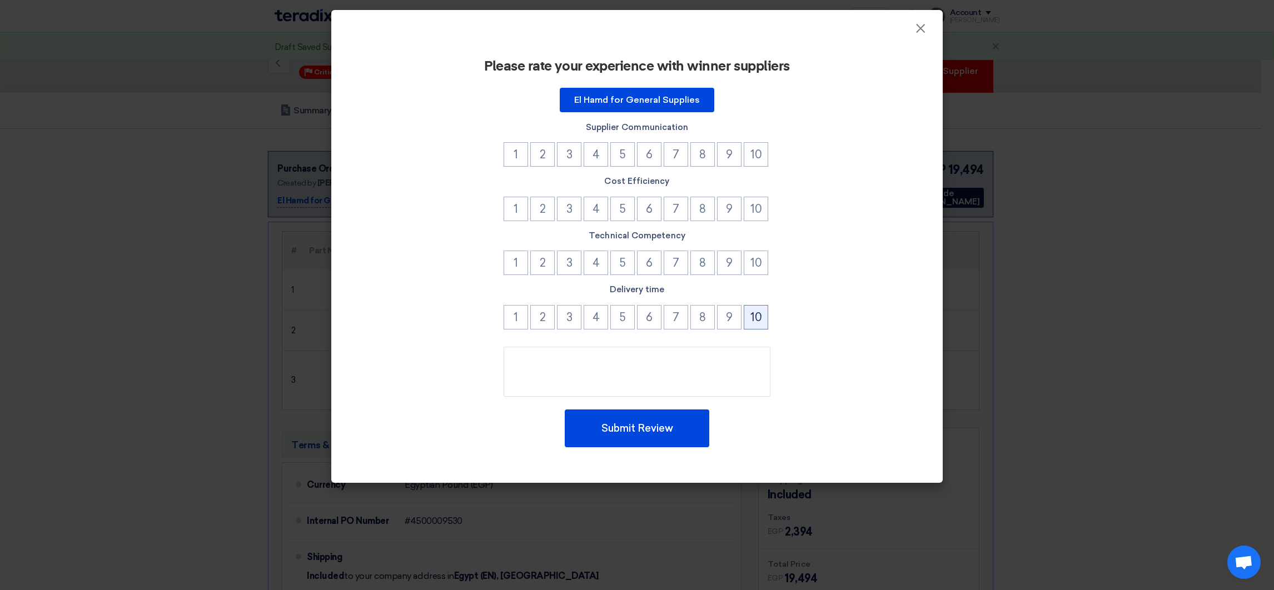
click at [746, 321] on button "10" at bounding box center [756, 317] width 24 height 24
click at [753, 268] on button "10" at bounding box center [756, 263] width 24 height 24
click at [752, 215] on button "10" at bounding box center [756, 209] width 24 height 24
click at [756, 160] on button "10" at bounding box center [756, 154] width 24 height 24
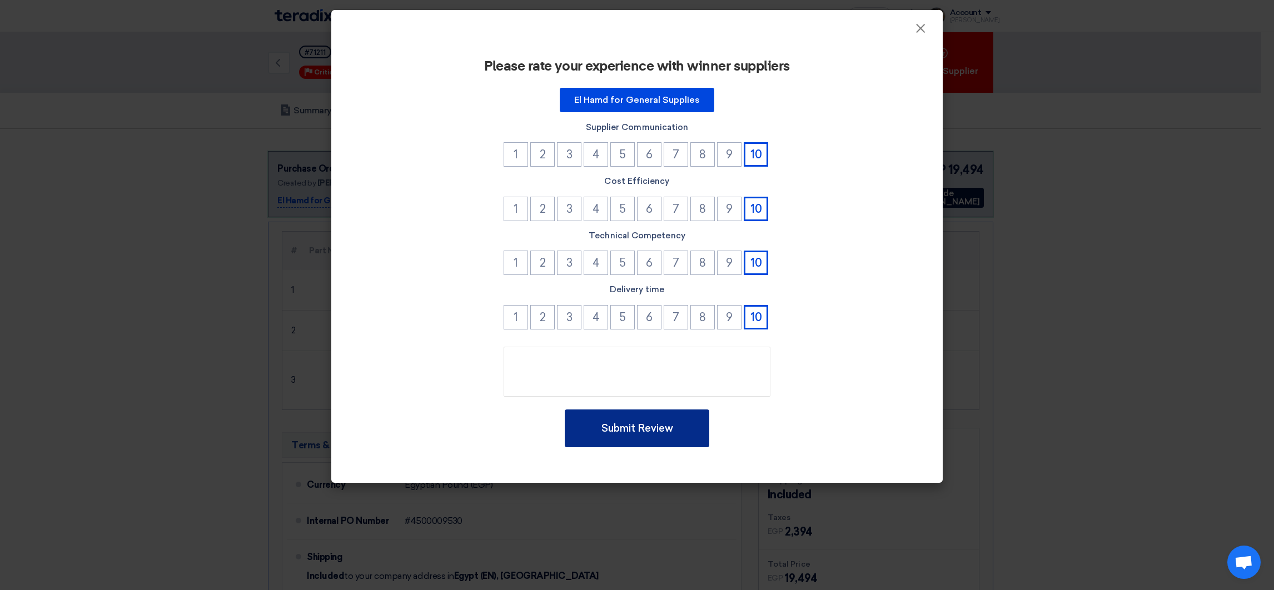
click at [671, 430] on button "Submit Review" at bounding box center [637, 429] width 144 height 38
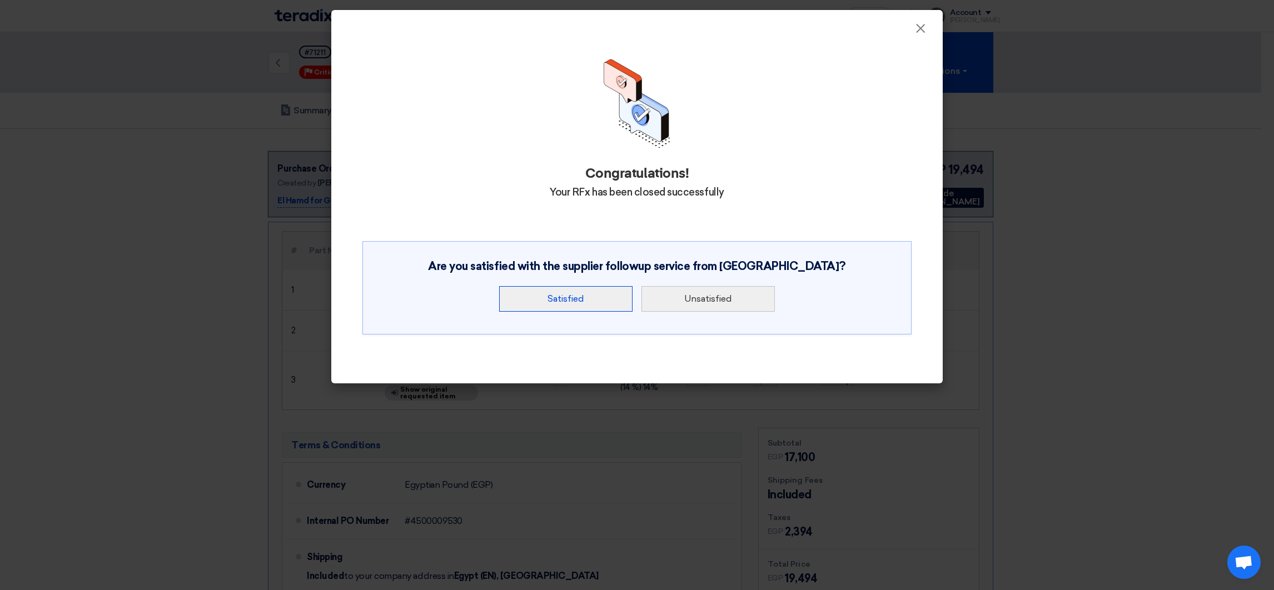
click at [572, 299] on button "Satisfied" at bounding box center [565, 299] width 133 height 26
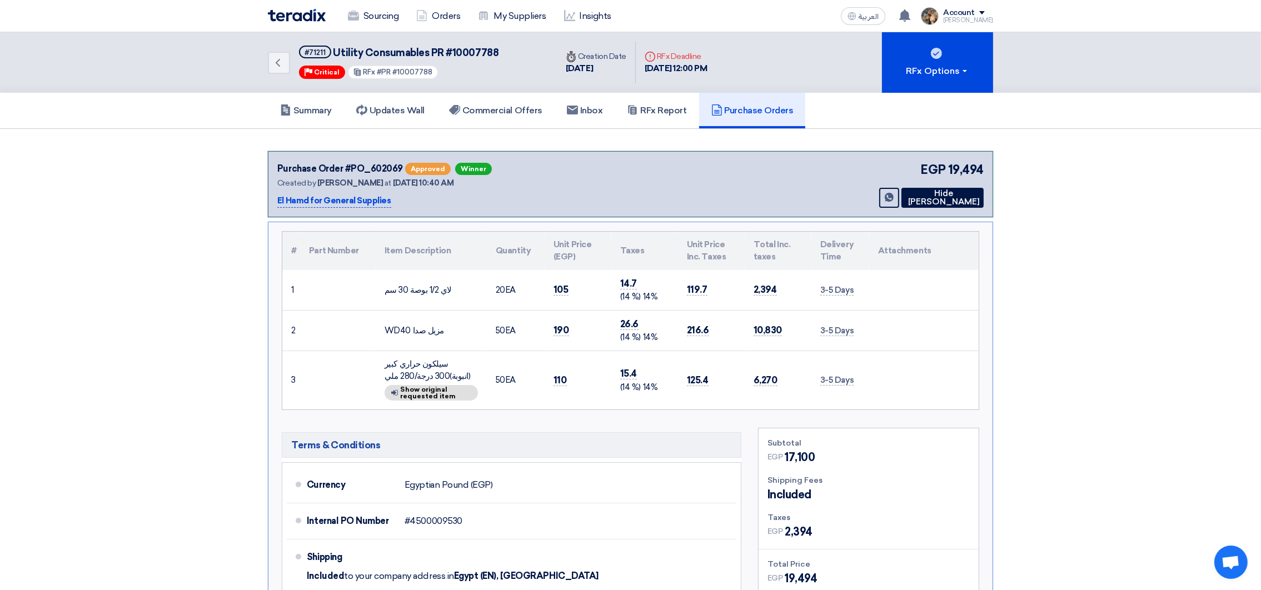
click at [299, 13] on img at bounding box center [297, 15] width 58 height 13
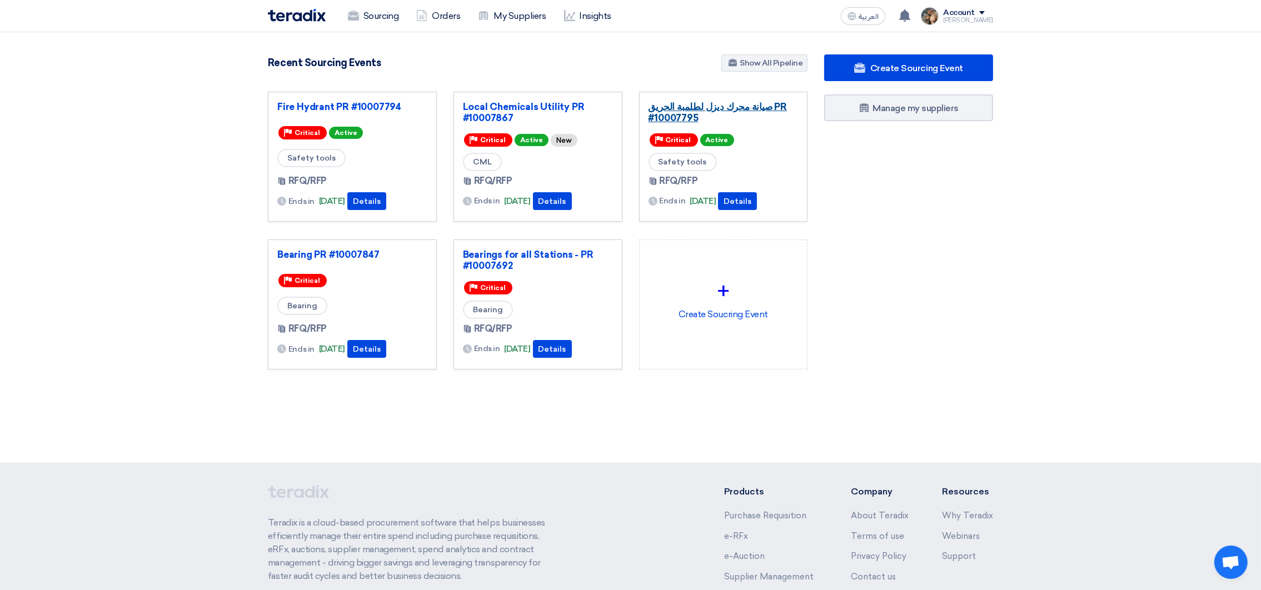
click at [712, 105] on link "صيانة محرك ديزل لطلمبة الحريق PR #10007795" at bounding box center [724, 112] width 150 height 22
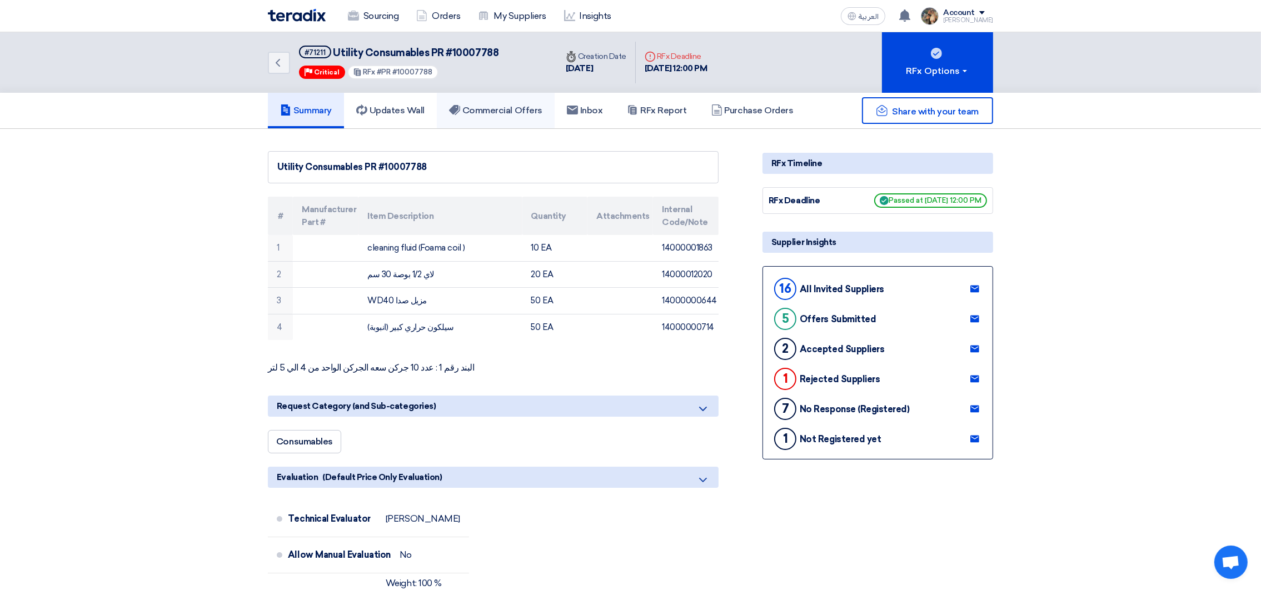
click at [513, 118] on link "Commercial Offers" at bounding box center [496, 111] width 118 height 36
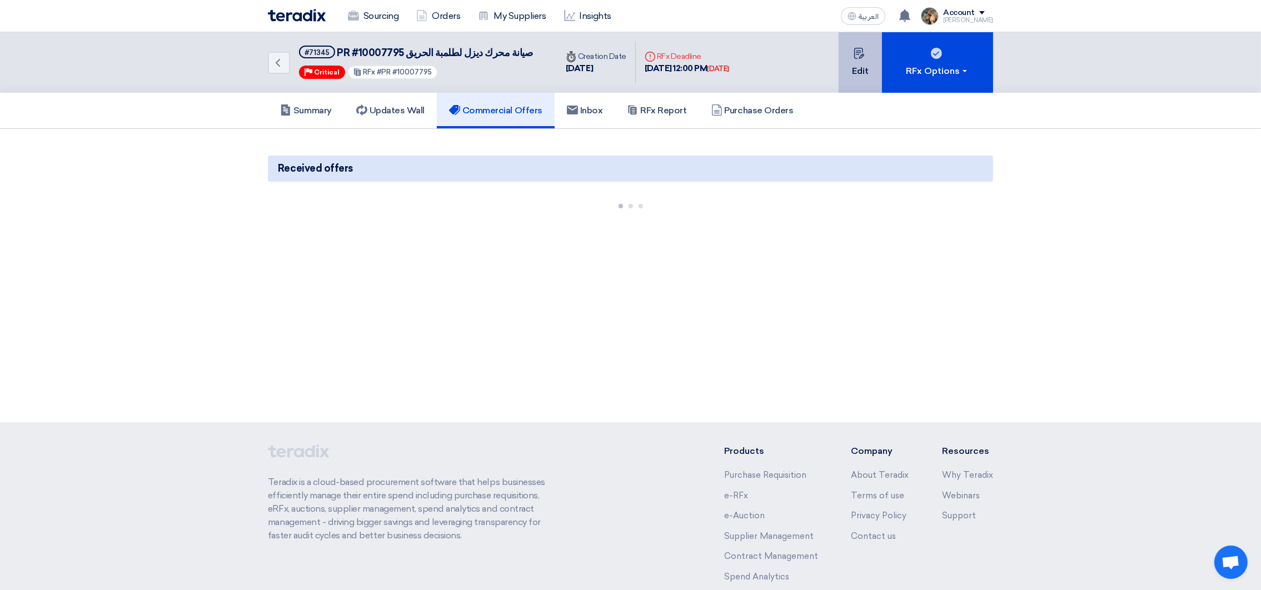
click at [854, 74] on button "Edit" at bounding box center [860, 62] width 43 height 61
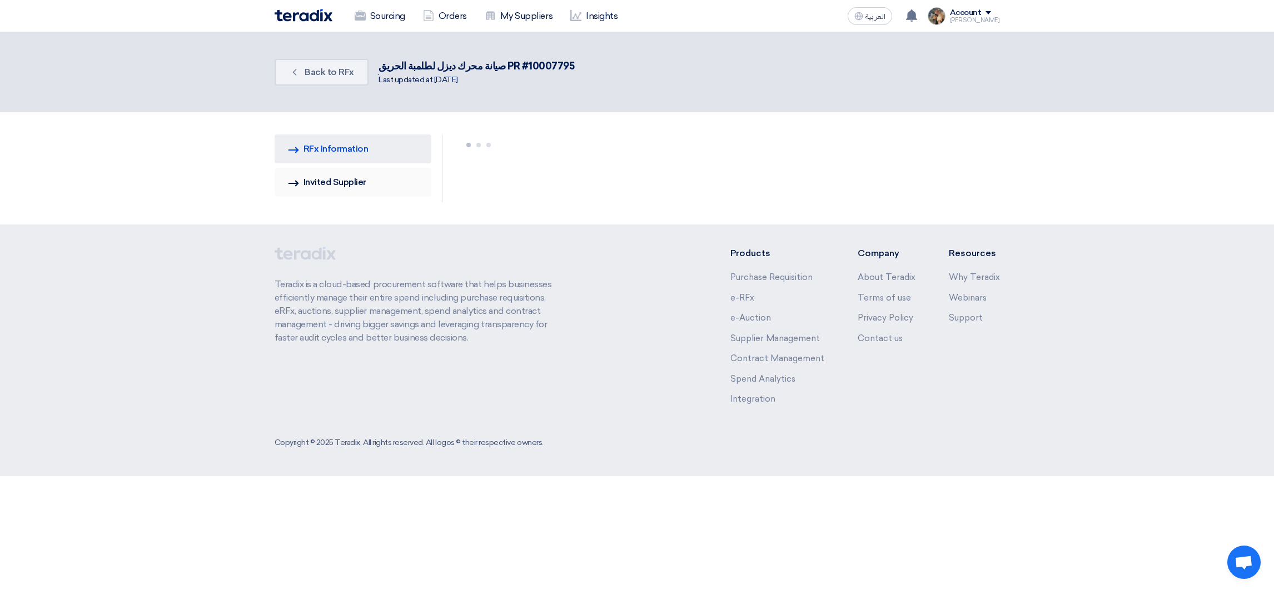
click at [336, 186] on link "Invited Suppliers Invited Supplier" at bounding box center [353, 182] width 157 height 29
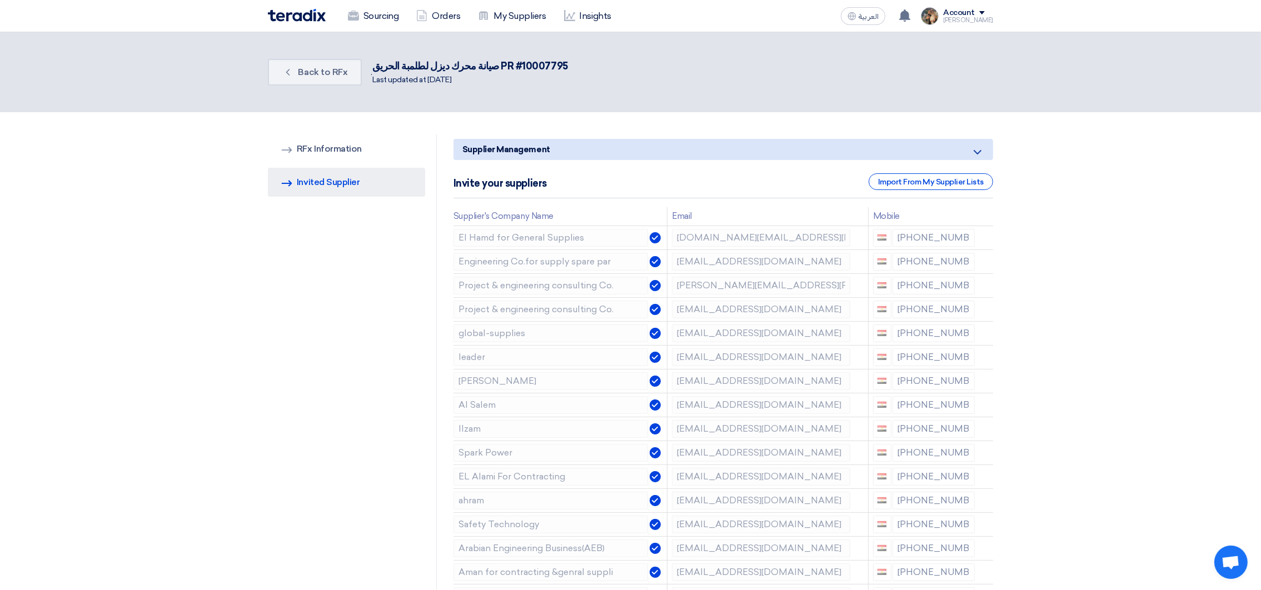
click at [263, 71] on div "Back Back to RFx . صيانة محرك ديزل لطلمبة الحريق PR #10007795 Last updated at […" at bounding box center [631, 72] width 742 height 36
click at [299, 72] on span "Back to RFx" at bounding box center [322, 72] width 49 height 11
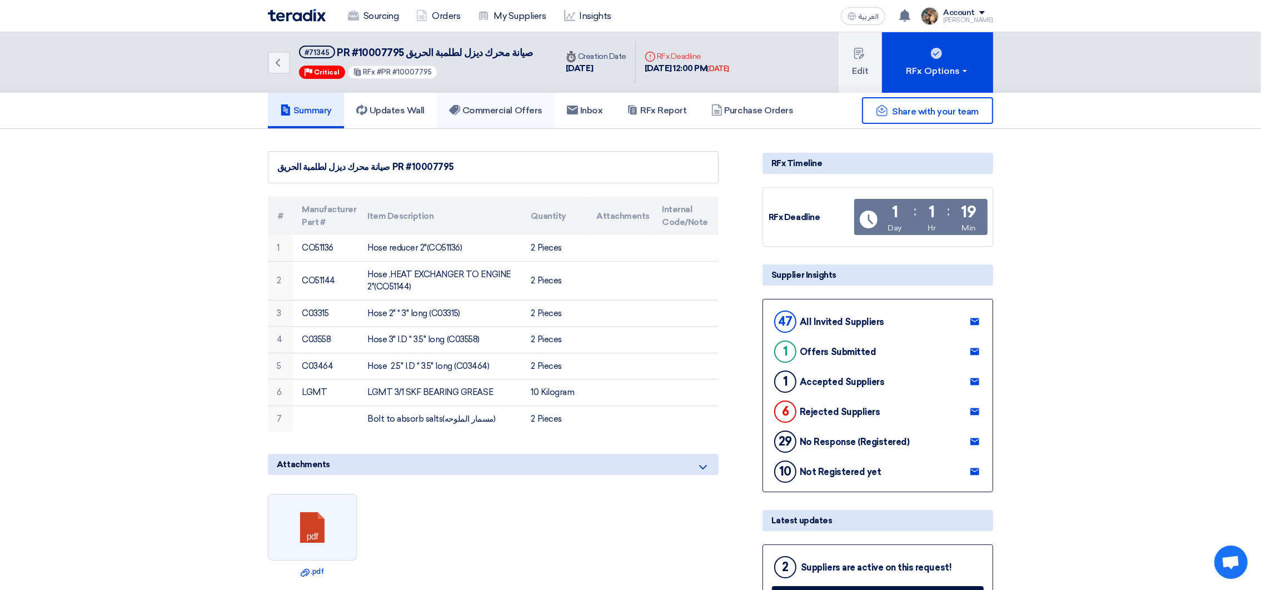
click at [479, 112] on h5 "Commercial Offers" at bounding box center [495, 110] width 93 height 11
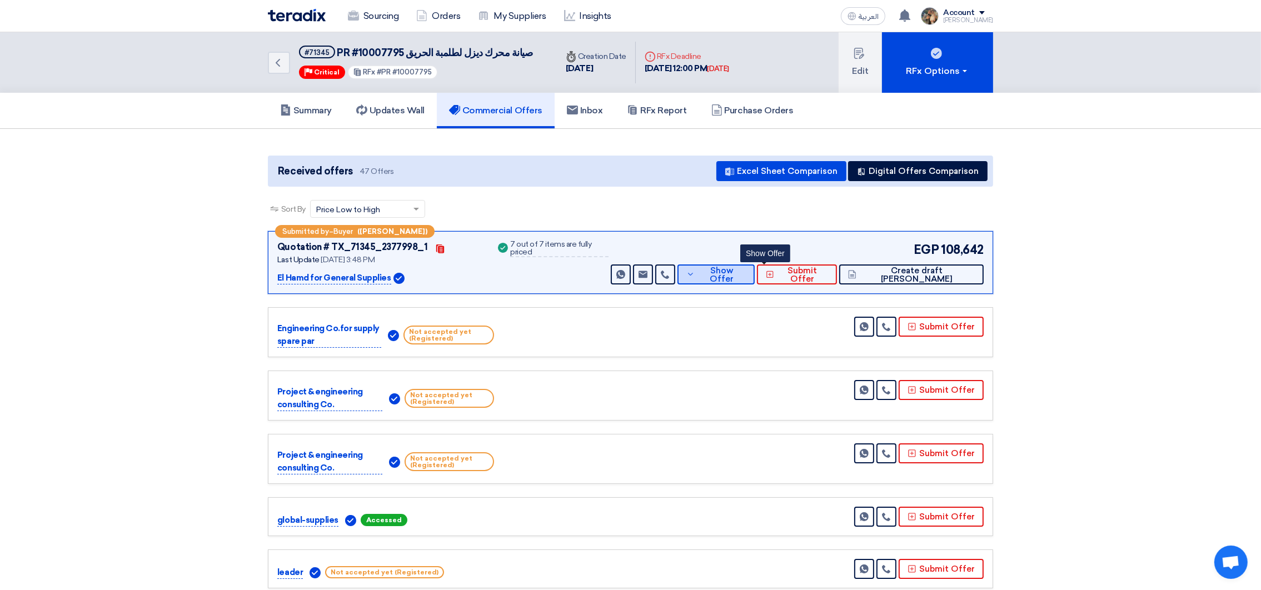
click at [745, 271] on span "Show Offer" at bounding box center [721, 275] width 48 height 17
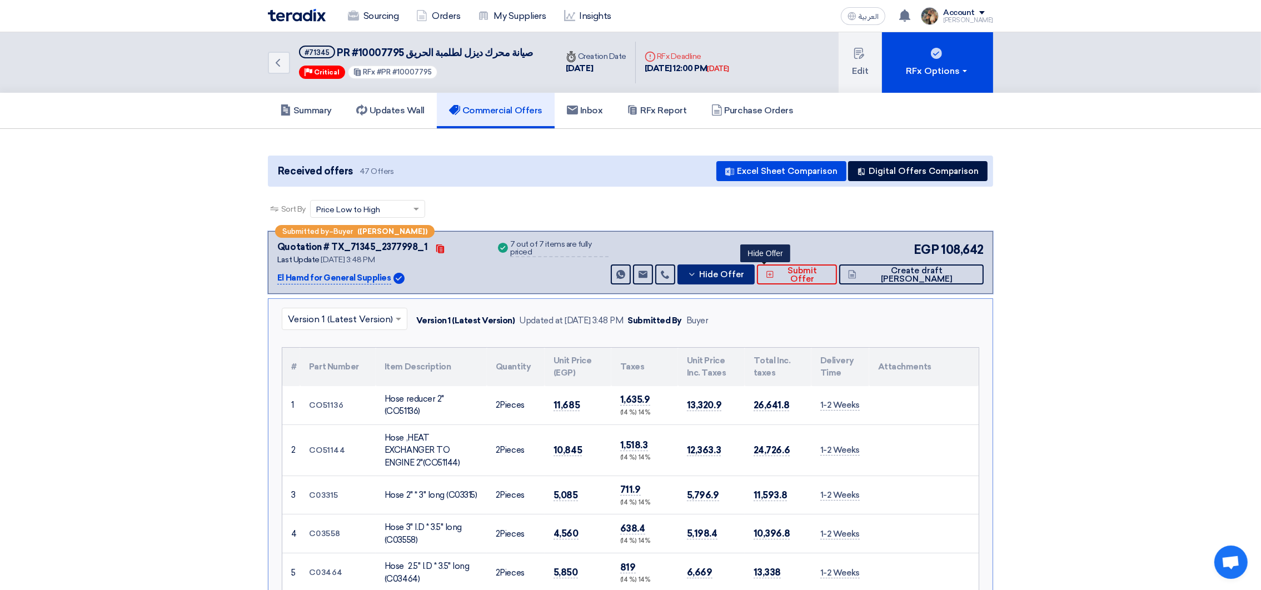
drag, startPoint x: 751, startPoint y: 277, endPoint x: 751, endPoint y: 267, distance: 10.0
click at [744, 276] on span "Hide Offer" at bounding box center [721, 275] width 45 height 8
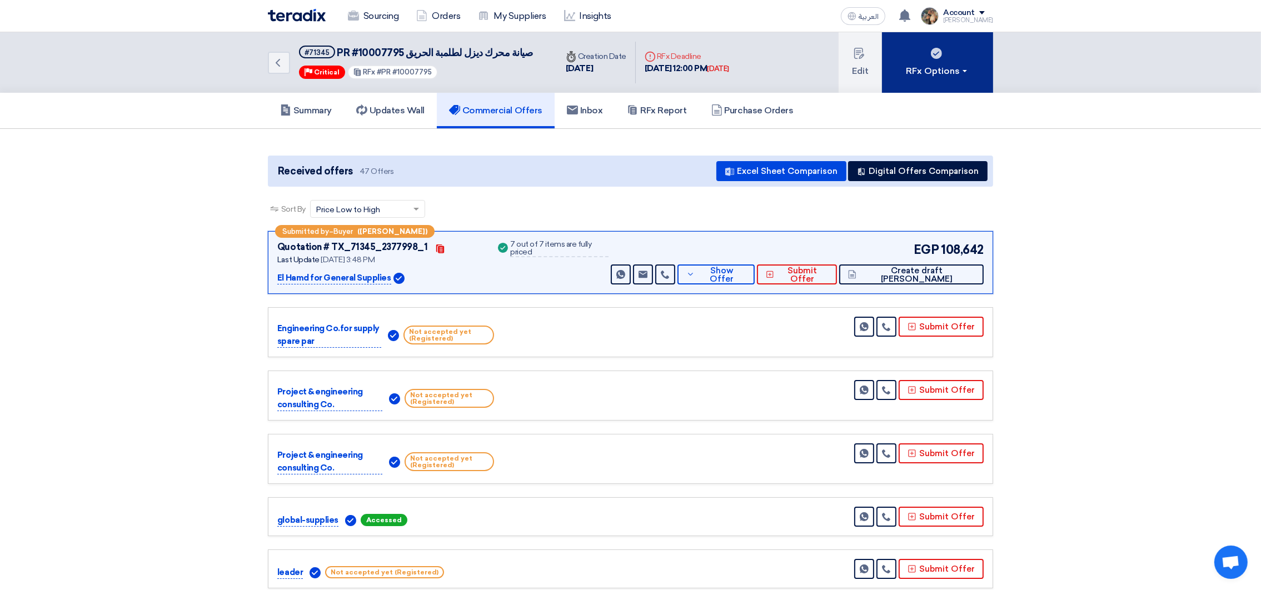
click at [896, 74] on button "RFx Options" at bounding box center [937, 62] width 111 height 61
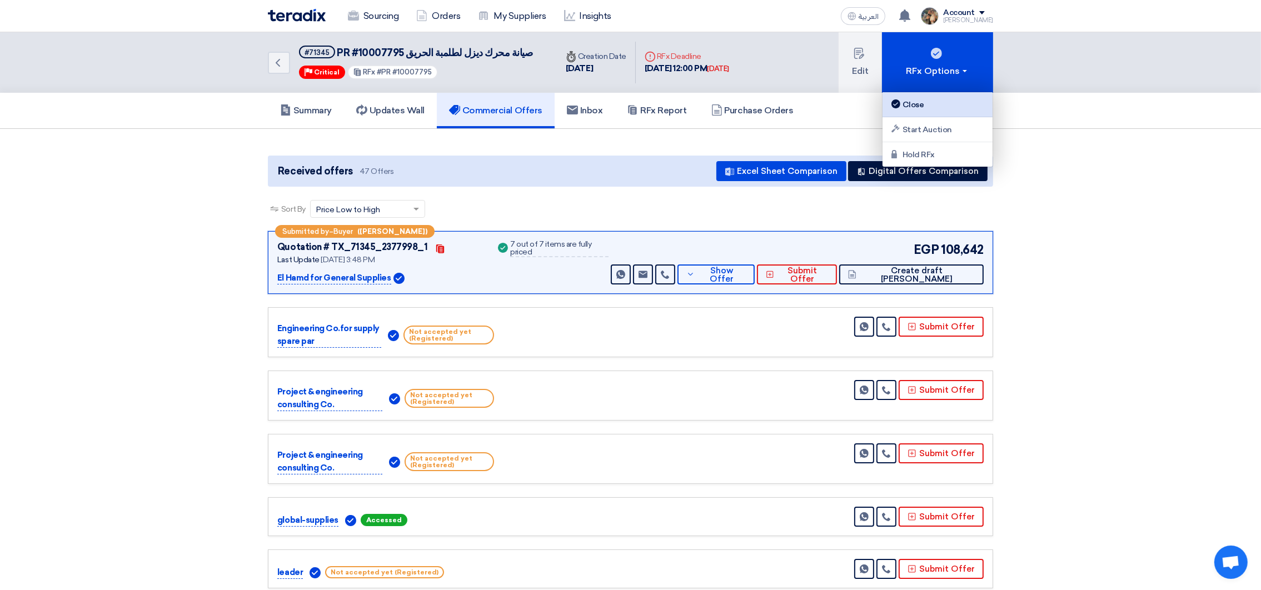
click at [904, 99] on div "Close" at bounding box center [937, 104] width 97 height 13
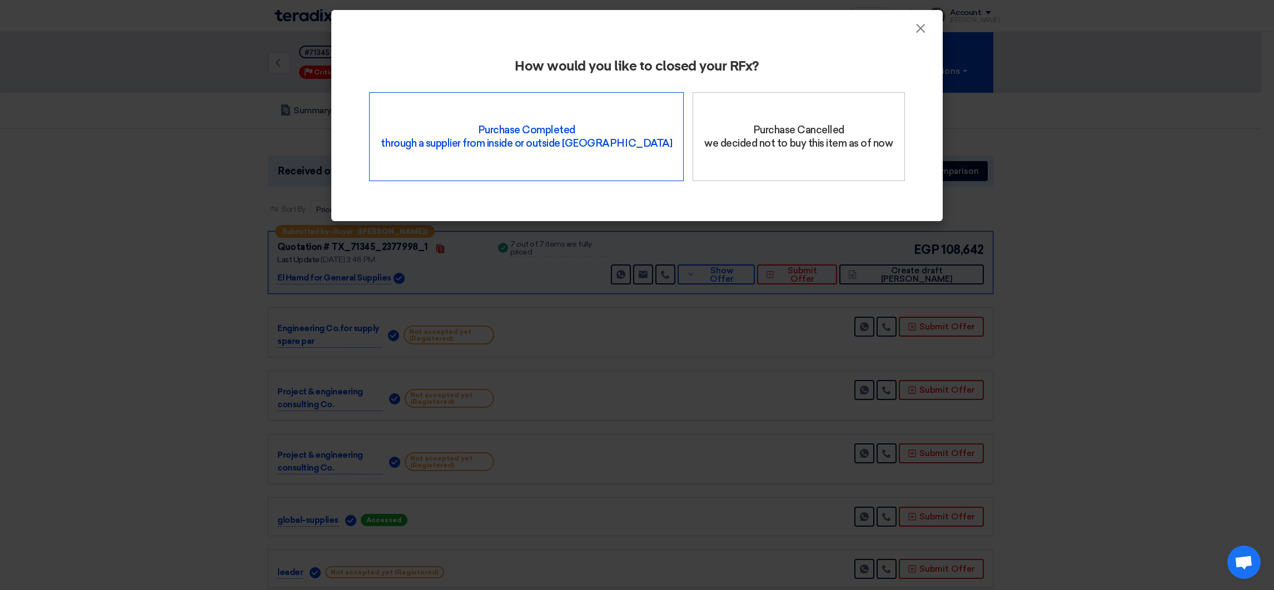
click at [595, 165] on div "Purchase Completed through a supplier from inside or outside Teradix" at bounding box center [526, 136] width 315 height 89
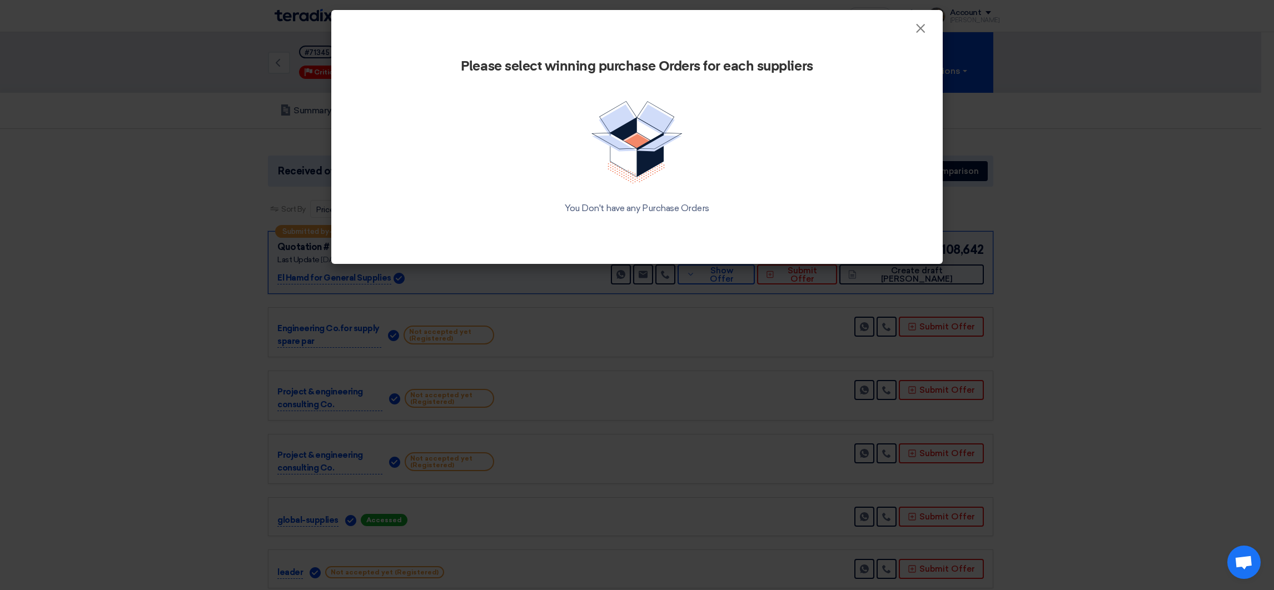
click at [924, 36] on div "Please select winning purchase Orders for each suppliers You Don't have any Pur…" at bounding box center [636, 150] width 611 height 228
click at [916, 31] on span "×" at bounding box center [920, 31] width 11 height 22
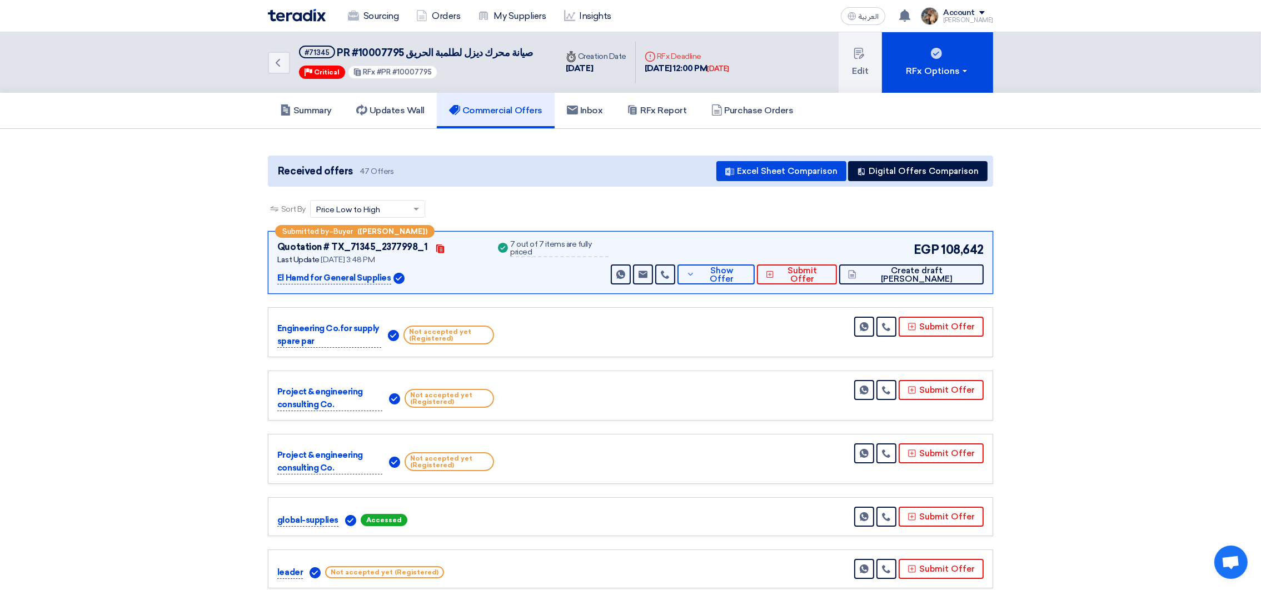
click at [295, 18] on img at bounding box center [297, 15] width 58 height 13
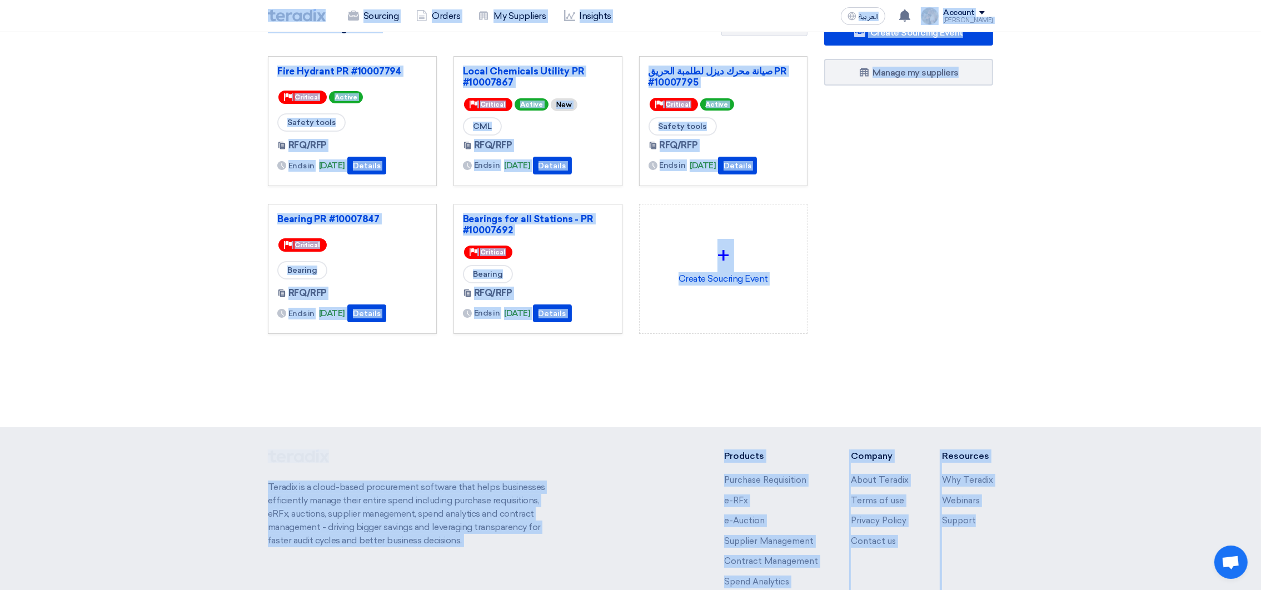
scroll to position [124, 0]
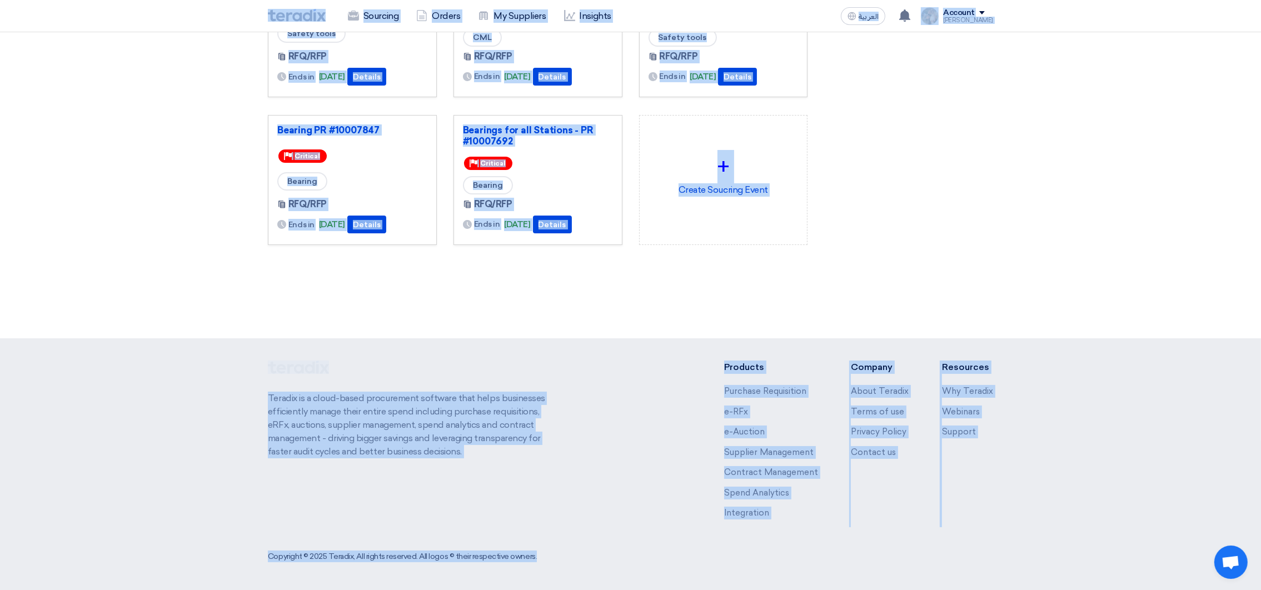
drag, startPoint x: 212, startPoint y: 14, endPoint x: 1039, endPoint y: 361, distance: 896.7
click at [1142, 590] on html "Sourcing Orders My Suppliers Insights العربية ع You have a new offer for 'Beari…" at bounding box center [630, 233] width 1261 height 715
click at [1022, 315] on section "3063 RFx remaining 9 Auctions remaining Create Sourcing Event" at bounding box center [630, 114] width 1261 height 413
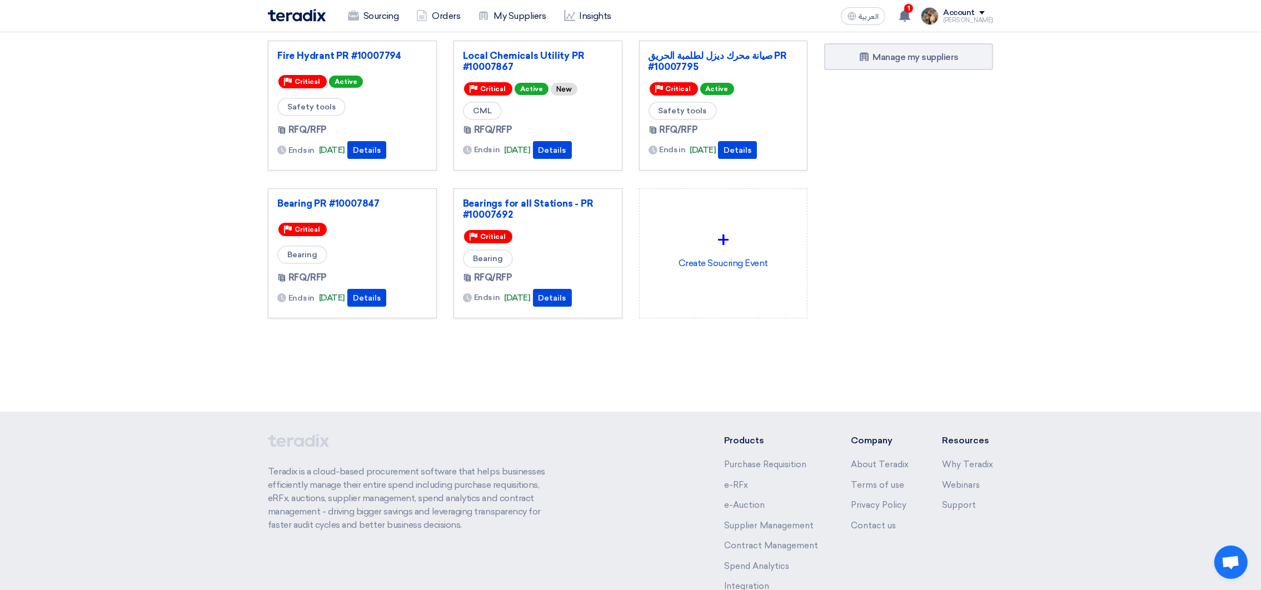
scroll to position [0, 0]
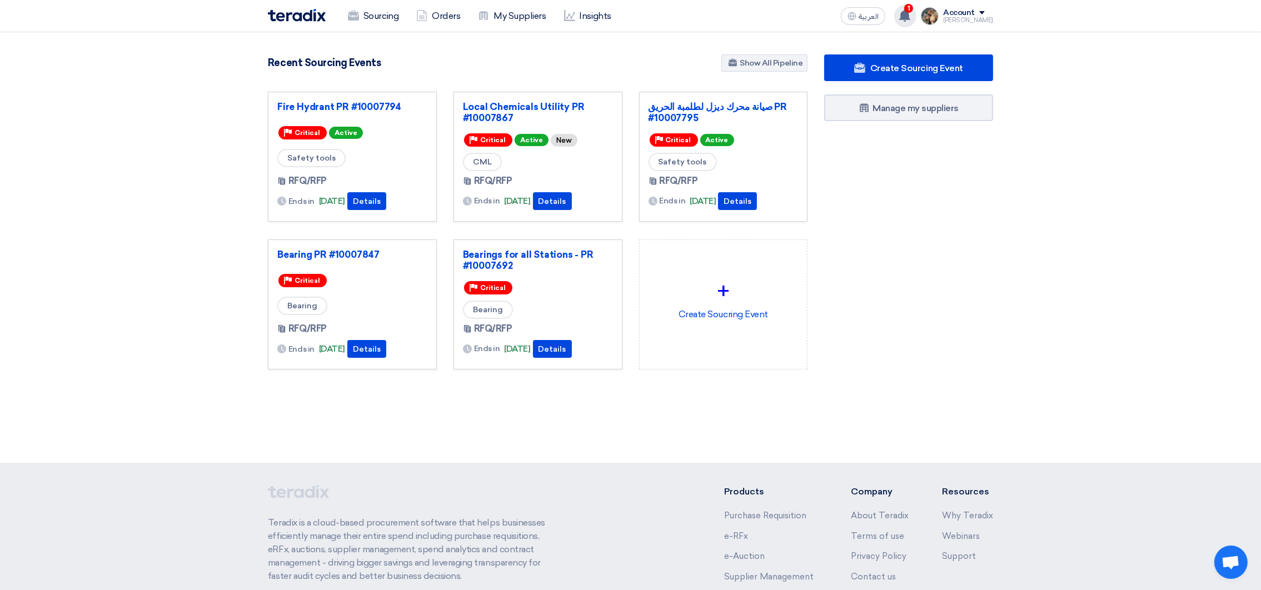
click at [911, 16] on icon at bounding box center [905, 15] width 12 height 12
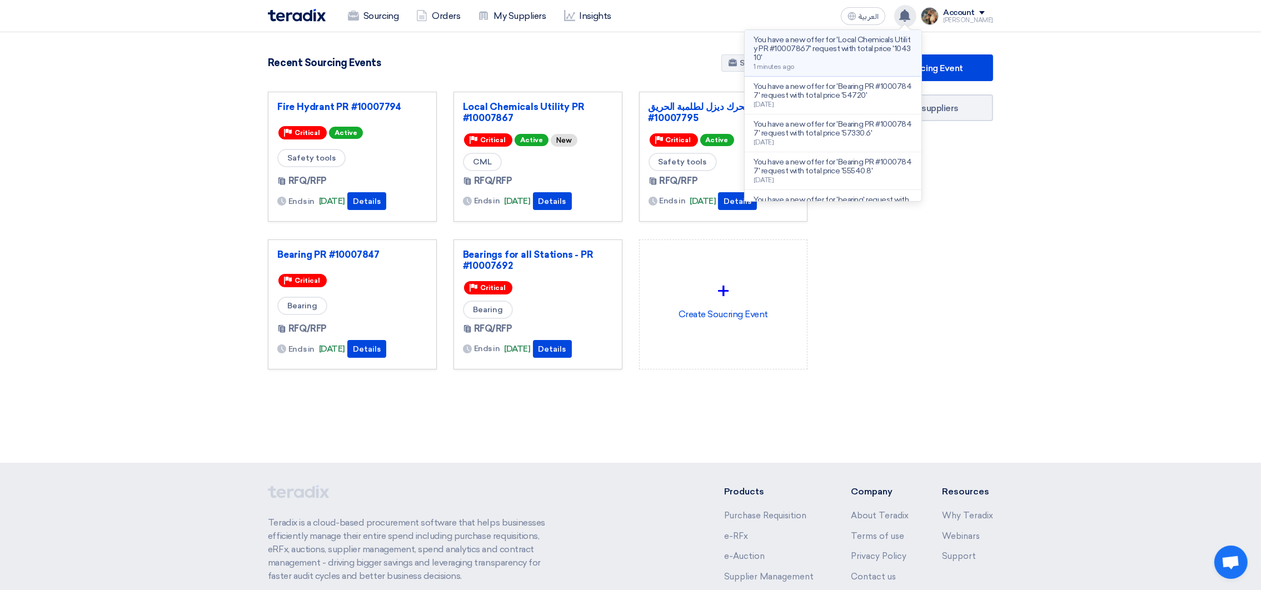
click at [883, 46] on p "You have a new offer for 'Local Chemicals Utility PR #10007867' request with to…" at bounding box center [833, 49] width 159 height 27
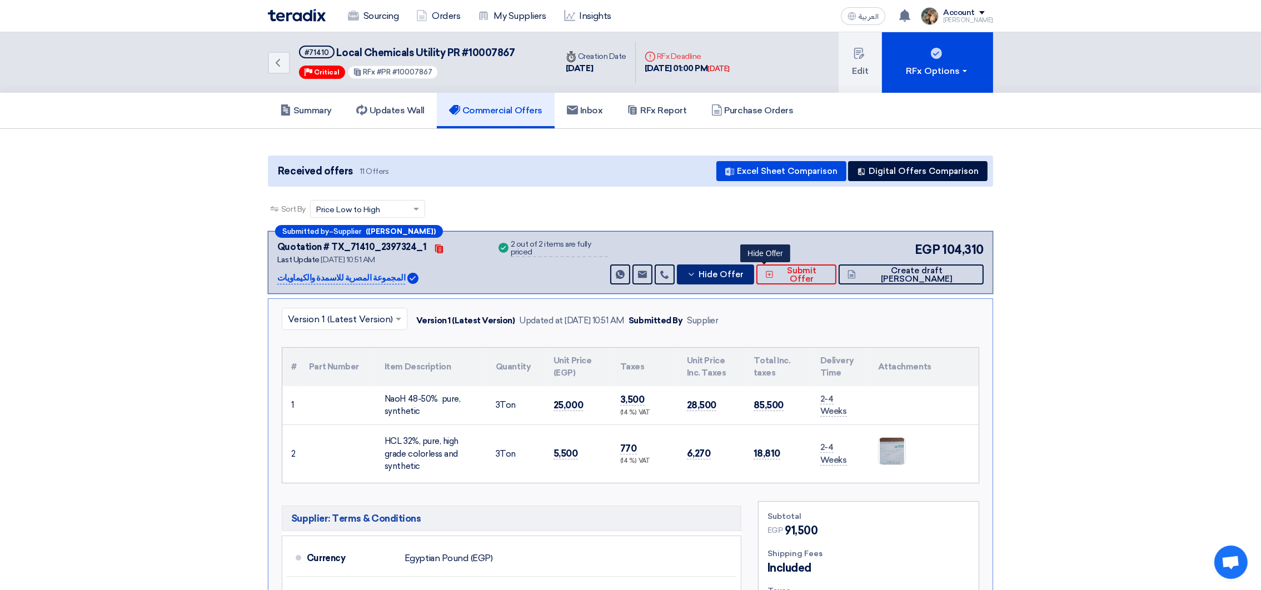
click at [754, 278] on button "Hide Offer" at bounding box center [715, 275] width 77 height 20
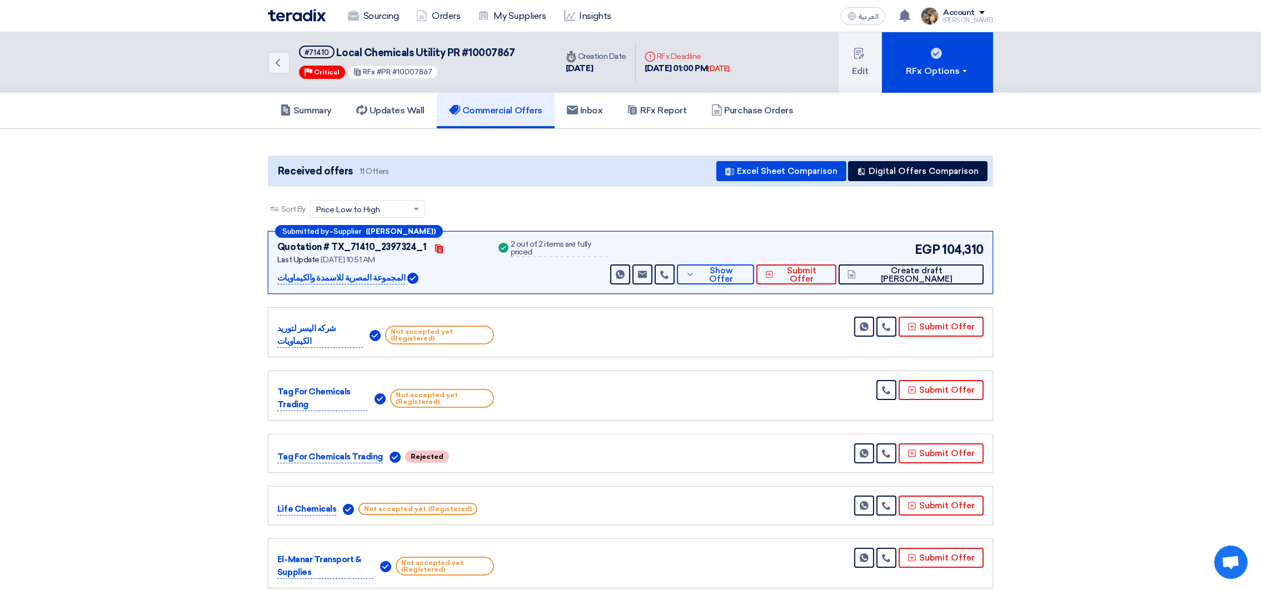
click at [297, 23] on div "Sourcing Orders My Suppliers Insights" at bounding box center [485, 16] width 435 height 24
click at [301, 15] on img at bounding box center [297, 15] width 58 height 13
